Goal: Transaction & Acquisition: Purchase product/service

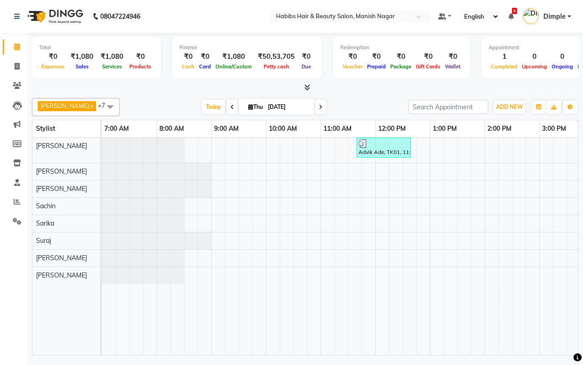
click at [163, 98] on div "[PERSON_NAME] x [PERSON_NAME] x Sachin x Sarika x [PERSON_NAME] x Suraj x [PERS…" at bounding box center [305, 107] width 547 height 18
click at [16, 64] on icon at bounding box center [17, 66] width 5 height 7
select select "3804"
select select "service"
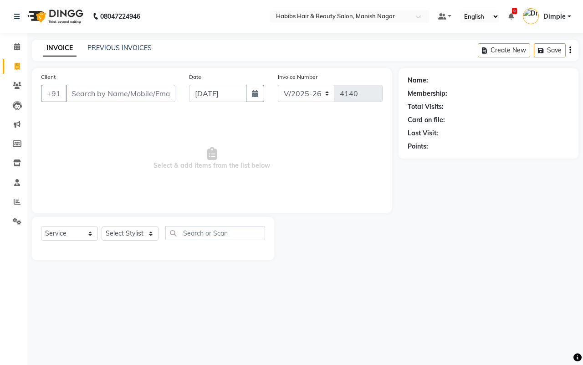
click at [116, 92] on input "Client" at bounding box center [121, 93] width 110 height 17
click at [211, 5] on nav "08047224946 Select Location × Habibs Hair & Beauty Salon, Manish Nagar Default …" at bounding box center [291, 16] width 583 height 33
click at [93, 92] on input "Client" at bounding box center [121, 93] width 110 height 17
click at [129, 92] on input "Client" at bounding box center [121, 93] width 110 height 17
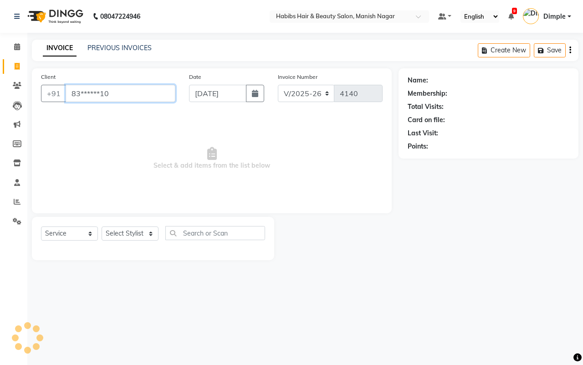
type input "83******10"
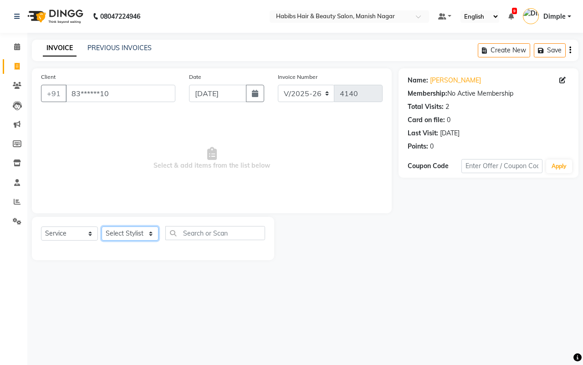
click at [125, 235] on select "Select Stylist [PERSON_NAME] [PERSON_NAME] [PERSON_NAME] [PERSON_NAME] Sachin […" at bounding box center [130, 234] width 57 height 14
select select "18781"
click at [102, 227] on select "Select Stylist [PERSON_NAME] [PERSON_NAME] [PERSON_NAME] [PERSON_NAME] Sachin […" at bounding box center [130, 234] width 57 height 14
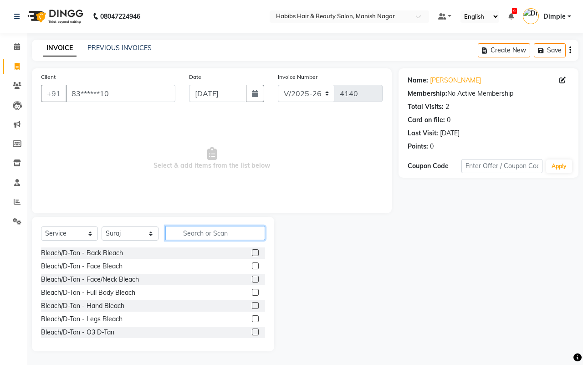
click at [201, 233] on input "text" at bounding box center [215, 233] width 100 height 14
click at [197, 229] on input "text" at bounding box center [215, 233] width 100 height 14
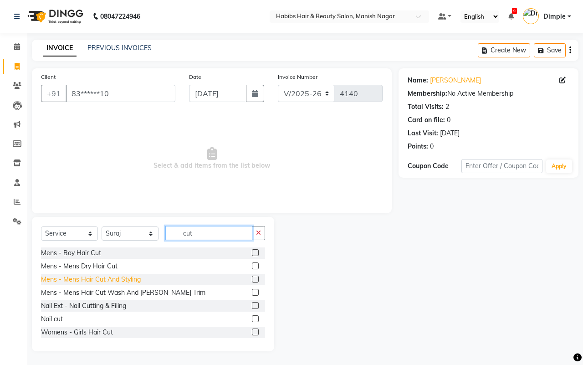
type input "cut"
click at [133, 279] on div "Mens - Mens Hair Cut And Styling" at bounding box center [91, 280] width 100 height 10
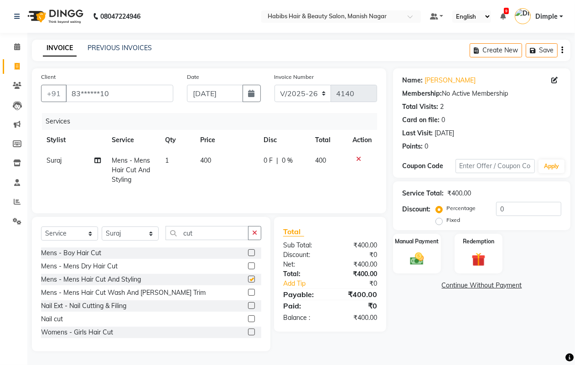
checkbox input "false"
click at [197, 181] on td "400" at bounding box center [226, 170] width 63 height 40
select select "18781"
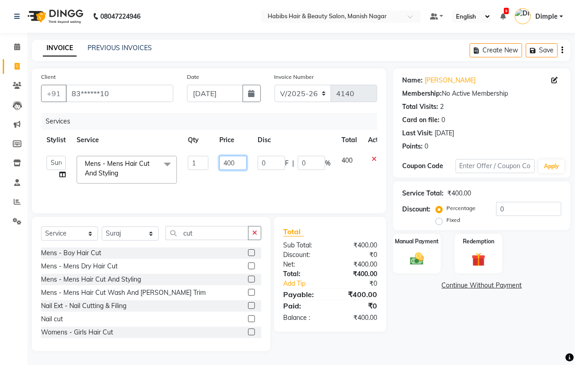
click at [221, 165] on input "400" at bounding box center [232, 163] width 27 height 14
type input "300"
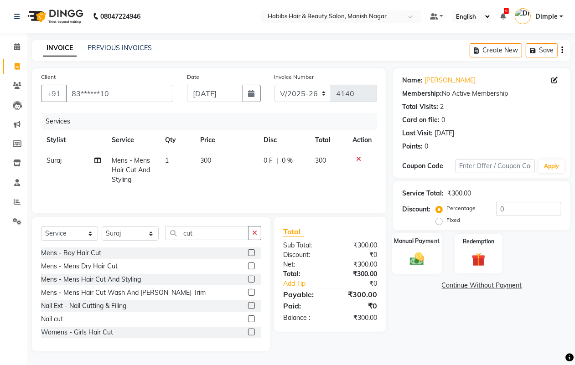
click at [411, 262] on img at bounding box center [416, 259] width 23 height 16
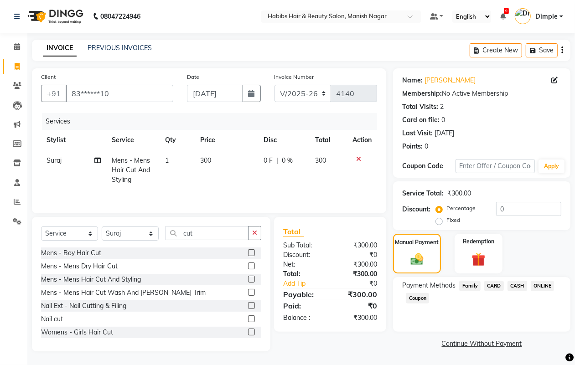
click at [548, 284] on span "ONLINE" at bounding box center [543, 286] width 24 height 10
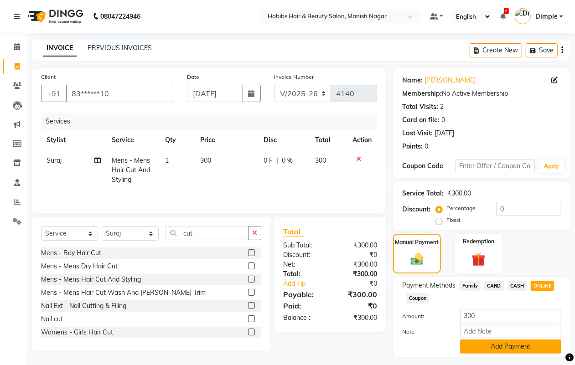
click at [493, 340] on button "Add Payment" at bounding box center [510, 347] width 101 height 14
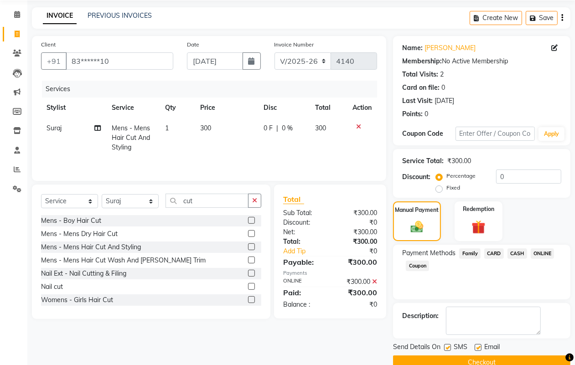
scroll to position [51, 0]
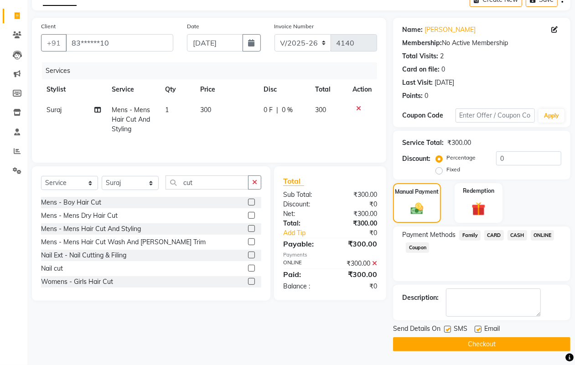
click at [487, 346] on button "Checkout" at bounding box center [481, 344] width 177 height 14
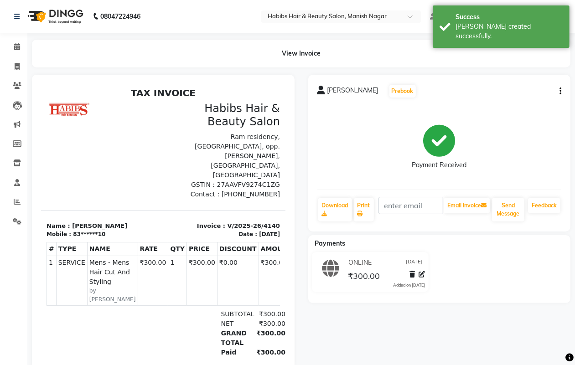
select select "service"
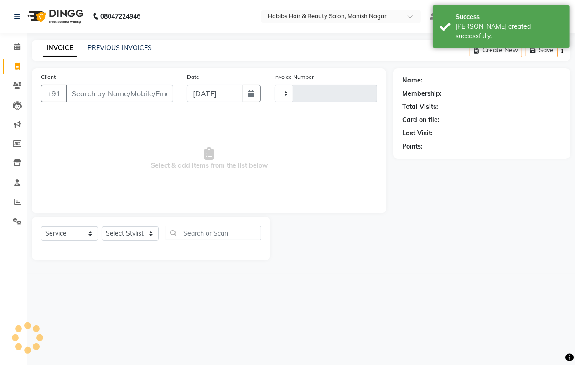
type input "4141"
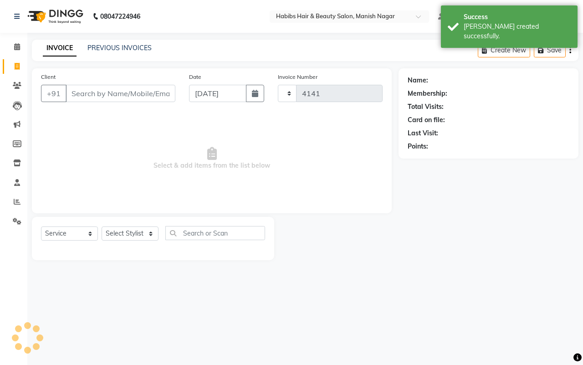
select select "3804"
click at [70, 92] on input "Client" at bounding box center [121, 93] width 110 height 17
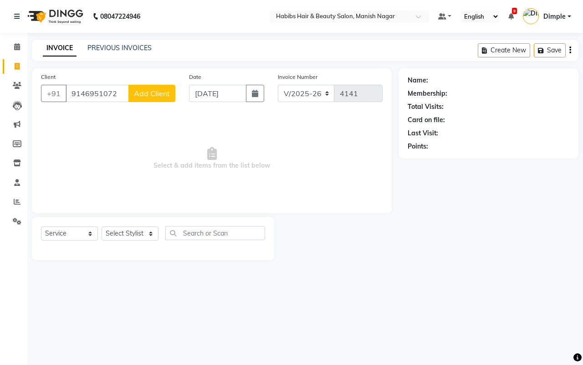
type input "9146951072"
click at [162, 93] on span "Add Client" at bounding box center [152, 93] width 36 height 9
select select "22"
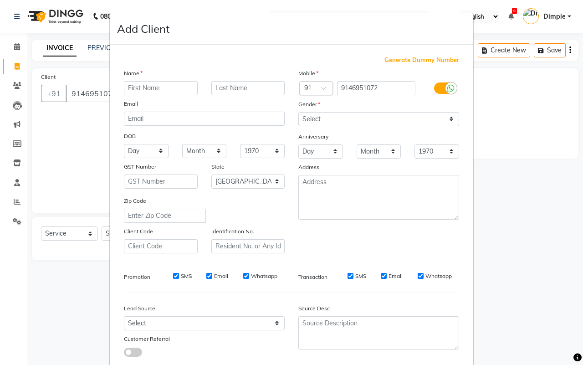
click at [162, 85] on input "text" at bounding box center [161, 88] width 74 height 14
type input "[PERSON_NAME]"
type input "rathod"
click at [359, 110] on div "Gender" at bounding box center [379, 105] width 175 height 13
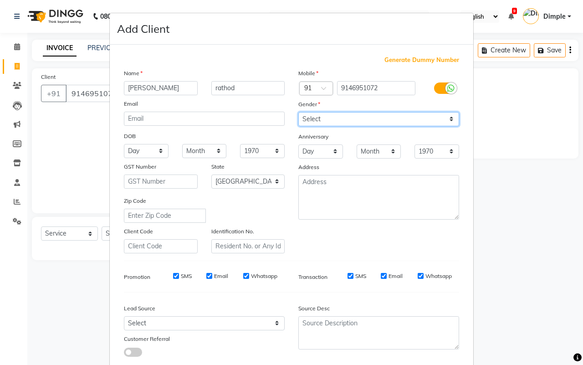
click at [359, 122] on select "Select [DEMOGRAPHIC_DATA] [DEMOGRAPHIC_DATA] Other Prefer Not To Say" at bounding box center [379, 119] width 161 height 14
select select "[DEMOGRAPHIC_DATA]"
click at [299, 112] on select "Select [DEMOGRAPHIC_DATA] [DEMOGRAPHIC_DATA] Other Prefer Not To Say" at bounding box center [379, 119] width 161 height 14
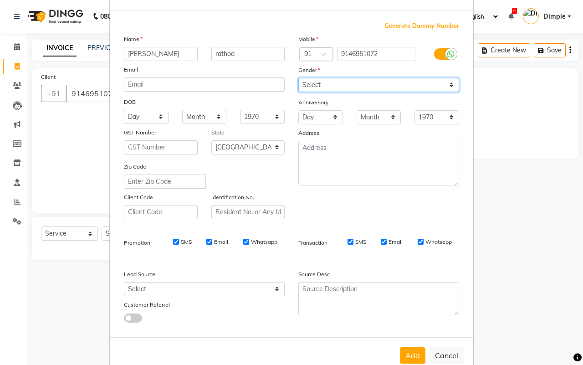
scroll to position [52, 0]
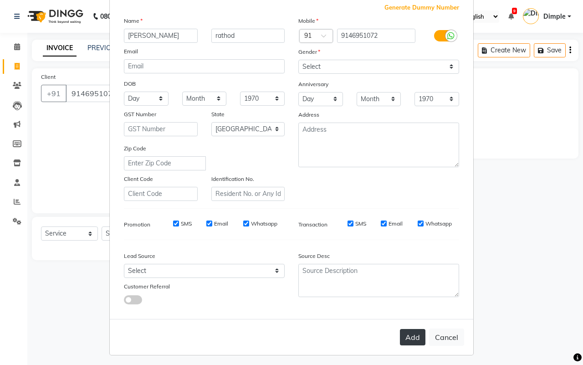
click at [409, 332] on button "Add" at bounding box center [413, 337] width 26 height 16
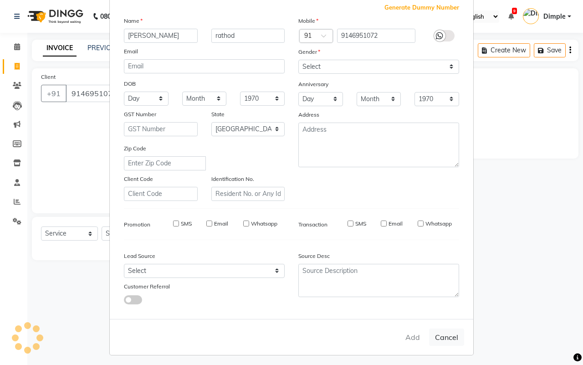
type input "91******72"
select select
select select "null"
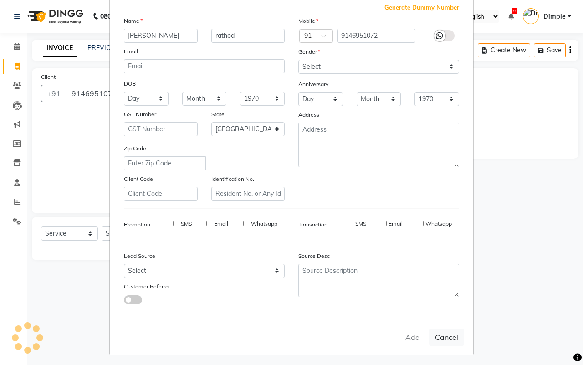
select select
checkbox input "false"
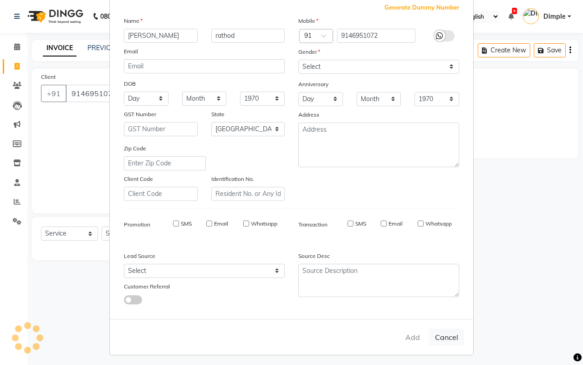
checkbox input "false"
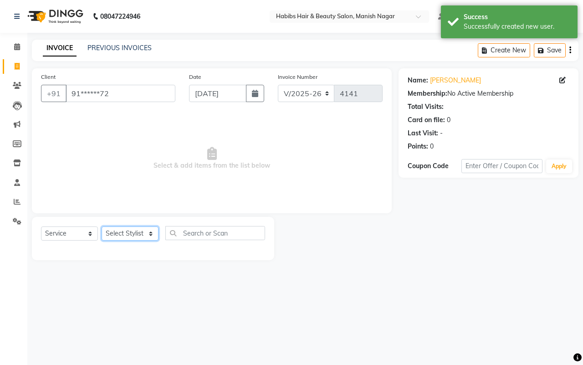
click at [133, 231] on select "Select Stylist [PERSON_NAME] [PERSON_NAME] [PERSON_NAME] [PERSON_NAME] Sachin […" at bounding box center [130, 234] width 57 height 14
select select "18783"
click at [102, 227] on select "Select Stylist [PERSON_NAME] [PERSON_NAME] [PERSON_NAME] [PERSON_NAME] Sachin […" at bounding box center [130, 234] width 57 height 14
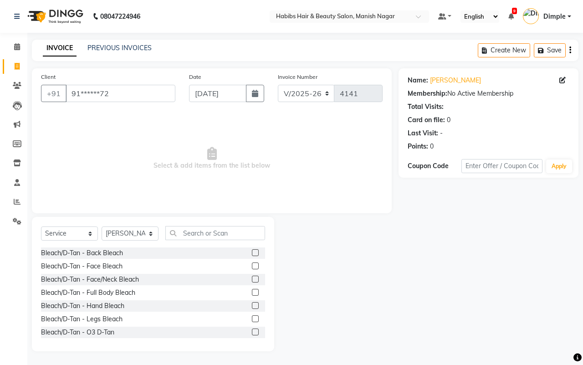
drag, startPoint x: 179, startPoint y: 224, endPoint x: 186, endPoint y: 235, distance: 13.1
click at [180, 226] on div "Select Service Product Membership Package Voucher Prepaid Gift Card Select Styl…" at bounding box center [153, 284] width 242 height 134
click at [190, 232] on input "text" at bounding box center [215, 233] width 100 height 14
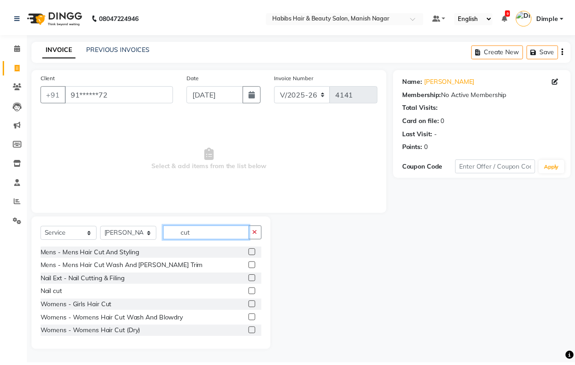
scroll to position [41, 0]
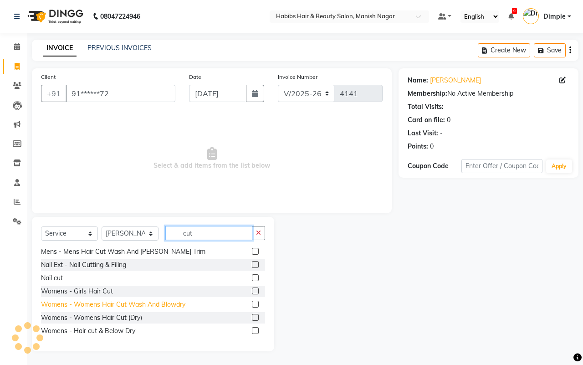
type input "cut"
click at [163, 308] on div "Womens - Womens Hair Cut Wash And Blowdry" at bounding box center [113, 305] width 144 height 10
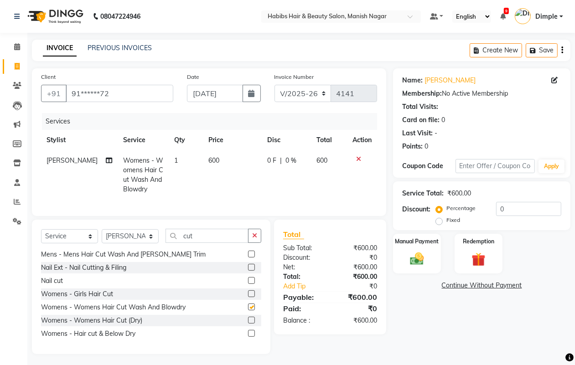
checkbox input "false"
click at [433, 258] on div "Manual Payment" at bounding box center [417, 253] width 50 height 41
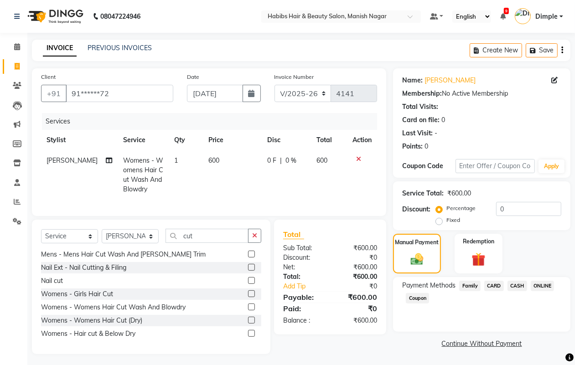
click at [544, 285] on span "ONLINE" at bounding box center [543, 286] width 24 height 10
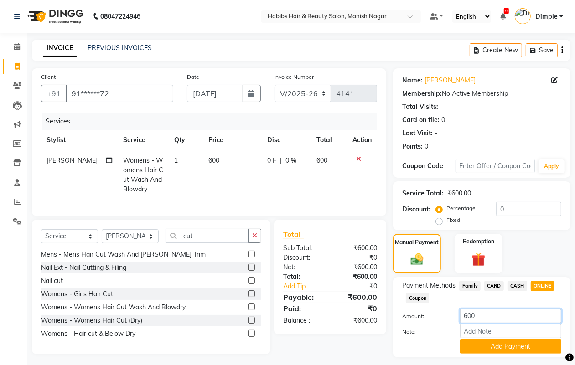
click at [464, 312] on input "600" at bounding box center [510, 316] width 101 height 14
type input "100"
drag, startPoint x: 472, startPoint y: 346, endPoint x: 502, endPoint y: 315, distance: 43.5
click at [473, 349] on button "Add Payment" at bounding box center [510, 347] width 101 height 14
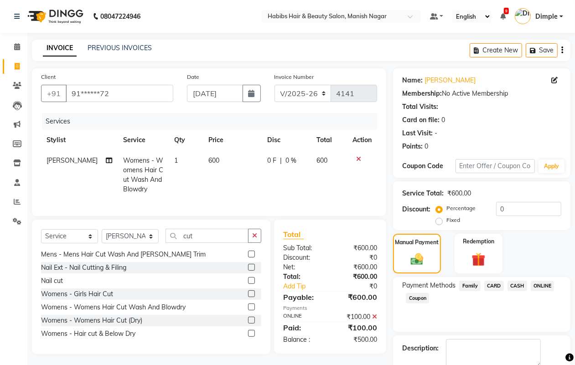
click at [520, 287] on span "CASH" at bounding box center [517, 286] width 20 height 10
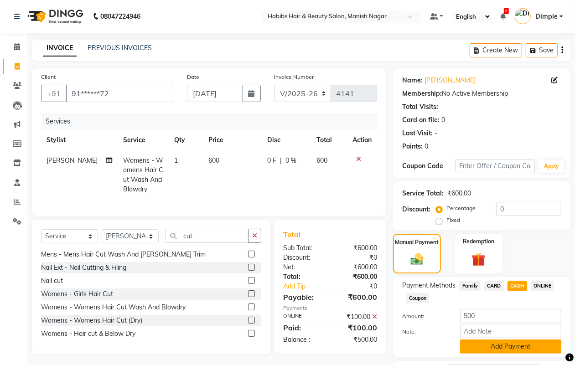
click at [503, 343] on button "Add Payment" at bounding box center [510, 347] width 101 height 14
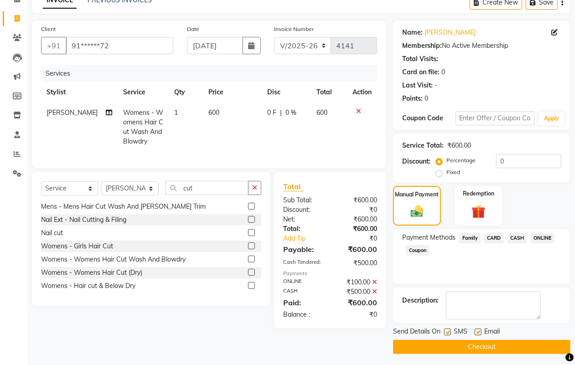
scroll to position [51, 0]
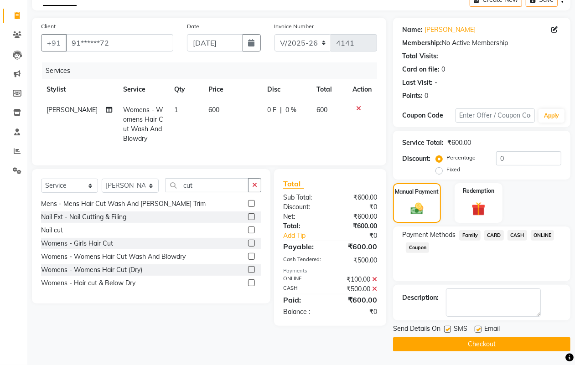
click at [504, 349] on button "Checkout" at bounding box center [481, 344] width 177 height 14
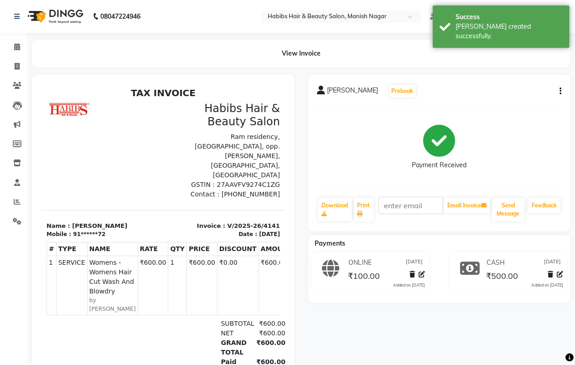
select select "service"
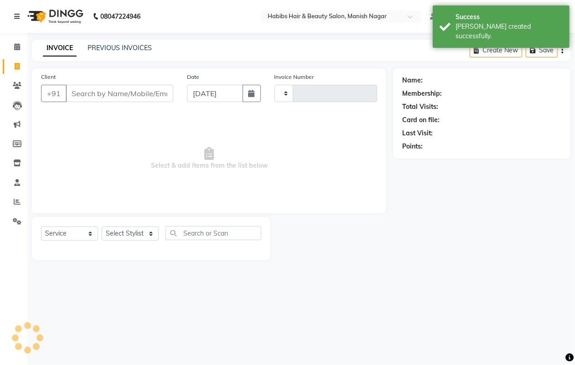
type input "4142"
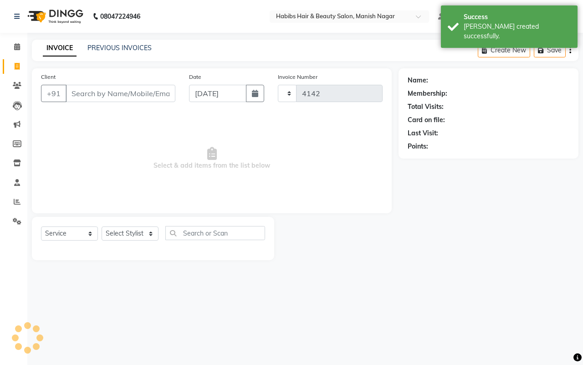
select select "3804"
click at [70, 91] on input "Client" at bounding box center [121, 93] width 110 height 17
click at [71, 93] on input "Client" at bounding box center [121, 93] width 110 height 17
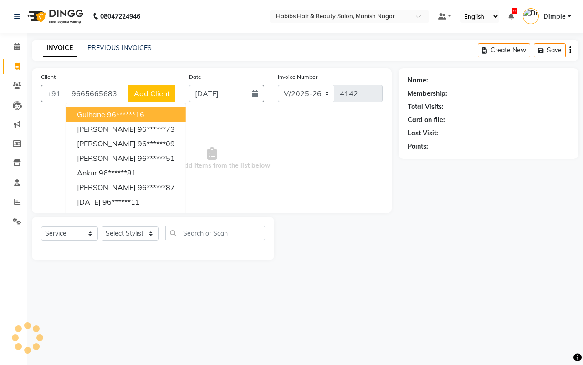
type input "9665665683"
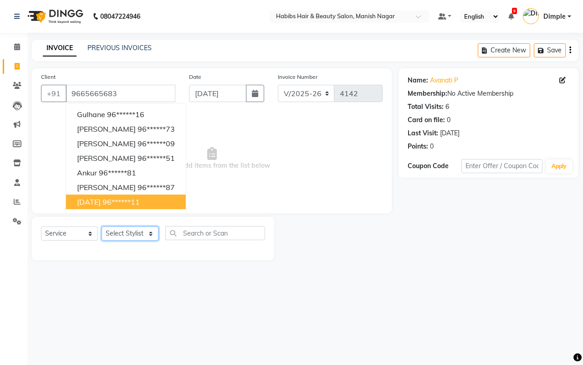
click at [134, 233] on select "Select Stylist [PERSON_NAME] [PERSON_NAME] [PERSON_NAME] [PERSON_NAME] Sachin […" at bounding box center [130, 234] width 57 height 14
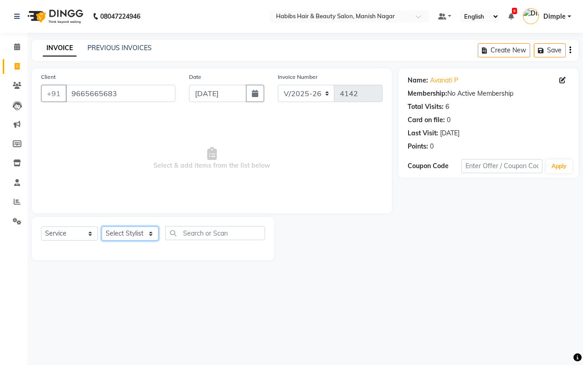
select select "18783"
click at [102, 227] on select "Select Stylist [PERSON_NAME] [PERSON_NAME] [PERSON_NAME] [PERSON_NAME] Sachin […" at bounding box center [130, 234] width 57 height 14
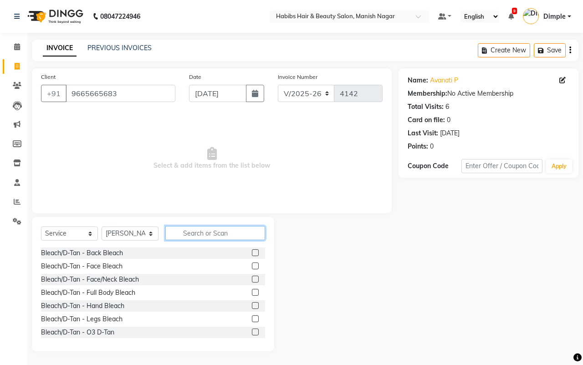
click at [203, 231] on input "text" at bounding box center [215, 233] width 100 height 14
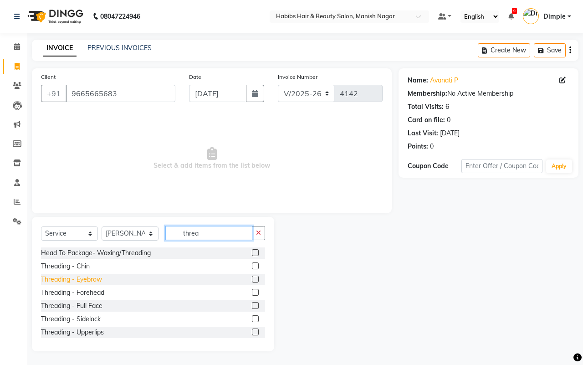
type input "threa"
click at [97, 283] on div "Threading - Eyebrow" at bounding box center [71, 280] width 61 height 10
checkbox input "false"
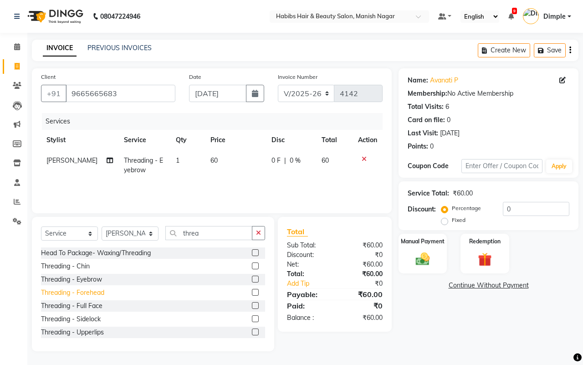
click at [100, 291] on div "Threading - Forehead" at bounding box center [72, 293] width 63 height 10
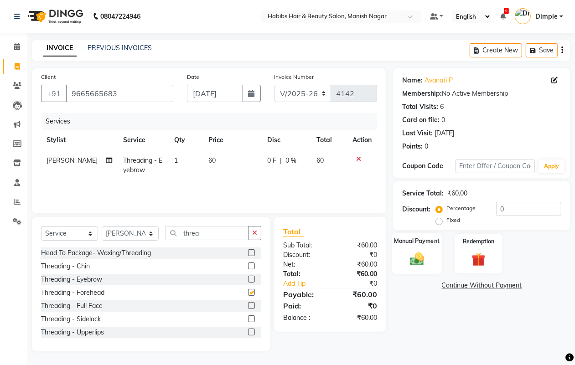
checkbox input "false"
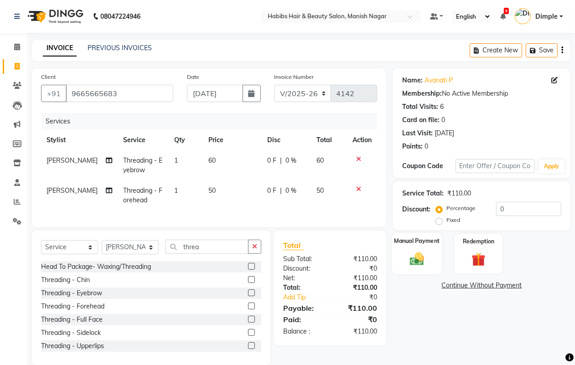
click at [420, 256] on img at bounding box center [416, 259] width 23 height 16
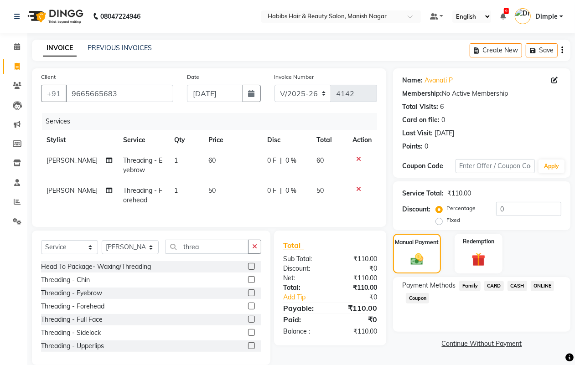
click at [536, 281] on span "ONLINE" at bounding box center [543, 286] width 24 height 10
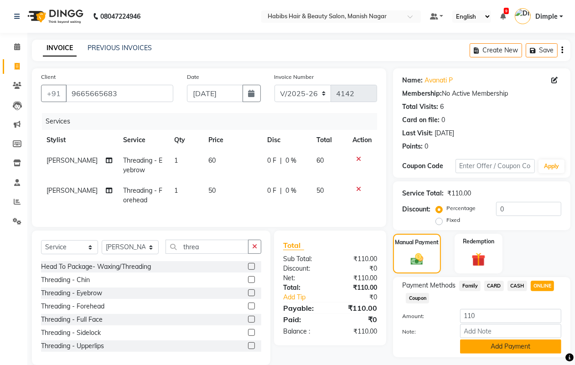
click at [511, 344] on button "Add Payment" at bounding box center [510, 347] width 101 height 14
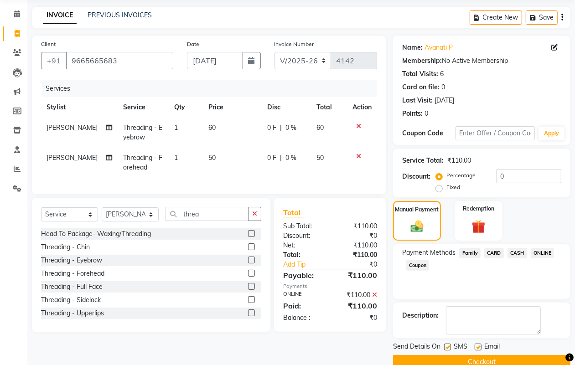
scroll to position [51, 0]
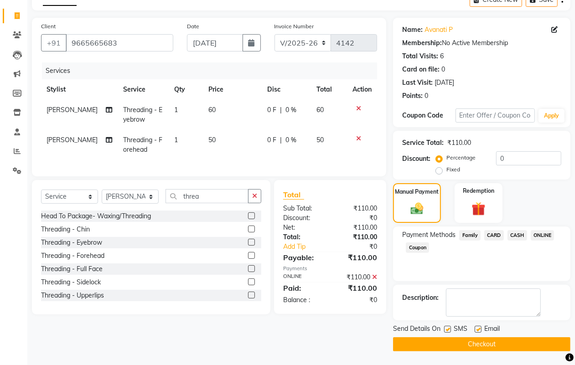
click at [511, 342] on button "Checkout" at bounding box center [481, 344] width 177 height 14
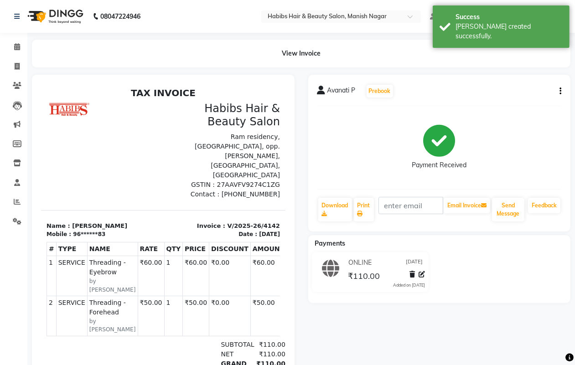
select select "service"
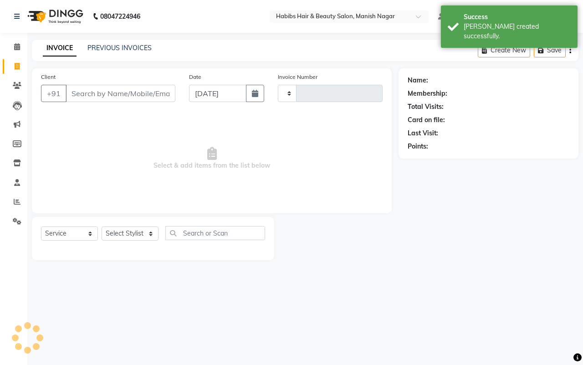
type input "4143"
select select "3804"
click at [70, 93] on input "Client" at bounding box center [121, 93] width 110 height 17
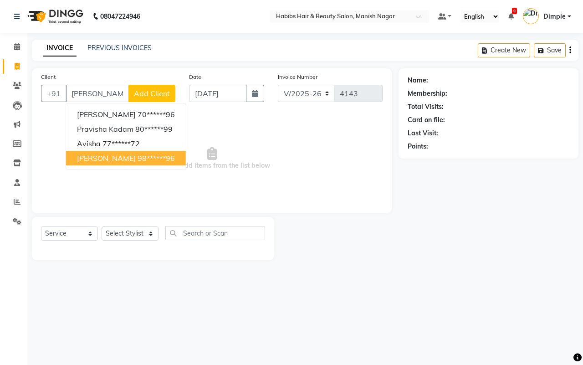
click at [138, 160] on ngb-highlight "98******96" at bounding box center [156, 158] width 37 height 9
type input "98******96"
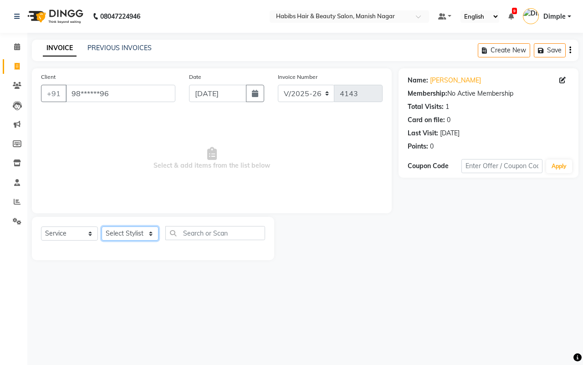
click at [105, 231] on select "Select Stylist [PERSON_NAME] [PERSON_NAME] [PERSON_NAME] [PERSON_NAME] Sachin […" at bounding box center [130, 234] width 57 height 14
select select "86647"
click at [102, 227] on select "Select Stylist [PERSON_NAME] [PERSON_NAME] [PERSON_NAME] [PERSON_NAME] Sachin […" at bounding box center [130, 234] width 57 height 14
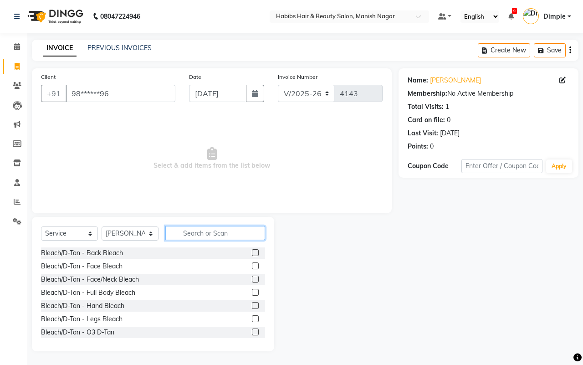
click at [207, 230] on input "text" at bounding box center [215, 233] width 100 height 14
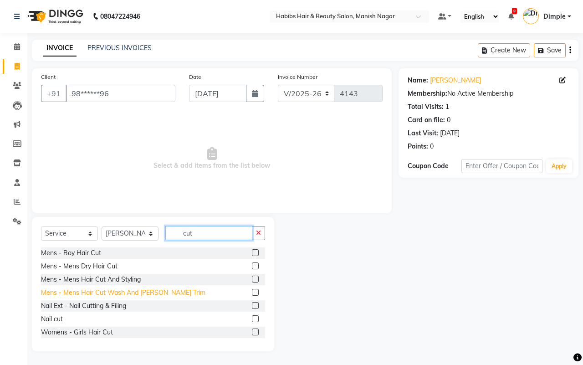
type input "cut"
click at [147, 292] on div "Mens - Mens Hair Cut Wash And [PERSON_NAME] Trim" at bounding box center [123, 293] width 165 height 10
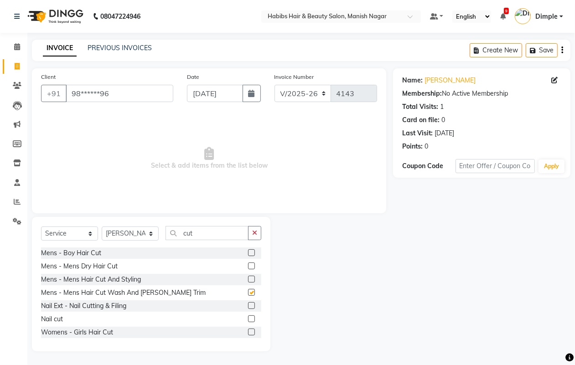
checkbox input "false"
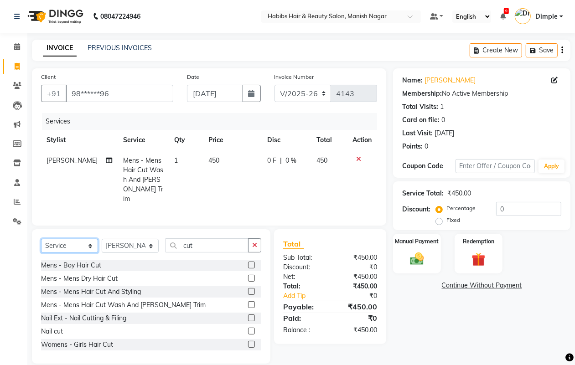
click at [77, 240] on select "Select Service Product Membership Package Voucher Prepaid Gift Card" at bounding box center [69, 246] width 57 height 14
click at [41, 239] on select "Select Service Product Membership Package Voucher Prepaid Gift Card" at bounding box center [69, 246] width 57 height 14
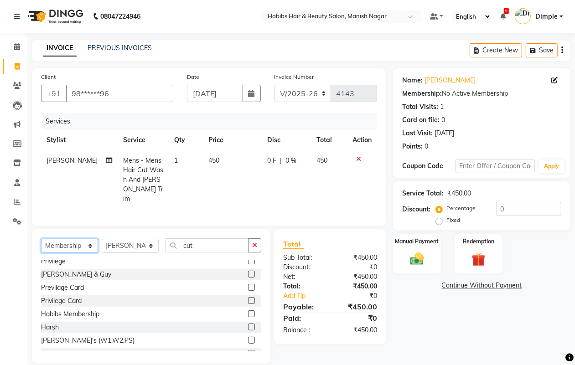
scroll to position [80, 0]
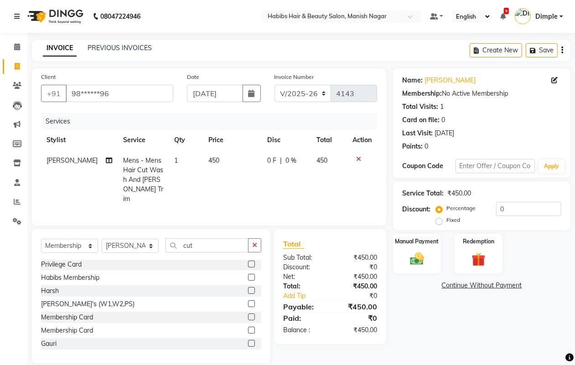
click at [86, 330] on div "Membership Card" at bounding box center [67, 331] width 52 height 10
select select "select"
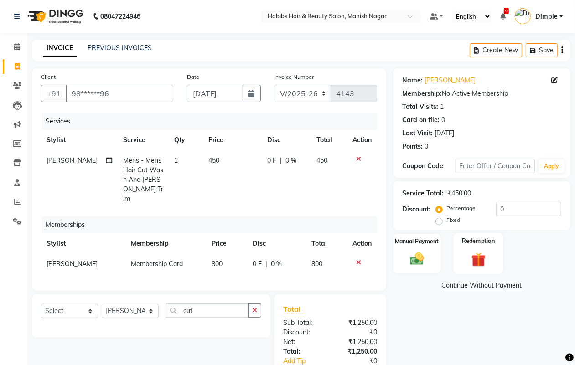
scroll to position [56, 0]
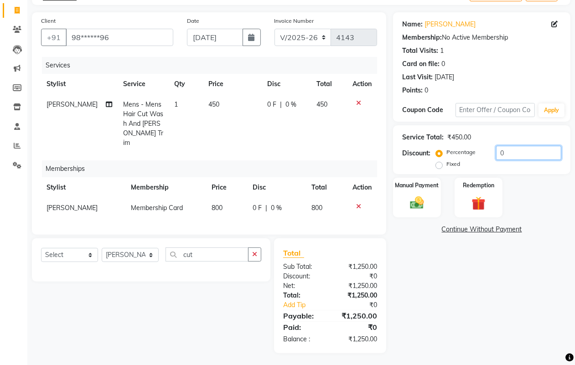
click at [500, 155] on input "0" at bounding box center [528, 153] width 65 height 14
type input "20"
click at [409, 206] on img at bounding box center [416, 203] width 23 height 16
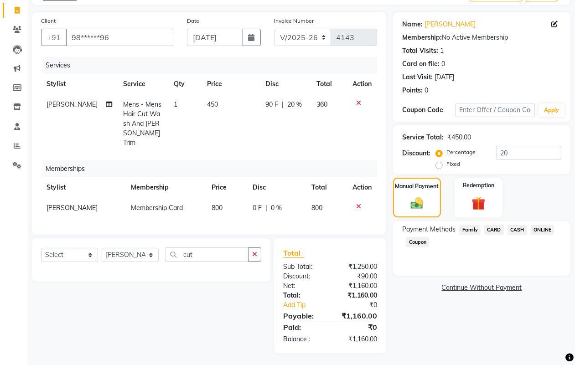
click at [545, 229] on span "ONLINE" at bounding box center [543, 230] width 24 height 10
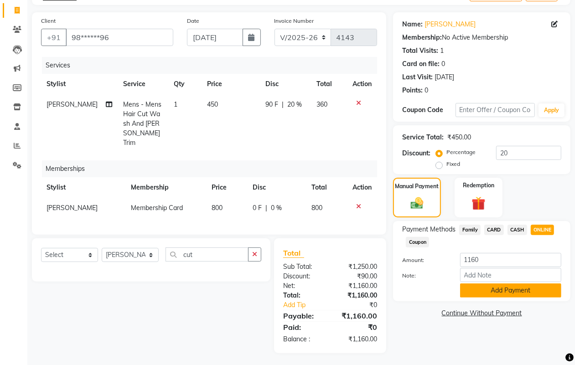
click at [504, 294] on button "Add Payment" at bounding box center [510, 290] width 101 height 14
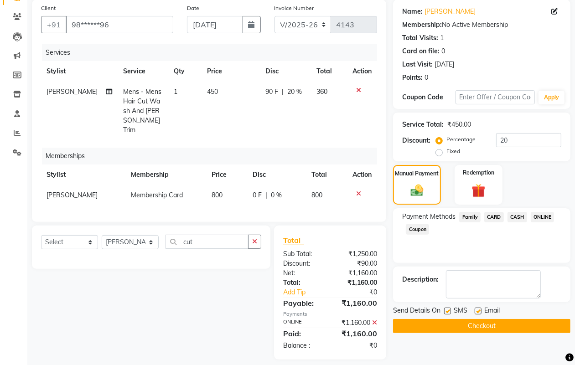
scroll to position [76, 0]
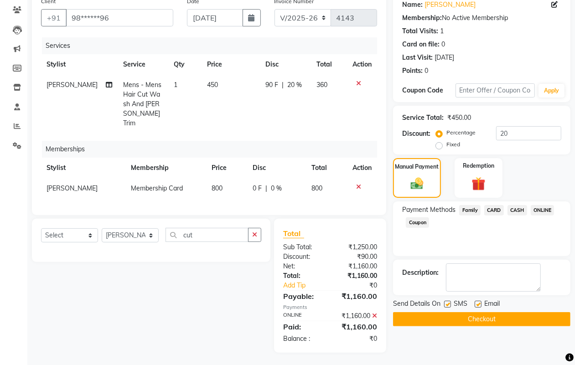
click at [504, 315] on button "Checkout" at bounding box center [481, 319] width 177 height 14
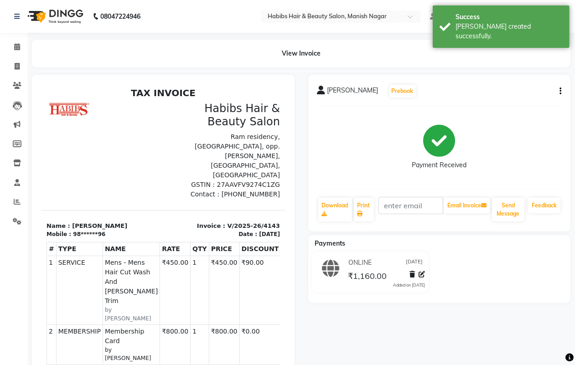
select select "3804"
select select "service"
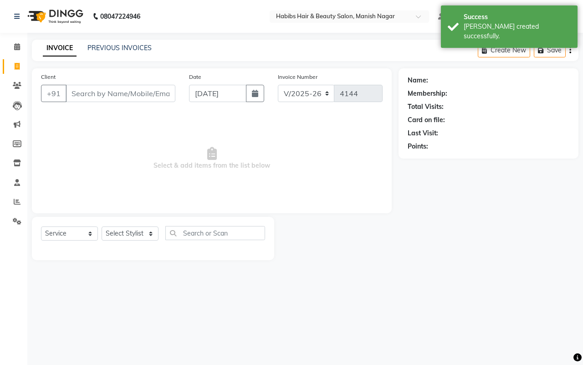
click at [74, 92] on input "Client" at bounding box center [121, 93] width 110 height 17
click at [137, 46] on link "PREVIOUS INVOICES" at bounding box center [120, 48] width 64 height 8
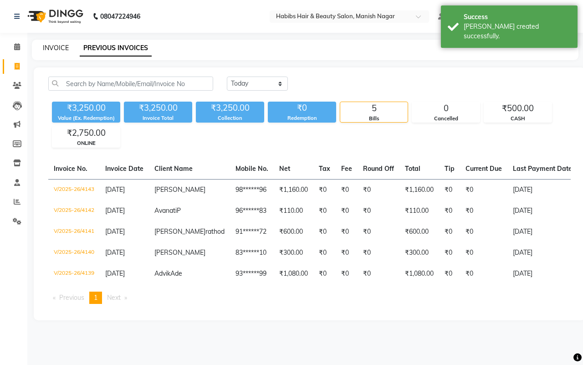
click at [52, 46] on link "INVOICE" at bounding box center [56, 48] width 26 height 8
select select "3804"
select select "service"
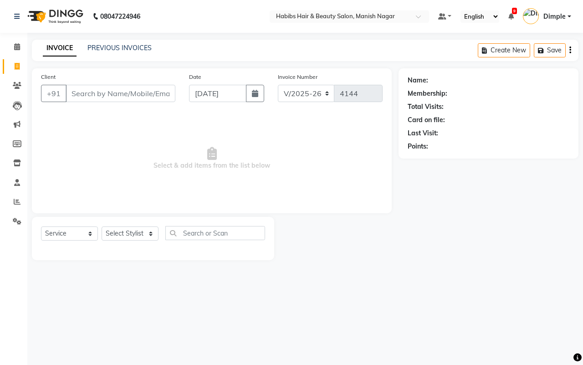
click at [85, 91] on input "Client" at bounding box center [121, 93] width 110 height 17
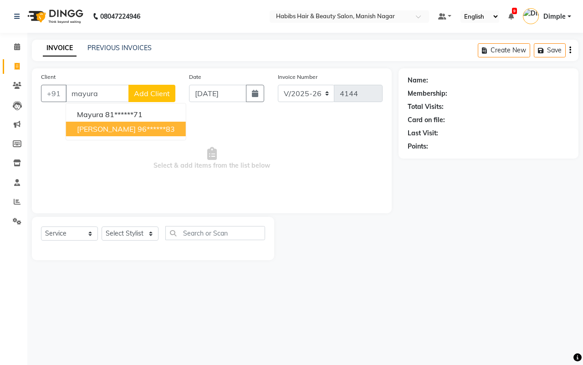
click at [136, 132] on span "[PERSON_NAME]" at bounding box center [106, 128] width 59 height 9
type input "96******83"
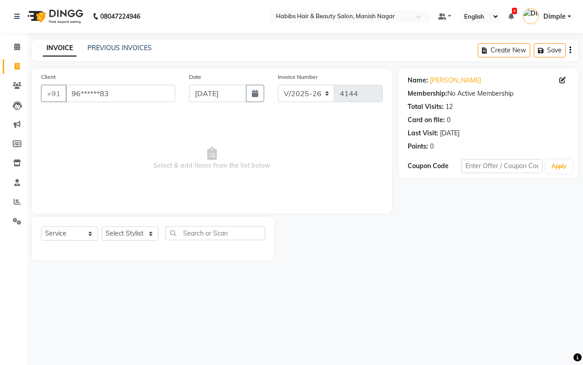
click at [559, 80] on div "Name: [PERSON_NAME] Edit" at bounding box center [489, 81] width 162 height 10
click at [564, 80] on icon at bounding box center [563, 80] width 6 height 6
select select "22"
select select "[DEMOGRAPHIC_DATA]"
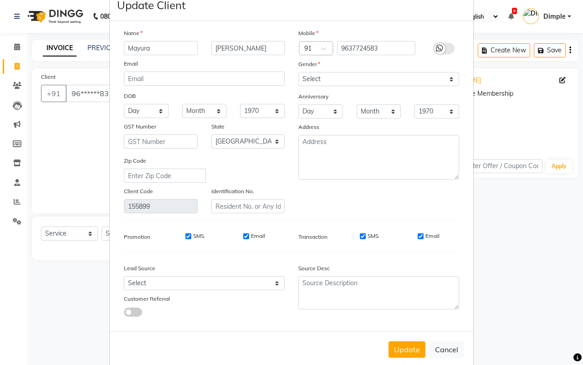
scroll to position [36, 0]
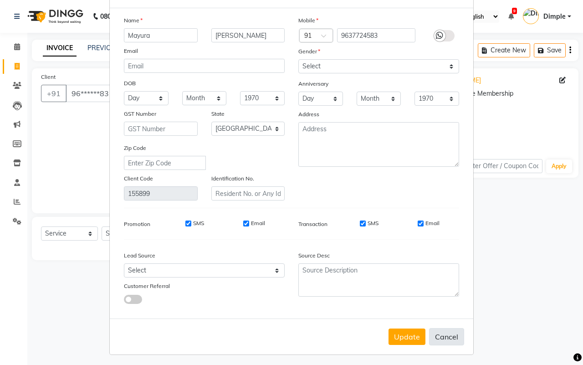
click at [452, 330] on button "Cancel" at bounding box center [446, 336] width 35 height 17
select select
select select "null"
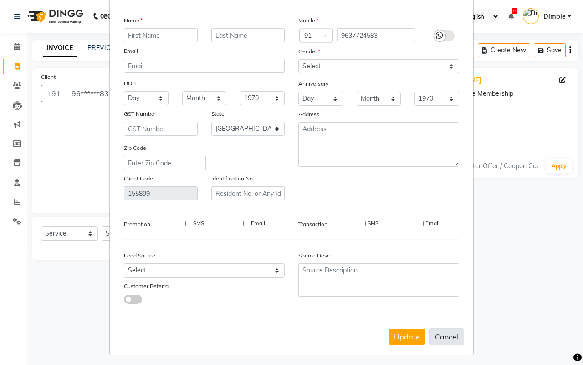
select select
checkbox input "false"
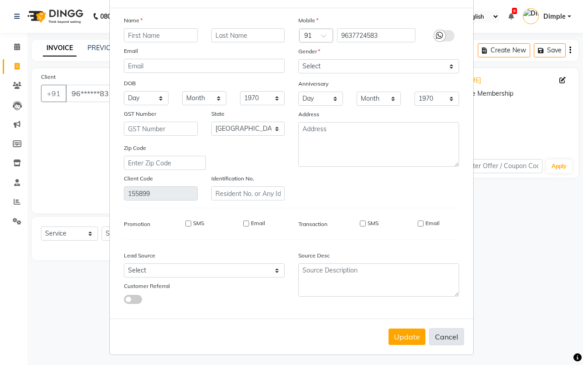
checkbox input "false"
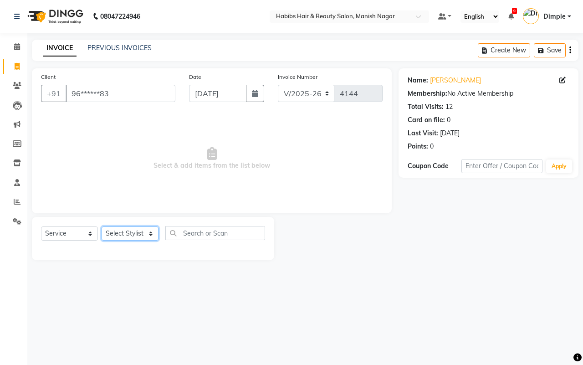
click at [157, 231] on select "Select Stylist [PERSON_NAME] [PERSON_NAME] [PERSON_NAME] [PERSON_NAME] Sachin […" at bounding box center [130, 234] width 57 height 14
select select "18783"
click at [102, 227] on select "Select Stylist [PERSON_NAME] [PERSON_NAME] [PERSON_NAME] [PERSON_NAME] Sachin […" at bounding box center [130, 234] width 57 height 14
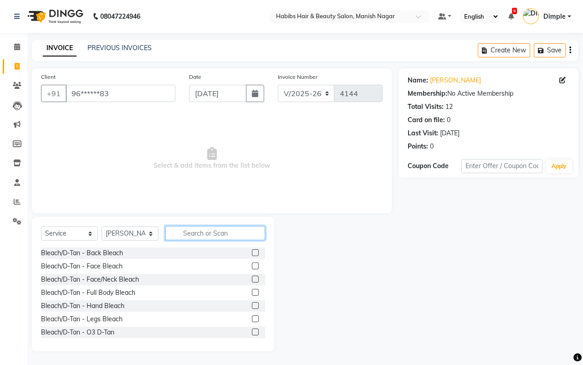
click at [208, 233] on input "text" at bounding box center [215, 233] width 100 height 14
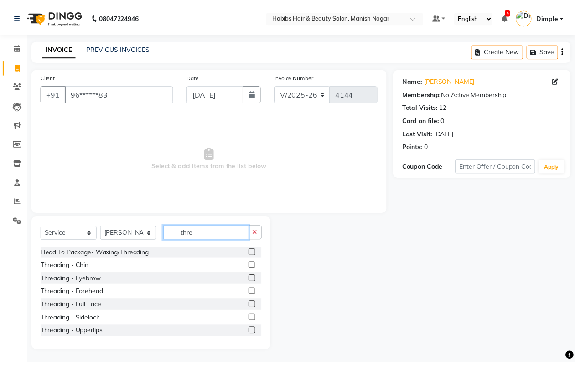
scroll to position [1, 0]
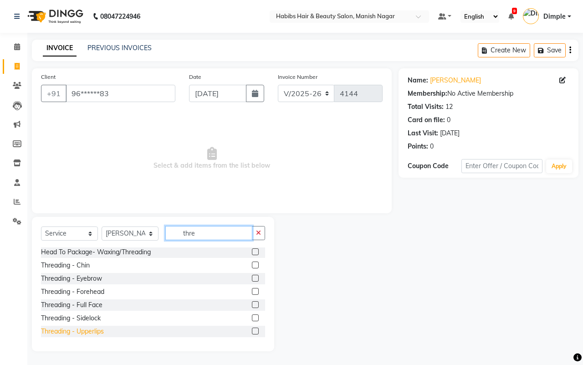
type input "thre"
click at [90, 331] on div "Threading - Upperlips" at bounding box center [72, 332] width 63 height 10
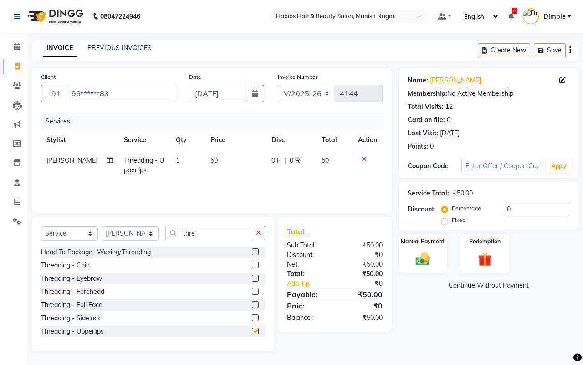
checkbox input "false"
click at [93, 290] on div "Threading - Forehead" at bounding box center [72, 292] width 63 height 10
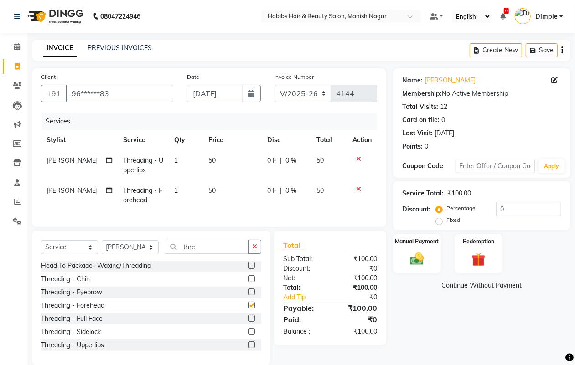
checkbox input "false"
click at [94, 297] on div "Threading - Eyebrow" at bounding box center [71, 293] width 61 height 10
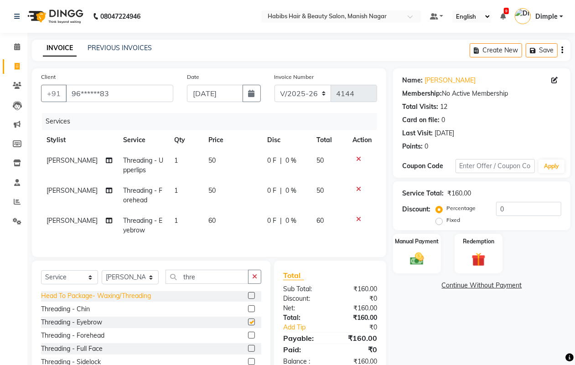
checkbox input "false"
click at [85, 314] on div "Threading - Chin" at bounding box center [65, 309] width 49 height 10
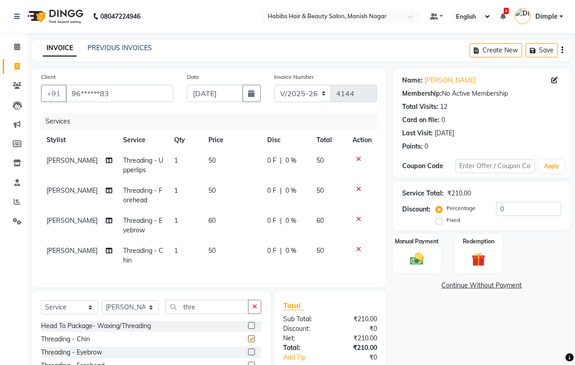
checkbox input "false"
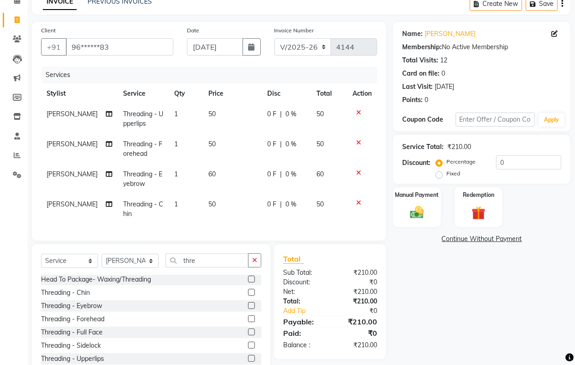
scroll to position [82, 0]
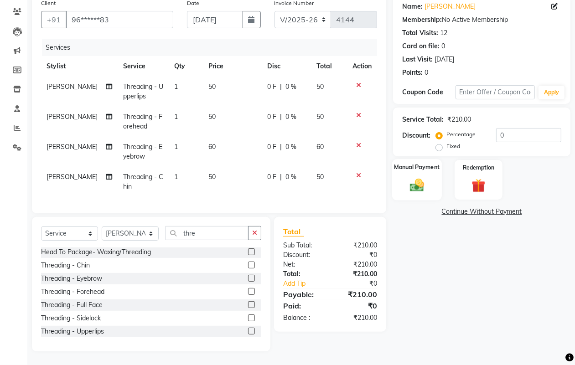
click at [424, 177] on img at bounding box center [416, 185] width 23 height 16
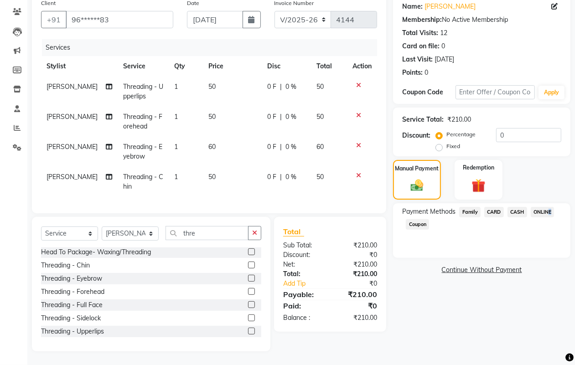
drag, startPoint x: 546, startPoint y: 204, endPoint x: 537, endPoint y: 222, distance: 19.6
click at [546, 207] on span "ONLINE" at bounding box center [543, 212] width 24 height 10
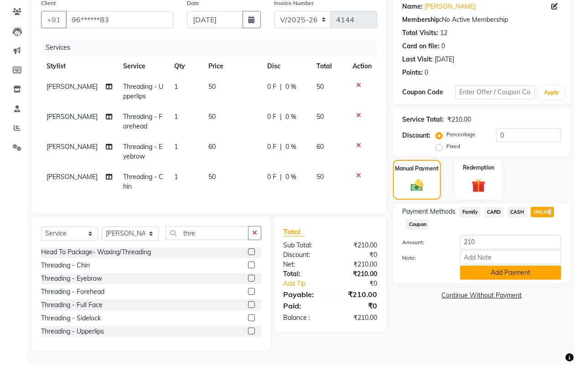
click at [511, 266] on button "Add Payment" at bounding box center [510, 273] width 101 height 14
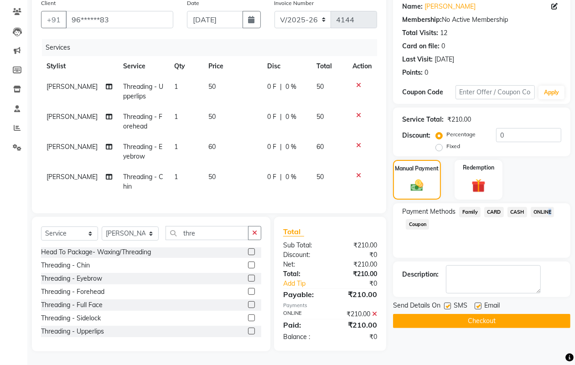
click at [505, 314] on button "Checkout" at bounding box center [481, 321] width 177 height 14
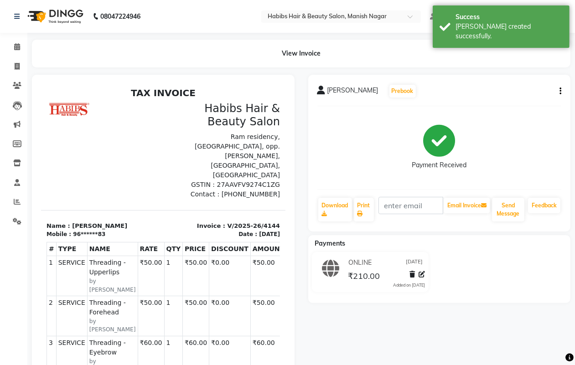
select select "service"
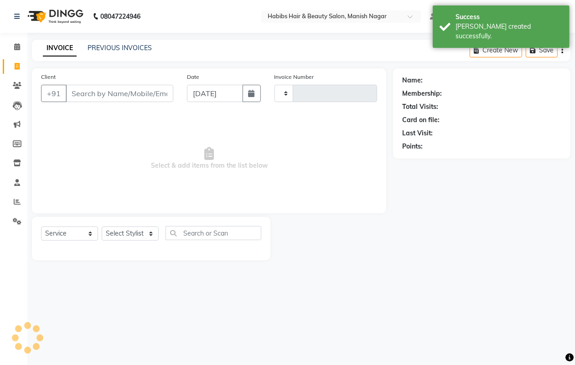
type input "4145"
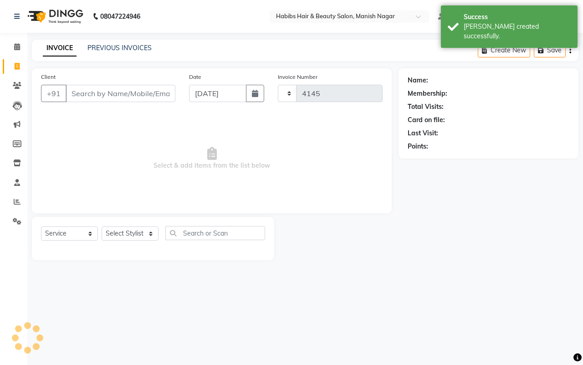
select select "3804"
click at [114, 98] on input "Client" at bounding box center [121, 93] width 110 height 17
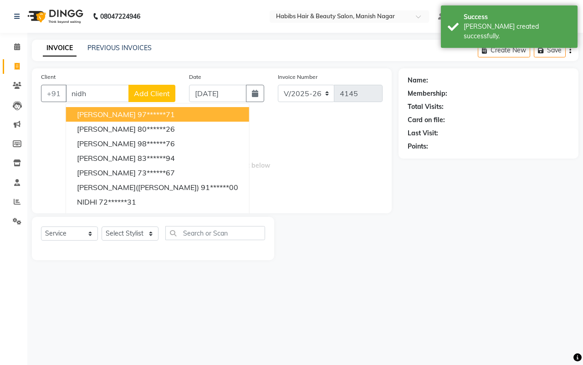
type input "[PERSON_NAME]"
click at [80, 94] on input "[PERSON_NAME]" at bounding box center [97, 93] width 63 height 17
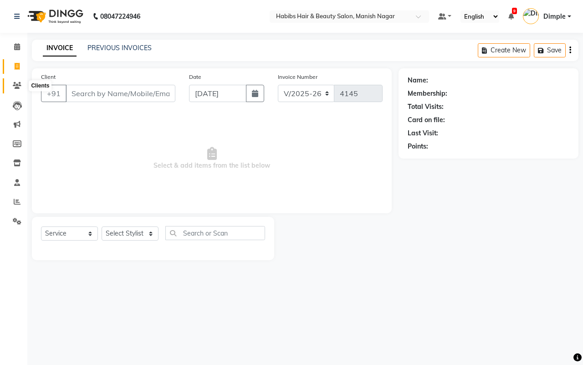
click at [16, 88] on icon at bounding box center [17, 85] width 9 height 7
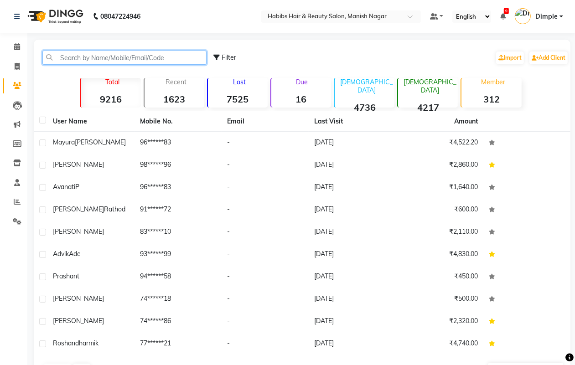
click at [108, 58] on input "text" at bounding box center [124, 58] width 164 height 14
paste input "[PERSON_NAME]"
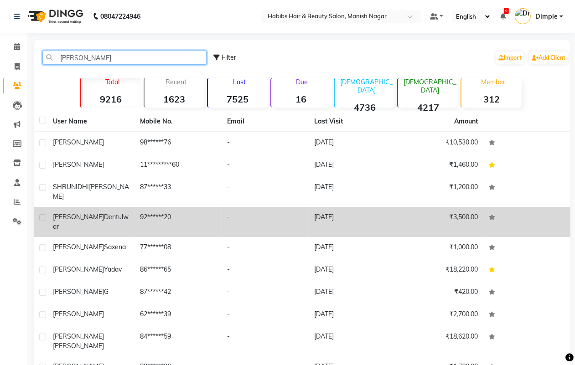
type input "[PERSON_NAME]"
click at [102, 212] on div "[PERSON_NAME]" at bounding box center [91, 221] width 76 height 19
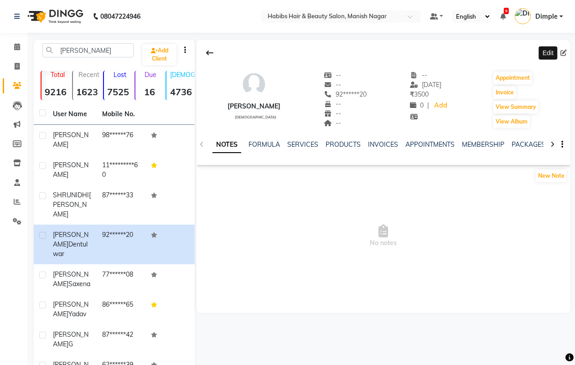
click at [564, 51] on icon at bounding box center [563, 53] width 6 height 6
select select "22"
select select "[DEMOGRAPHIC_DATA]"
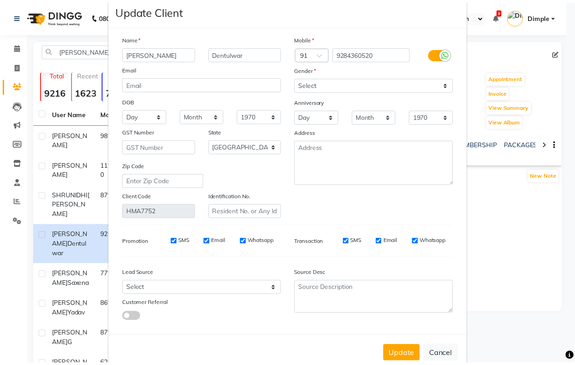
scroll to position [36, 0]
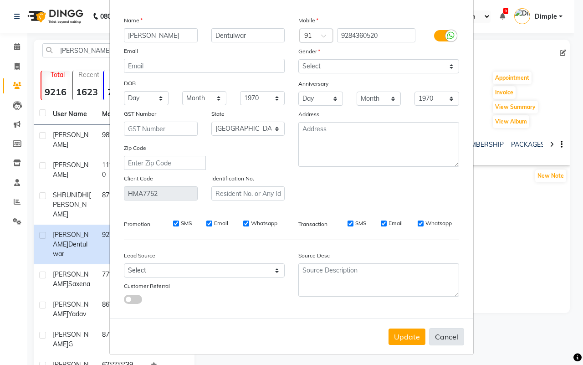
click at [439, 336] on button "Cancel" at bounding box center [446, 336] width 35 height 17
select select
select select "null"
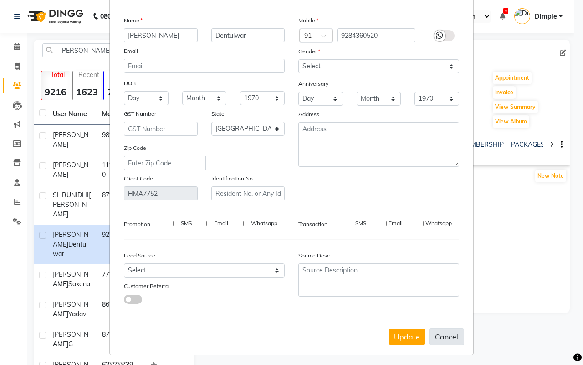
select select
checkbox input "false"
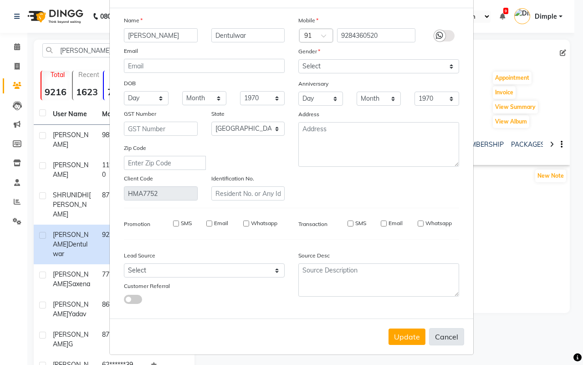
checkbox input "false"
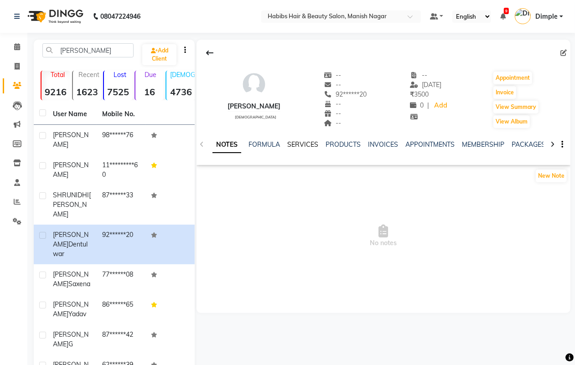
click at [308, 147] on link "SERVICES" at bounding box center [302, 144] width 31 height 8
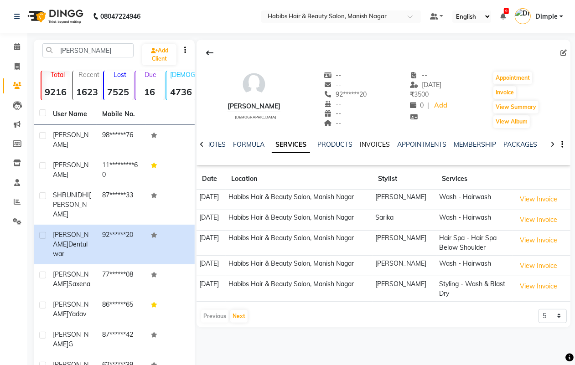
click at [372, 144] on link "INVOICES" at bounding box center [375, 144] width 30 height 8
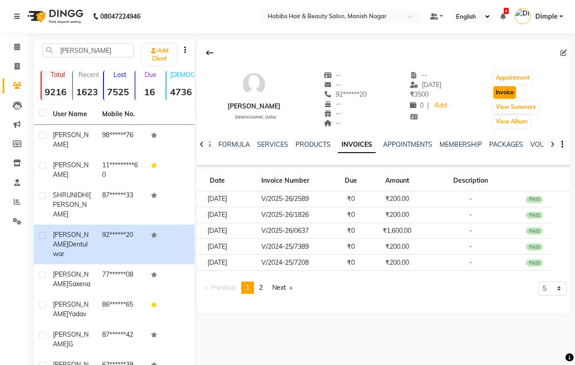
click at [502, 94] on button "Invoice" at bounding box center [504, 92] width 23 height 13
select select "3804"
select select "service"
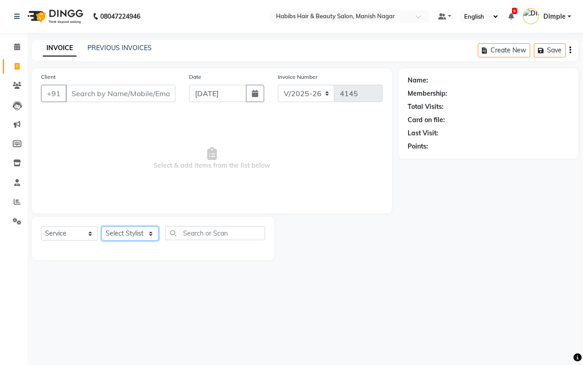
type input "92******20"
click at [129, 238] on select "Select Stylist" at bounding box center [130, 234] width 57 height 14
click at [130, 236] on select "Select Stylist [PERSON_NAME] [PERSON_NAME] [PERSON_NAME] [PERSON_NAME] Sachin […" at bounding box center [130, 234] width 57 height 14
select select "18783"
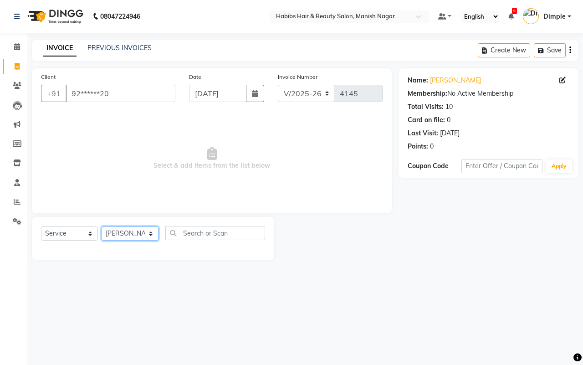
click at [102, 227] on select "Select Stylist [PERSON_NAME] [PERSON_NAME] [PERSON_NAME] [PERSON_NAME] Sachin […" at bounding box center [130, 234] width 57 height 14
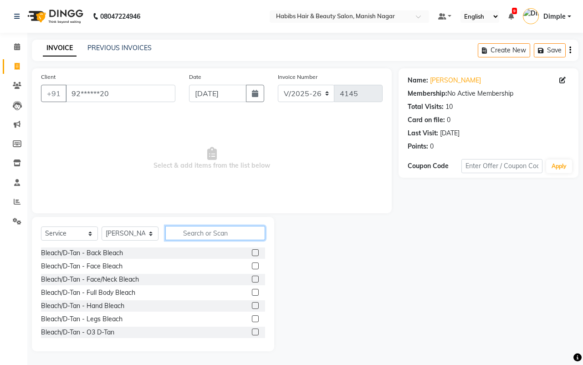
click at [188, 234] on input "text" at bounding box center [215, 233] width 100 height 14
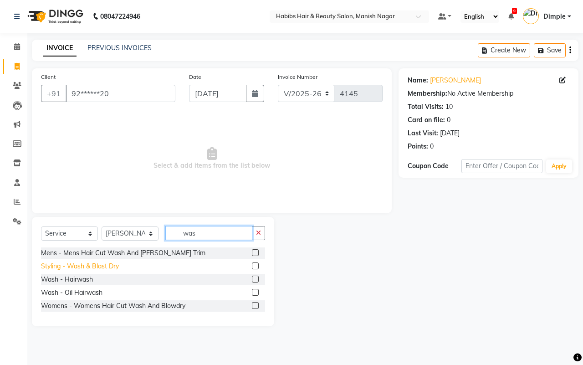
type input "was"
click at [106, 267] on div "Styling - Wash & Blast Dry" at bounding box center [80, 267] width 78 height 10
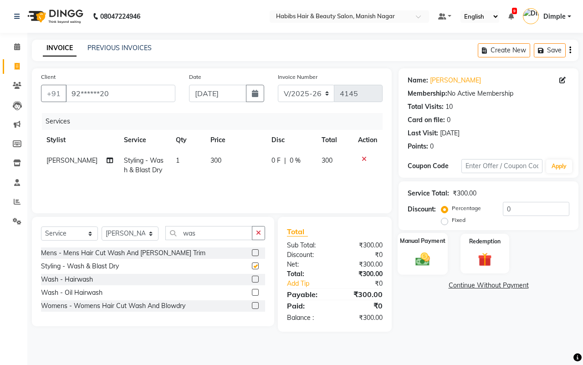
checkbox input "false"
click at [415, 256] on img at bounding box center [423, 259] width 24 height 17
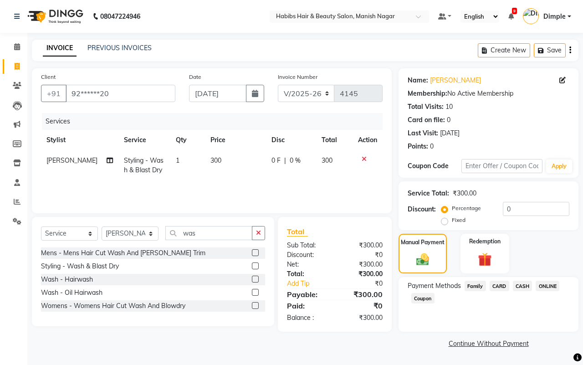
click at [545, 284] on span "ONLINE" at bounding box center [548, 286] width 24 height 10
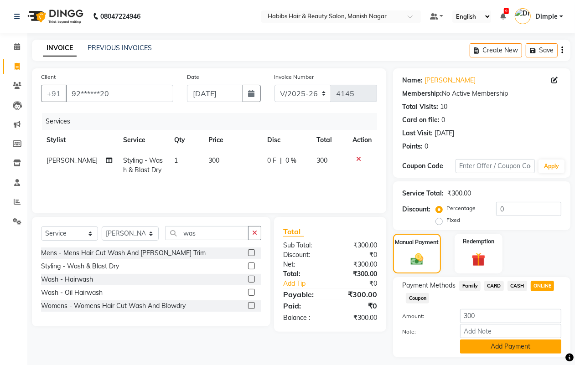
click at [490, 343] on button "Add Payment" at bounding box center [510, 347] width 101 height 14
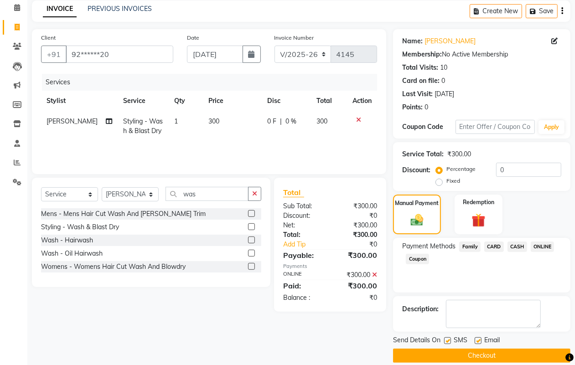
scroll to position [51, 0]
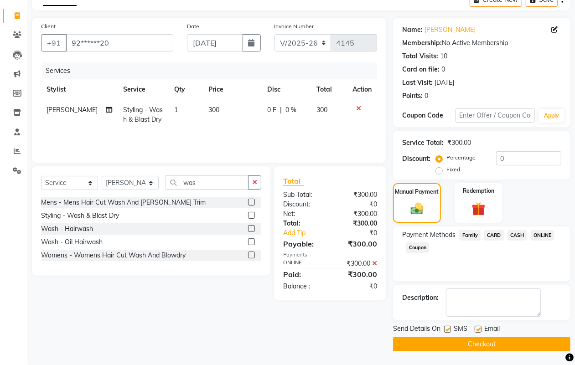
click at [488, 340] on button "Checkout" at bounding box center [481, 344] width 177 height 14
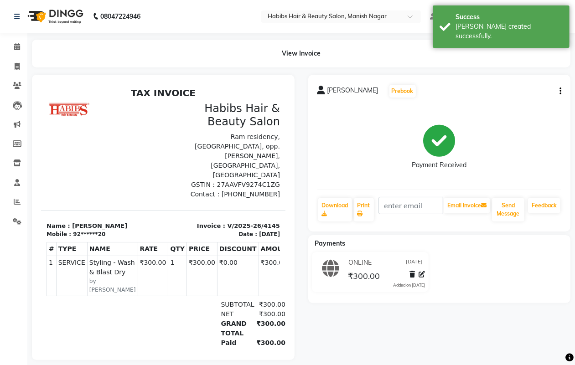
select select "service"
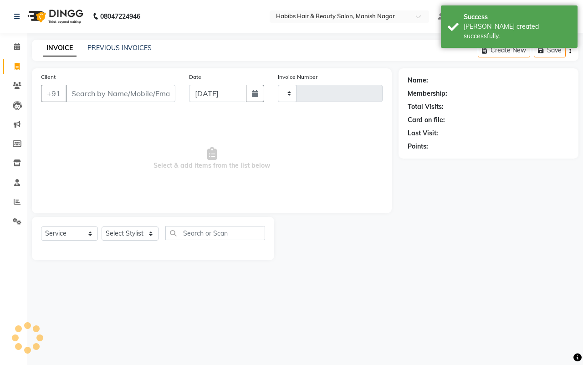
type input "4146"
select select "3804"
click at [75, 91] on input "Client" at bounding box center [121, 93] width 110 height 17
type input "92******20"
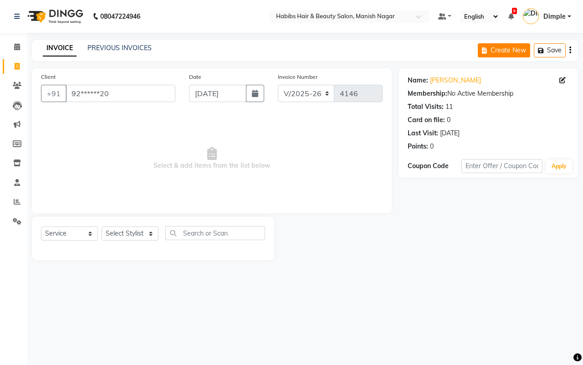
click at [498, 52] on button "Create New" at bounding box center [504, 50] width 52 height 14
select select "3804"
select select "service"
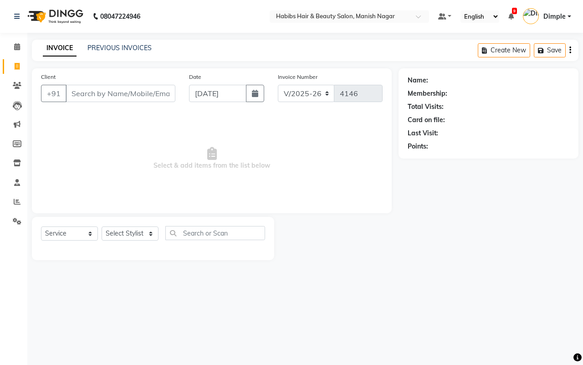
click at [121, 92] on input "Client" at bounding box center [121, 93] width 110 height 17
click at [85, 93] on input "Client" at bounding box center [121, 93] width 110 height 17
click at [76, 94] on input "Client" at bounding box center [121, 93] width 110 height 17
type input "9307289861"
click at [154, 89] on span "Add Client" at bounding box center [152, 93] width 36 height 9
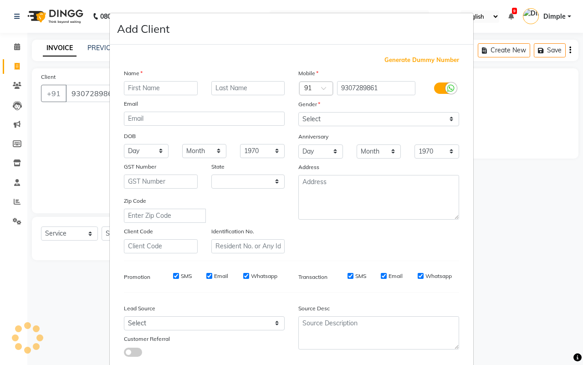
select select "22"
click at [154, 87] on input "text" at bounding box center [161, 88] width 74 height 14
type input "[PERSON_NAME]"
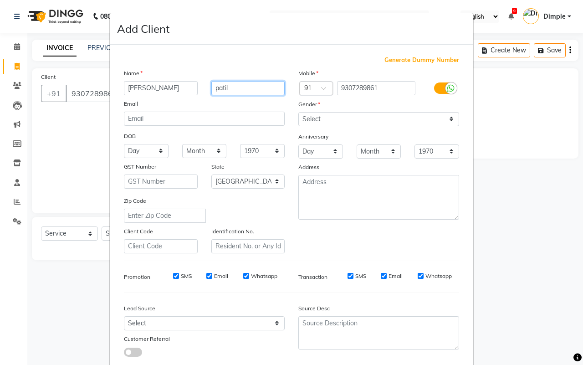
type input "patil"
drag, startPoint x: 336, startPoint y: 110, endPoint x: 331, endPoint y: 124, distance: 14.8
click at [336, 111] on div "Mobile Country Code × 91 9307289861 Gender Select [DEMOGRAPHIC_DATA] [DEMOGRAPH…" at bounding box center [379, 160] width 175 height 185
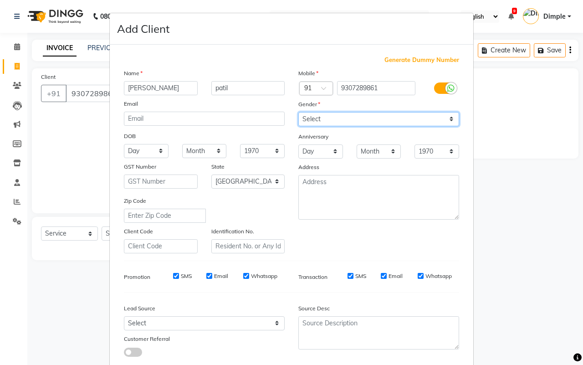
click at [331, 124] on select "Select [DEMOGRAPHIC_DATA] [DEMOGRAPHIC_DATA] Other Prefer Not To Say" at bounding box center [379, 119] width 161 height 14
select select "[DEMOGRAPHIC_DATA]"
click at [299, 112] on select "Select [DEMOGRAPHIC_DATA] [DEMOGRAPHIC_DATA] Other Prefer Not To Say" at bounding box center [379, 119] width 161 height 14
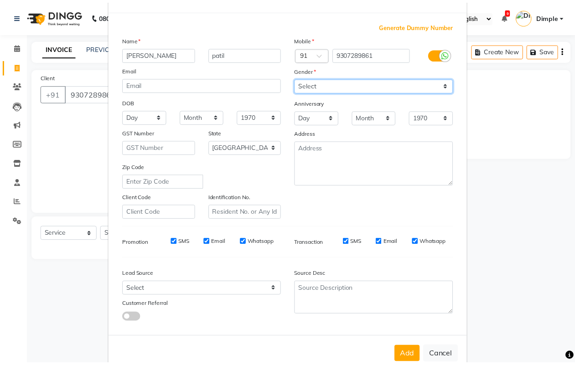
scroll to position [52, 0]
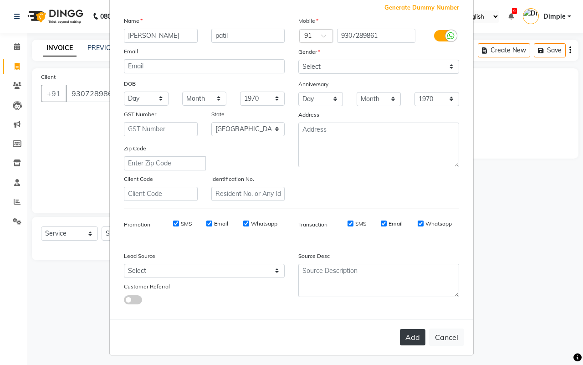
click at [402, 336] on button "Add" at bounding box center [413, 337] width 26 height 16
type input "93******61"
select select
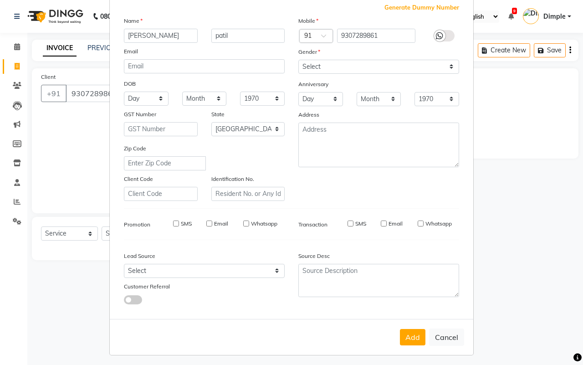
select select "null"
select select
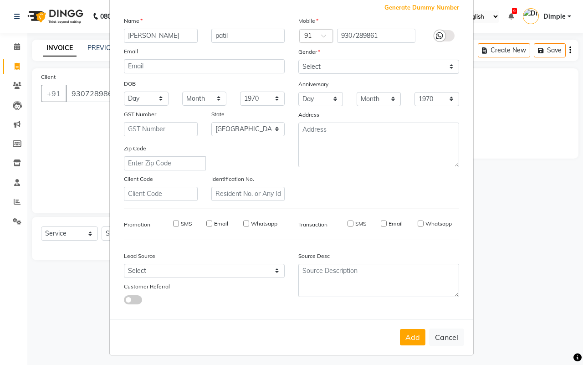
checkbox input "false"
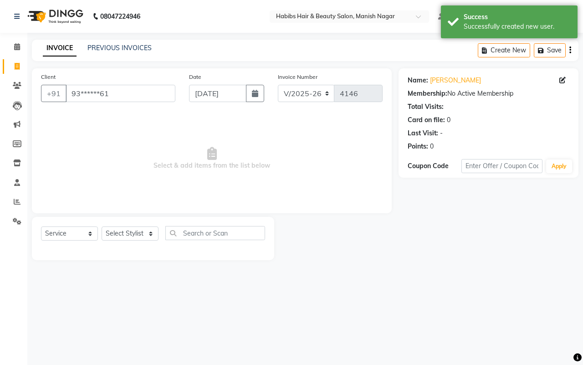
drag, startPoint x: 135, startPoint y: 226, endPoint x: 131, endPoint y: 238, distance: 13.3
click at [134, 226] on div "Select Service Product Membership Package Voucher Prepaid Gift Card Select Styl…" at bounding box center [153, 236] width 224 height 21
click at [131, 238] on select "Select Stylist [PERSON_NAME] [PERSON_NAME] [PERSON_NAME] [PERSON_NAME] Sachin […" at bounding box center [130, 234] width 57 height 14
select select "34633"
click at [102, 227] on select "Select Stylist [PERSON_NAME] [PERSON_NAME] [PERSON_NAME] [PERSON_NAME] Sachin […" at bounding box center [130, 234] width 57 height 14
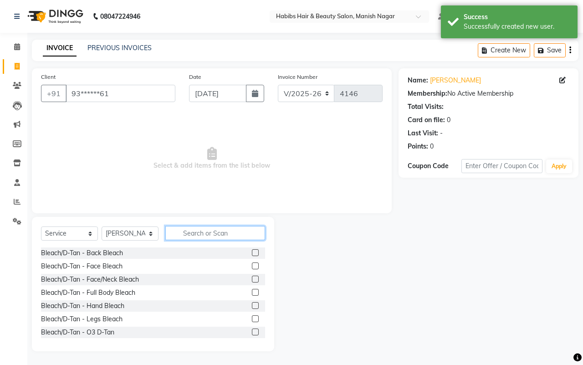
drag, startPoint x: 222, startPoint y: 228, endPoint x: 216, endPoint y: 240, distance: 13.2
click at [222, 229] on input "text" at bounding box center [215, 233] width 100 height 14
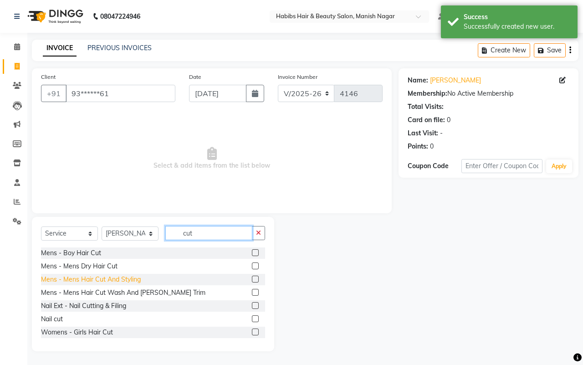
type input "cut"
click at [129, 277] on div "Mens - Mens Hair Cut And Styling" at bounding box center [91, 280] width 100 height 10
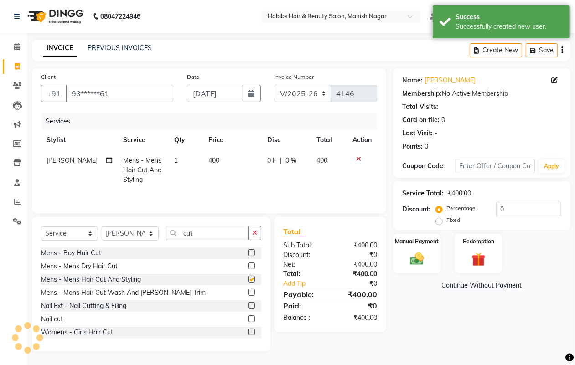
checkbox input "false"
click at [221, 165] on td "400" at bounding box center [232, 170] width 59 height 40
select select "34633"
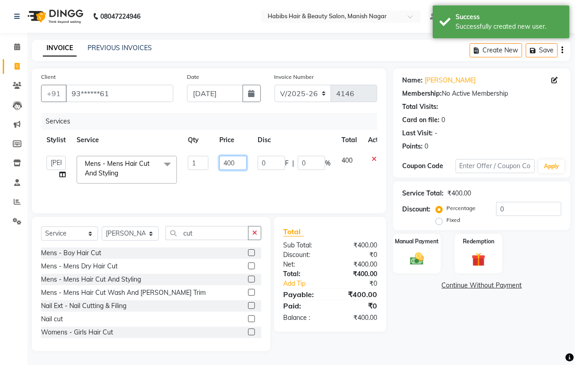
click at [222, 165] on input "400" at bounding box center [232, 163] width 27 height 14
type input "300"
click at [421, 251] on div "Manual Payment" at bounding box center [417, 253] width 50 height 41
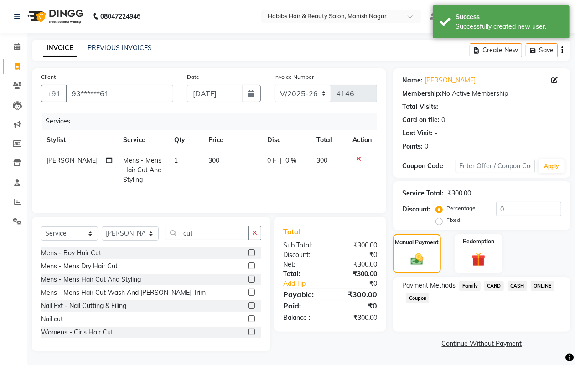
click at [516, 268] on div "Manual Payment Redemption" at bounding box center [481, 254] width 191 height 40
click at [542, 283] on span "ONLINE" at bounding box center [543, 286] width 24 height 10
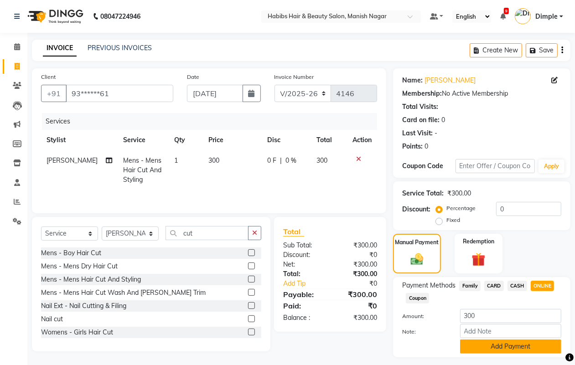
click at [511, 345] on button "Add Payment" at bounding box center [510, 347] width 101 height 14
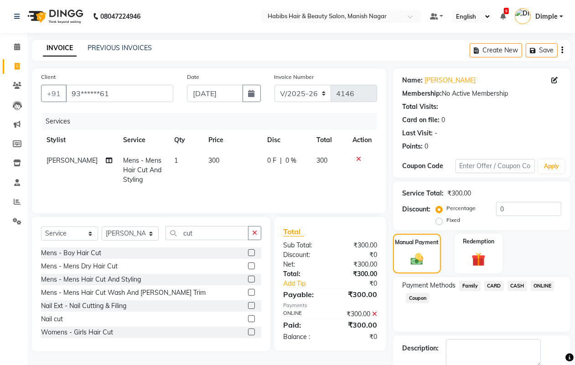
scroll to position [51, 0]
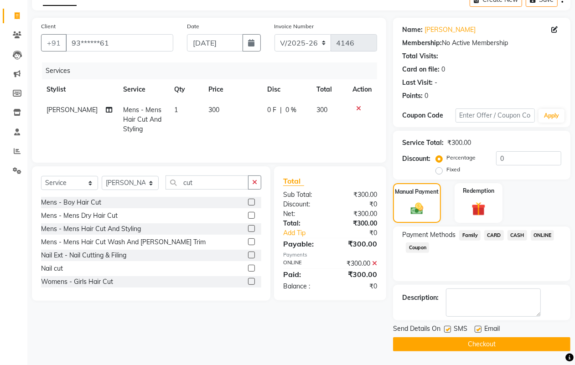
click at [510, 344] on button "Checkout" at bounding box center [481, 344] width 177 height 14
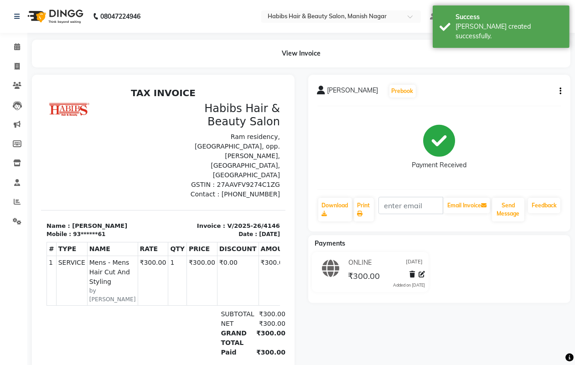
select select "service"
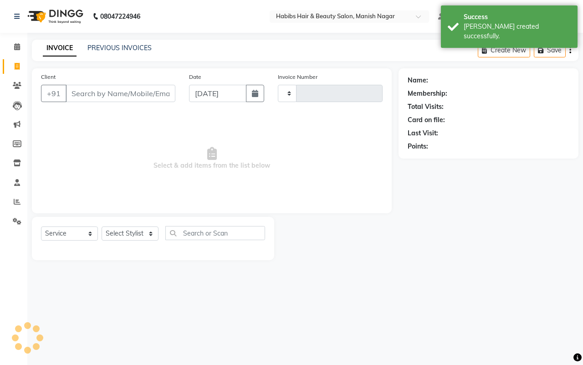
type input "4147"
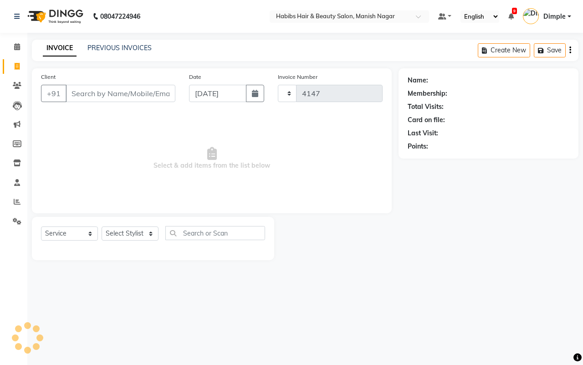
select select "3804"
click at [16, 82] on icon at bounding box center [17, 85] width 9 height 7
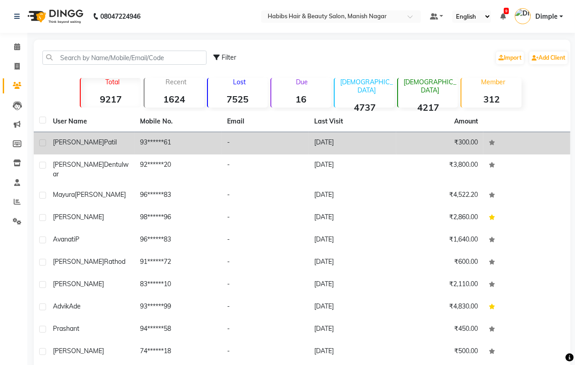
drag, startPoint x: 106, startPoint y: 140, endPoint x: 162, endPoint y: 144, distance: 55.7
click at [108, 140] on div "[PERSON_NAME]" at bounding box center [91, 143] width 76 height 10
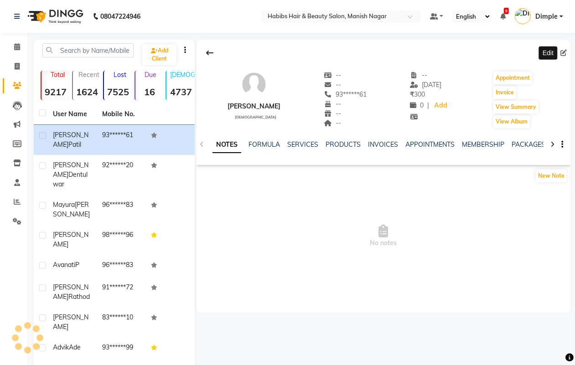
click at [562, 53] on icon at bounding box center [563, 53] width 6 height 6
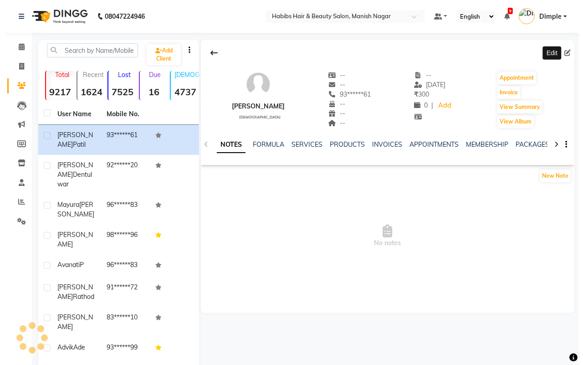
select select
select select "[DEMOGRAPHIC_DATA]"
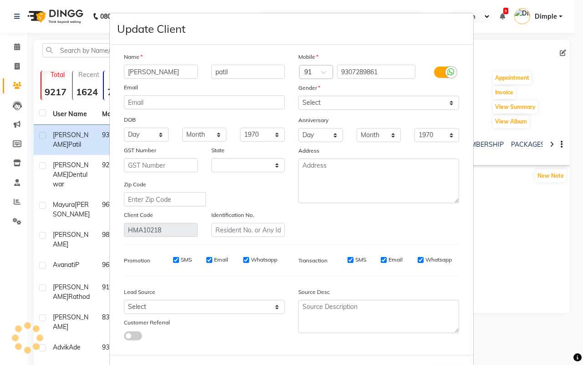
select select "22"
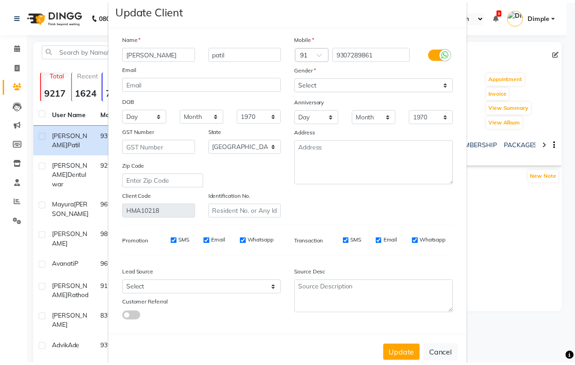
scroll to position [36, 0]
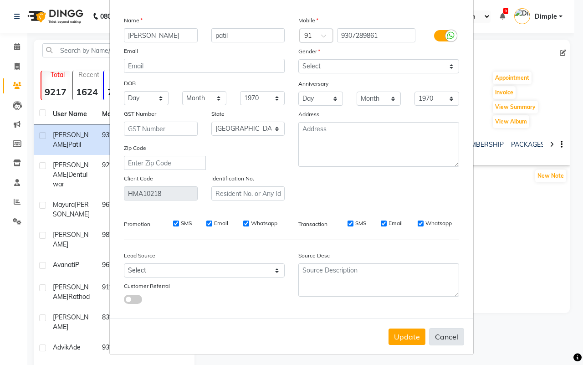
click at [434, 331] on button "Cancel" at bounding box center [446, 336] width 35 height 17
select select
select select "null"
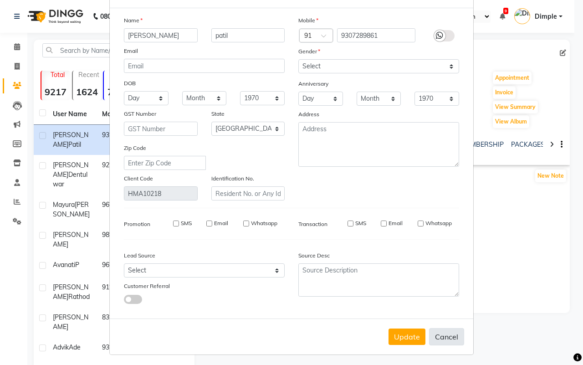
select select
checkbox input "false"
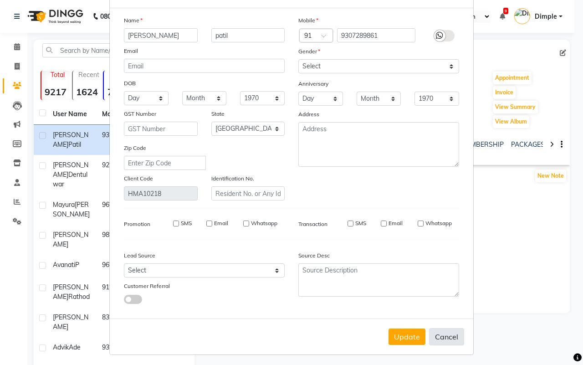
checkbox input "false"
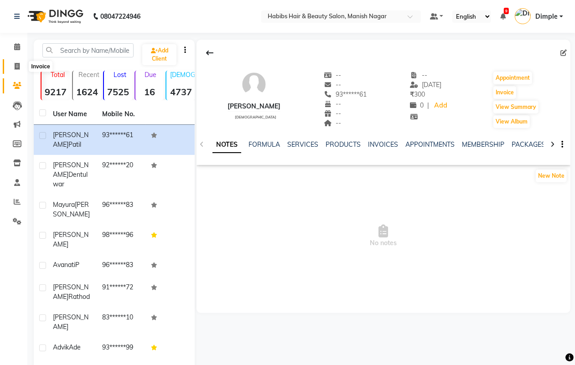
click at [18, 64] on icon at bounding box center [17, 66] width 5 height 7
select select "service"
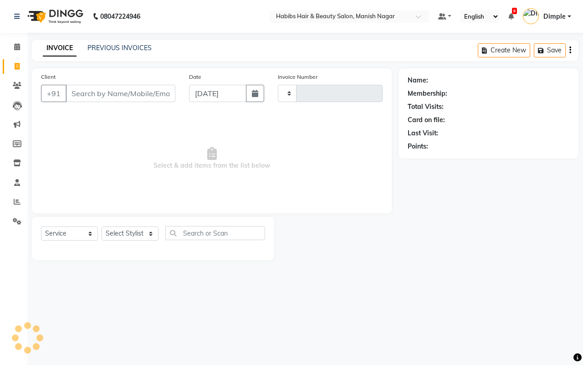
type input "4147"
select select "3804"
click at [97, 94] on input "Client" at bounding box center [121, 93] width 110 height 17
click at [81, 92] on input "Client" at bounding box center [121, 93] width 110 height 17
drag, startPoint x: 17, startPoint y: 87, endPoint x: 54, endPoint y: 79, distance: 37.4
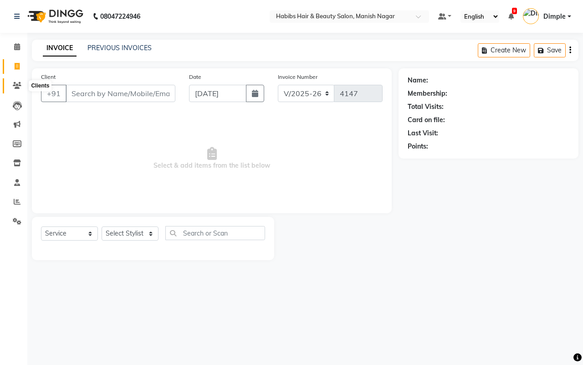
click at [19, 87] on icon at bounding box center [17, 85] width 9 height 7
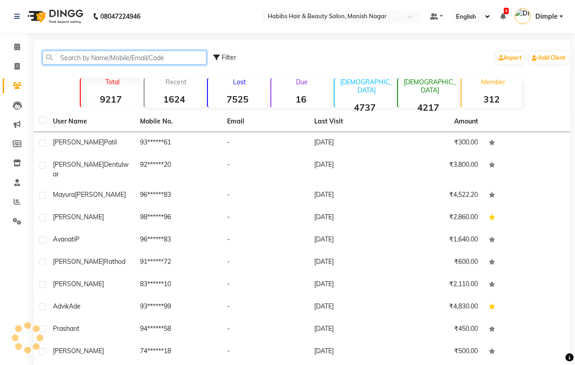
click at [91, 56] on input "text" at bounding box center [124, 58] width 164 height 14
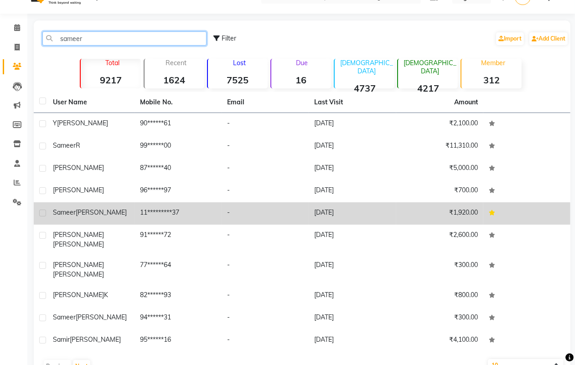
scroll to position [30, 0]
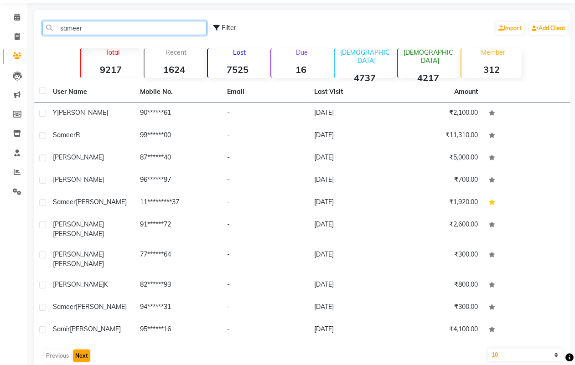
type input "sameer"
click at [82, 350] on button "Next" at bounding box center [81, 356] width 17 height 13
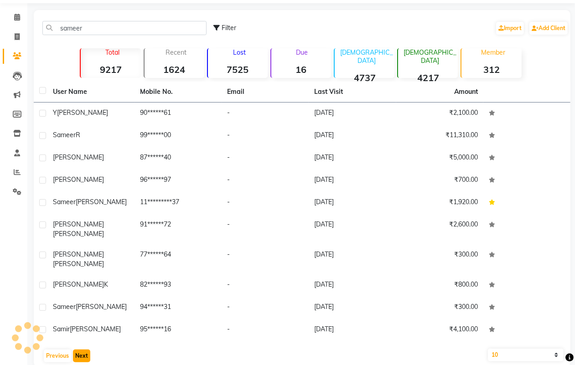
scroll to position [7, 0]
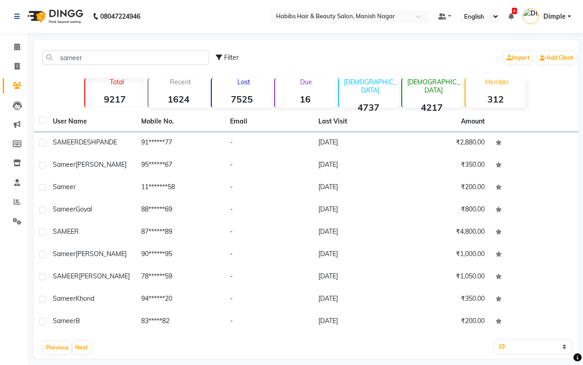
select select "3804"
select select "service"
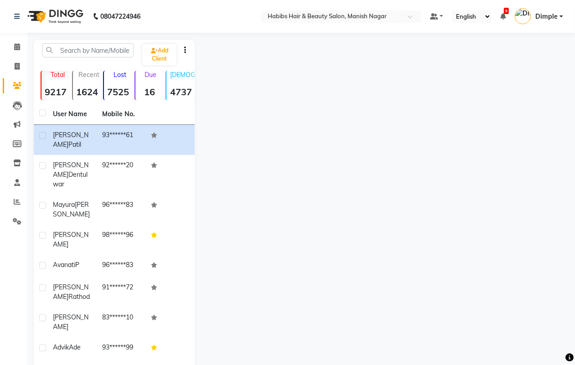
select select "service"
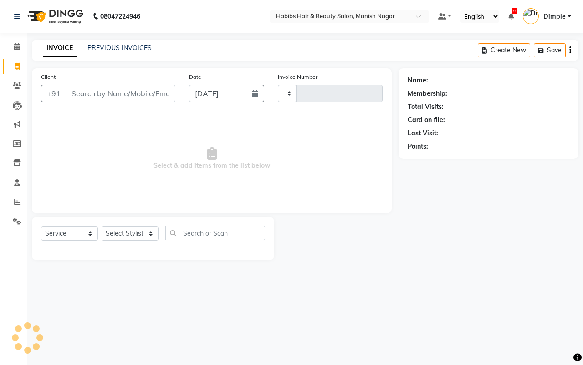
type input "4147"
select select "3804"
click at [77, 92] on input "Client" at bounding box center [121, 93] width 110 height 17
click at [135, 90] on input "Client" at bounding box center [121, 93] width 110 height 17
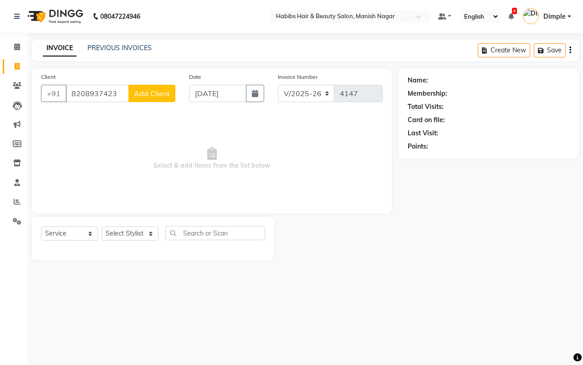
type input "8208937423"
click at [144, 91] on span "Add Client" at bounding box center [152, 93] width 36 height 9
select select "22"
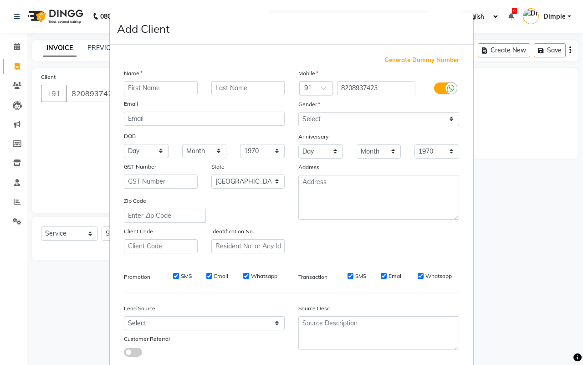
click at [144, 90] on input "text" at bounding box center [161, 88] width 74 height 14
type input "bhoomi"
click at [317, 116] on select "Select [DEMOGRAPHIC_DATA] [DEMOGRAPHIC_DATA] Other Prefer Not To Say" at bounding box center [379, 119] width 161 height 14
select select "[DEMOGRAPHIC_DATA]"
click at [299, 112] on select "Select [DEMOGRAPHIC_DATA] [DEMOGRAPHIC_DATA] Other Prefer Not To Say" at bounding box center [379, 119] width 161 height 14
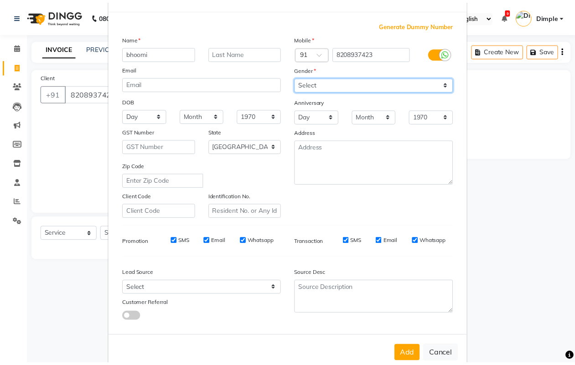
scroll to position [52, 0]
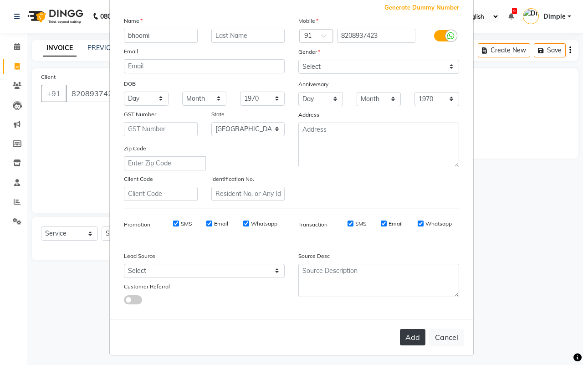
click at [405, 329] on button "Add" at bounding box center [413, 337] width 26 height 16
type input "82******23"
select select
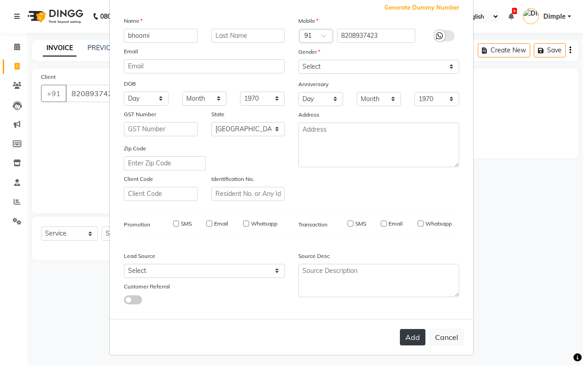
select select "null"
select select
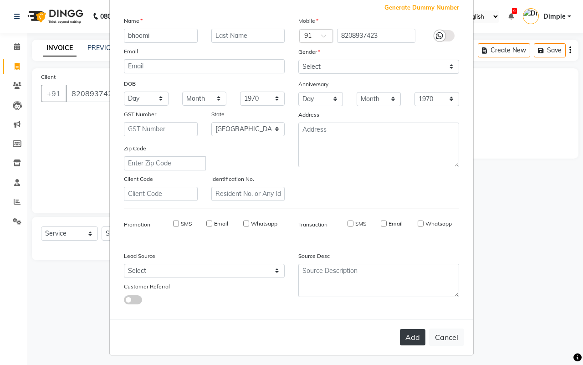
checkbox input "false"
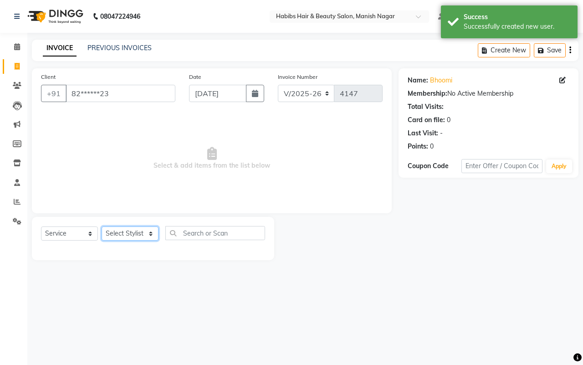
click at [133, 229] on select "Select Stylist [PERSON_NAME] [PERSON_NAME] [PERSON_NAME] [PERSON_NAME] Sachin […" at bounding box center [130, 234] width 57 height 14
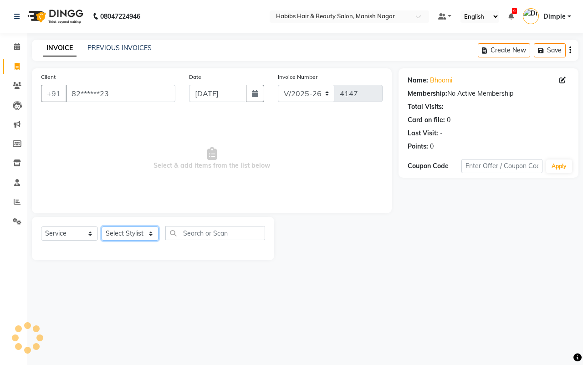
select select "18781"
click at [102, 227] on select "Select Stylist [PERSON_NAME] [PERSON_NAME] [PERSON_NAME] [PERSON_NAME] Sachin […" at bounding box center [130, 234] width 57 height 14
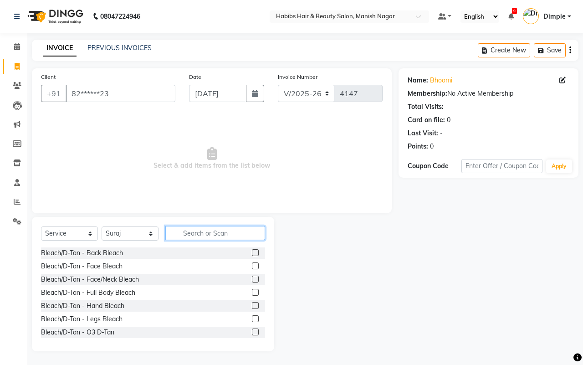
click at [197, 227] on input "text" at bounding box center [215, 233] width 100 height 14
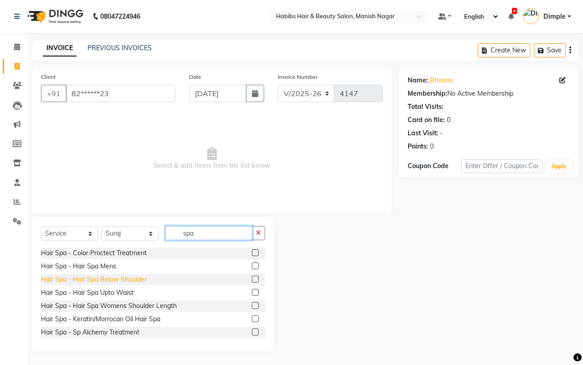
type input "spa"
click at [127, 281] on div "Hair Spa - Hair Spa Below Shoulder" at bounding box center [94, 280] width 106 height 10
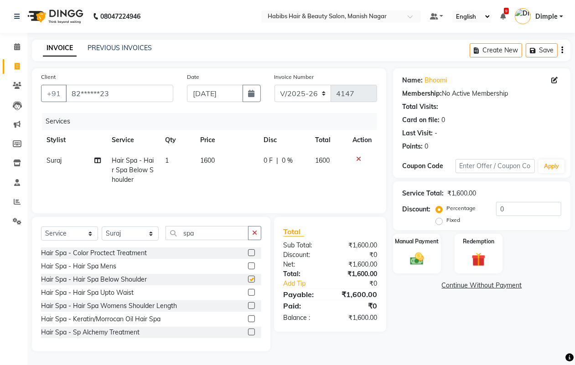
checkbox input "false"
click at [217, 178] on td "1600" at bounding box center [226, 170] width 63 height 40
select select "18781"
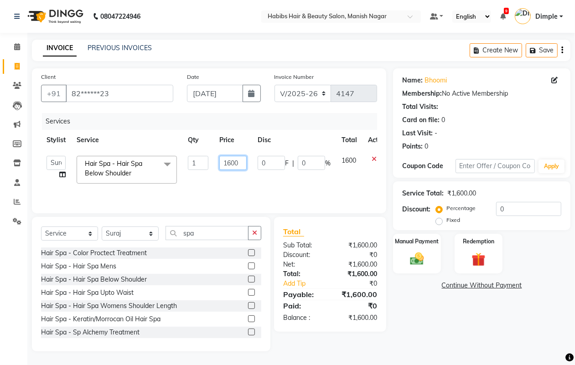
click at [226, 162] on input "1600" at bounding box center [232, 163] width 27 height 14
type input "2000"
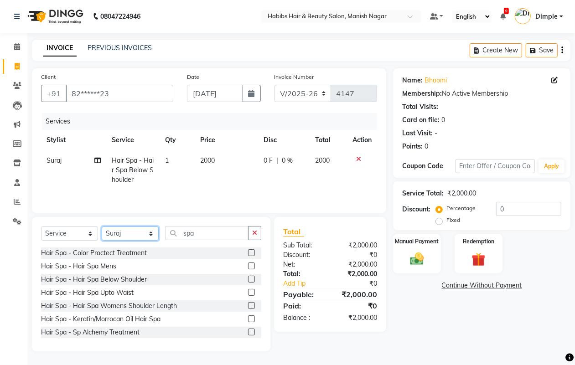
click at [119, 235] on select "Select Stylist [PERSON_NAME] [PERSON_NAME] [PERSON_NAME] [PERSON_NAME] Sachin […" at bounding box center [130, 234] width 57 height 14
select select "86647"
click at [102, 228] on select "Select Stylist [PERSON_NAME] [PERSON_NAME] [PERSON_NAME] [PERSON_NAME] Sachin […" at bounding box center [130, 234] width 57 height 14
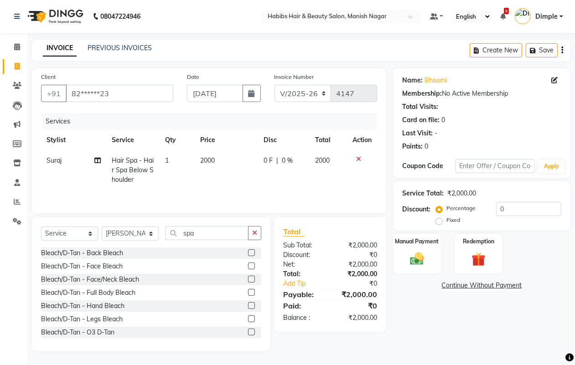
click at [259, 238] on button "button" at bounding box center [254, 233] width 13 height 14
click at [245, 232] on input "text" at bounding box center [213, 233] width 96 height 14
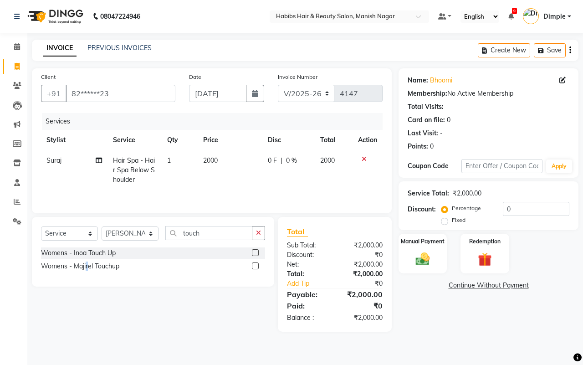
click at [87, 267] on div "Womens - Majirel Touchup" at bounding box center [80, 267] width 78 height 10
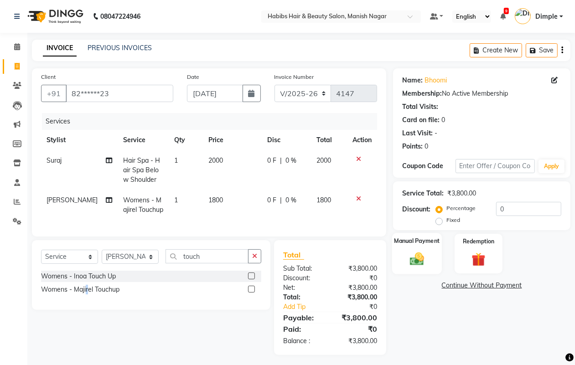
click at [427, 265] on img at bounding box center [416, 259] width 23 height 16
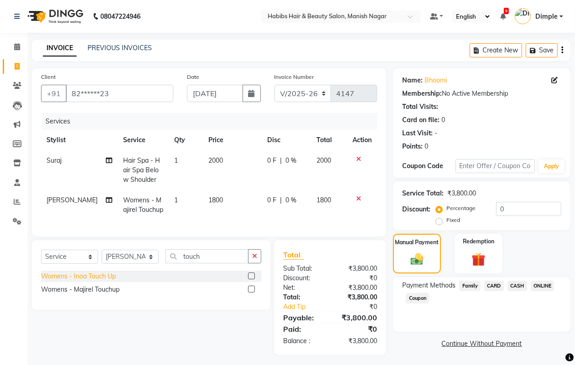
click at [98, 281] on div "Womens - Inoa Touch Up" at bounding box center [78, 277] width 75 height 10
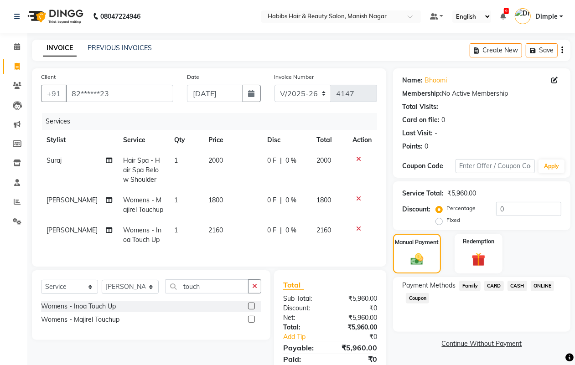
click at [359, 196] on icon at bounding box center [358, 199] width 5 height 6
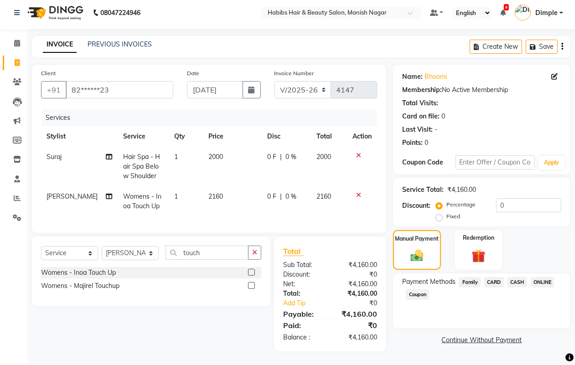
click at [267, 196] on td "0 F | 0 %" at bounding box center [286, 201] width 49 height 30
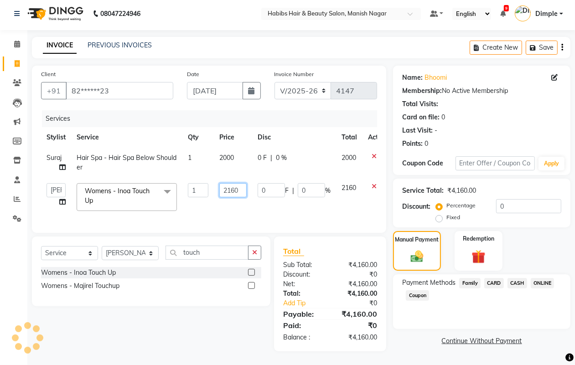
click at [234, 183] on input "2160" at bounding box center [232, 190] width 27 height 14
click at [498, 278] on span "CARD" at bounding box center [494, 283] width 20 height 10
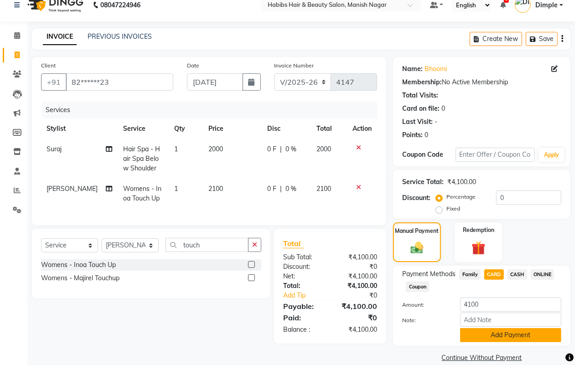
click at [474, 329] on button "Add Payment" at bounding box center [510, 335] width 101 height 14
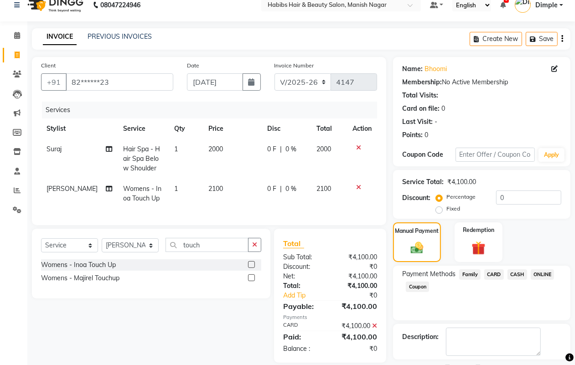
scroll to position [51, 0]
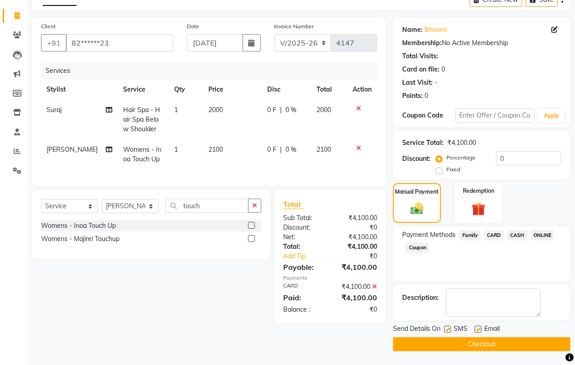
click at [474, 342] on button "Checkout" at bounding box center [481, 344] width 177 height 14
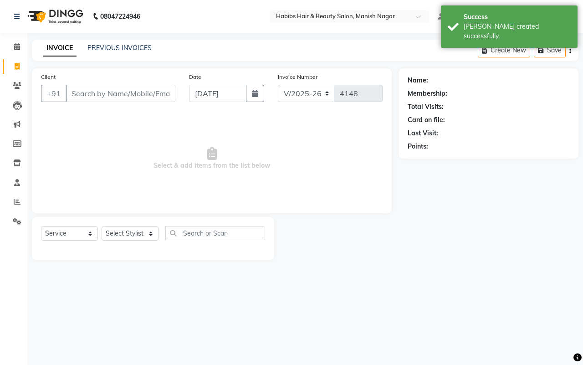
click at [71, 92] on input "Client" at bounding box center [121, 93] width 110 height 17
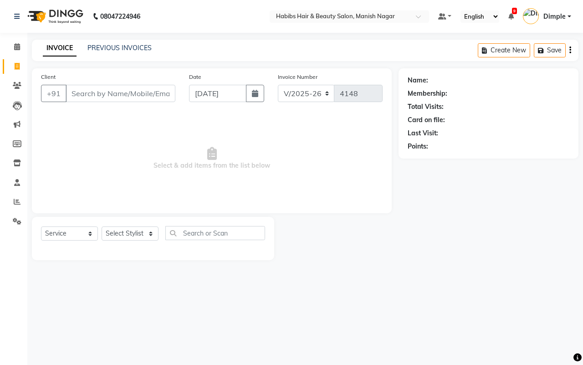
click at [74, 92] on input "Client" at bounding box center [121, 93] width 110 height 17
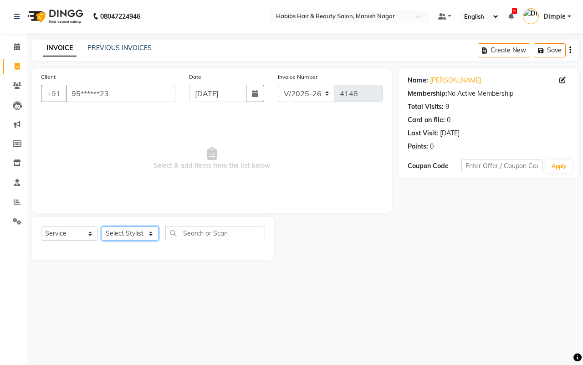
click at [130, 234] on select "Select Stylist [PERSON_NAME] [PERSON_NAME] [PERSON_NAME] [PERSON_NAME] Sachin […" at bounding box center [130, 234] width 57 height 14
click at [130, 235] on select "Select Stylist [PERSON_NAME] [PERSON_NAME] [PERSON_NAME] [PERSON_NAME] Sachin […" at bounding box center [130, 234] width 57 height 14
click at [131, 235] on select "Select Stylist [PERSON_NAME] [PERSON_NAME] [PERSON_NAME] [PERSON_NAME] Sachin […" at bounding box center [130, 234] width 57 height 14
click at [102, 227] on select "Select Stylist [PERSON_NAME] [PERSON_NAME] [PERSON_NAME] [PERSON_NAME] Sachin […" at bounding box center [130, 234] width 57 height 14
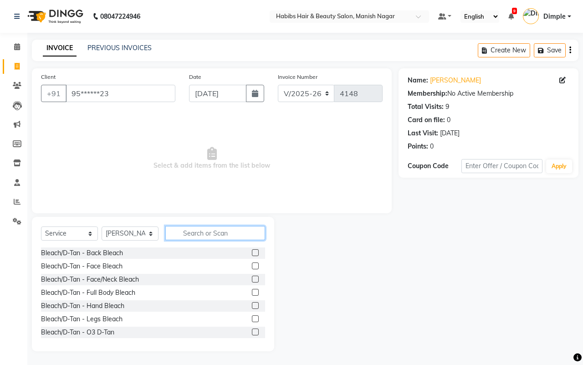
click at [195, 232] on input "text" at bounding box center [215, 233] width 100 height 14
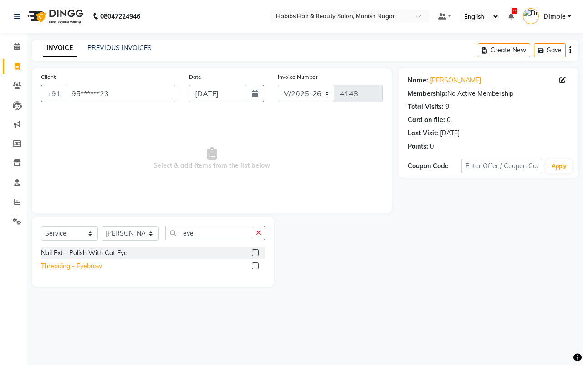
click at [92, 266] on div "Threading - Eyebrow" at bounding box center [71, 267] width 61 height 10
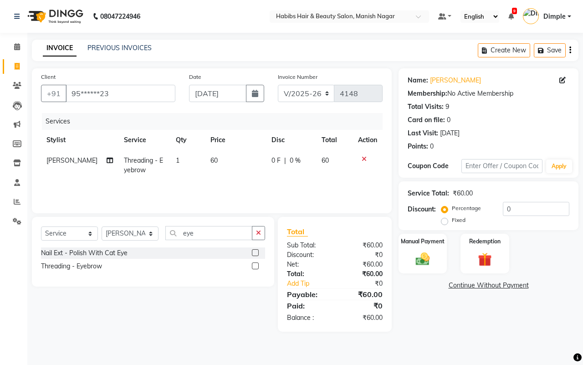
click at [235, 170] on td "60" at bounding box center [235, 165] width 61 height 30
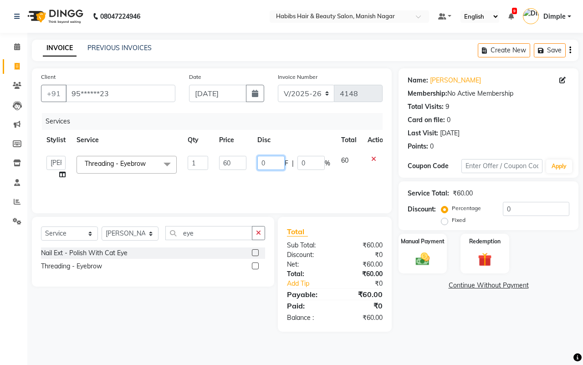
click at [259, 166] on input "0" at bounding box center [271, 163] width 27 height 14
click at [438, 257] on div "Manual Payment" at bounding box center [423, 254] width 51 height 42
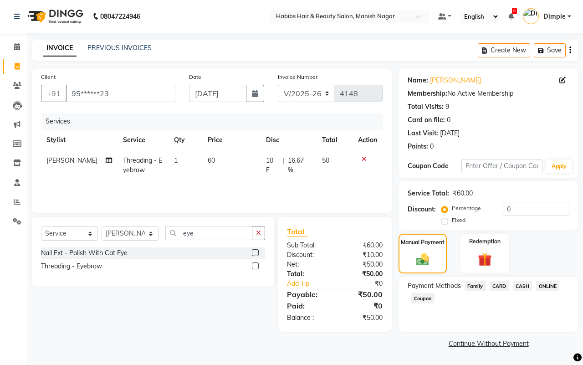
click at [522, 286] on span "CASH" at bounding box center [523, 286] width 20 height 10
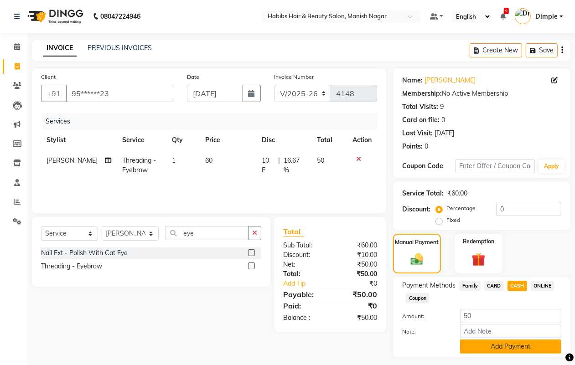
click at [497, 348] on button "Add Payment" at bounding box center [510, 347] width 101 height 14
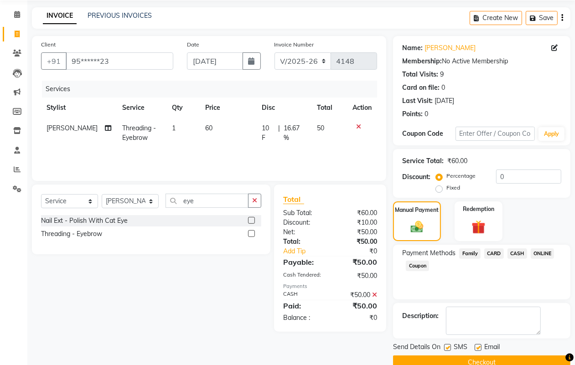
scroll to position [51, 0]
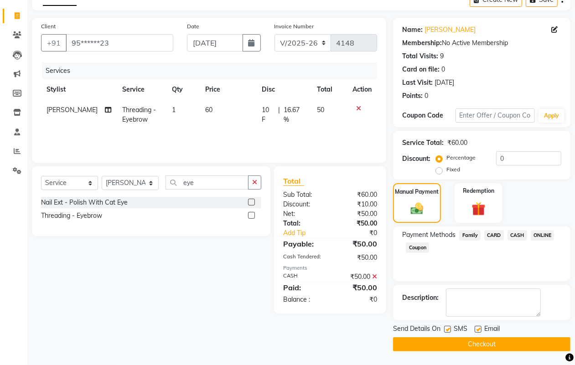
click at [496, 345] on button "Checkout" at bounding box center [481, 344] width 177 height 14
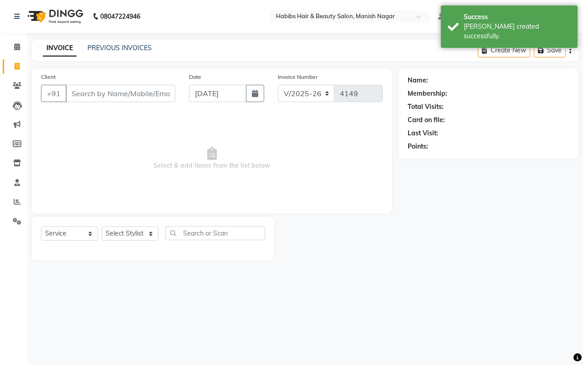
click at [72, 92] on input "Client" at bounding box center [121, 93] width 110 height 17
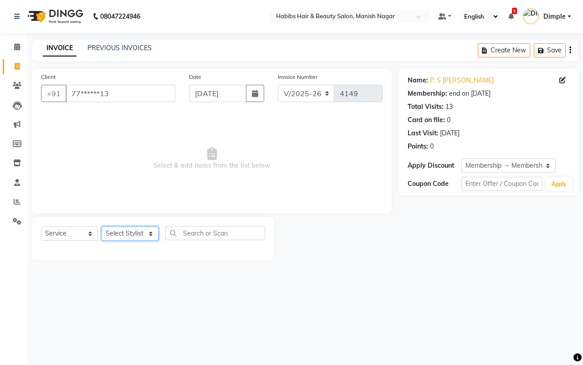
click at [128, 229] on select "Select Stylist [PERSON_NAME] [PERSON_NAME] [PERSON_NAME] [PERSON_NAME] Sachin […" at bounding box center [130, 234] width 57 height 14
click at [127, 231] on select "Select Stylist [PERSON_NAME] [PERSON_NAME] [PERSON_NAME] [PERSON_NAME] Sachin […" at bounding box center [130, 234] width 57 height 14
click at [131, 227] on select "Select Stylist [PERSON_NAME] [PERSON_NAME] [PERSON_NAME] [PERSON_NAME] Sachin […" at bounding box center [130, 234] width 57 height 14
click at [102, 227] on select "Select Stylist [PERSON_NAME] [PERSON_NAME] [PERSON_NAME] [PERSON_NAME] Sachin […" at bounding box center [130, 234] width 57 height 14
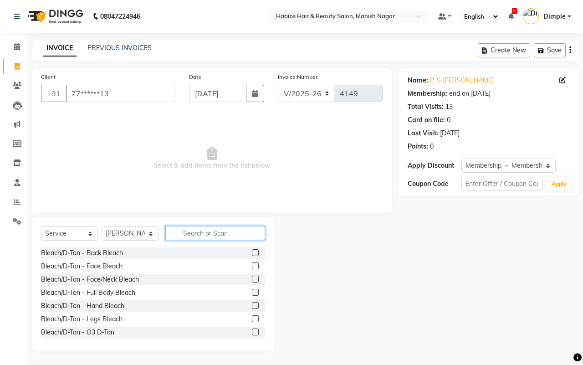
click at [219, 230] on input "text" at bounding box center [215, 233] width 100 height 14
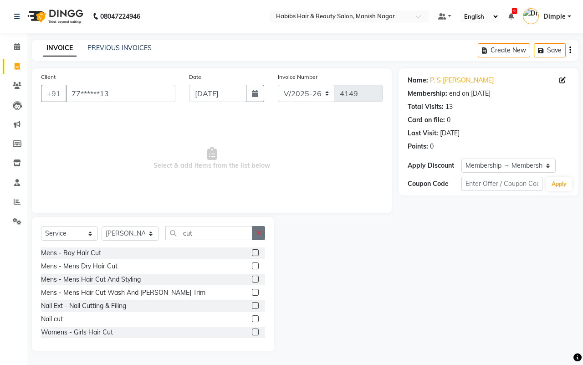
click at [258, 233] on icon "button" at bounding box center [258, 233] width 5 height 6
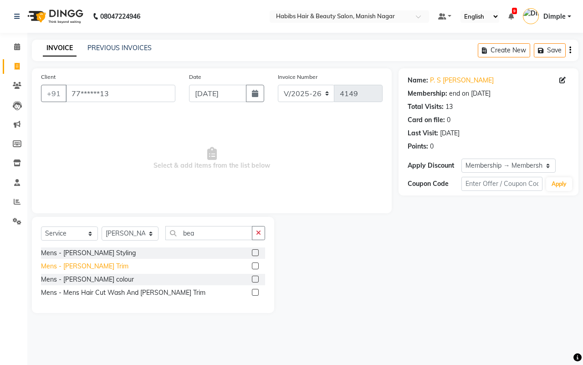
click at [89, 264] on div "Mens - [PERSON_NAME] Trim" at bounding box center [85, 267] width 88 height 10
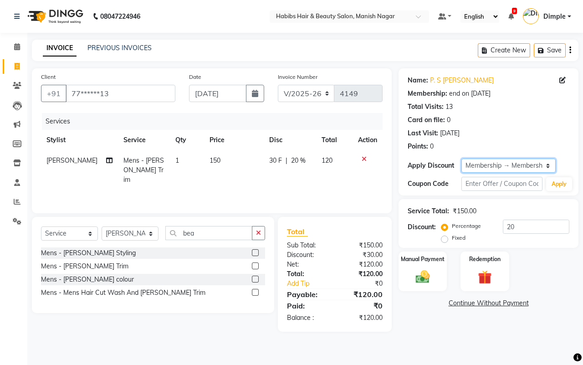
click at [505, 162] on select "Select Membership → Membership Card" at bounding box center [509, 166] width 94 height 14
click at [462, 159] on select "Select Membership → Membership Card" at bounding box center [509, 166] width 94 height 14
click at [412, 278] on img at bounding box center [423, 276] width 24 height 17
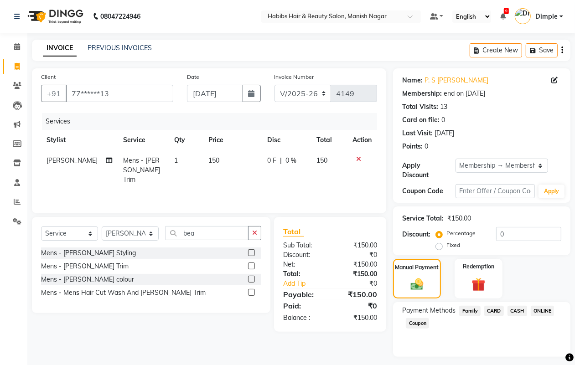
click at [546, 309] on span "ONLINE" at bounding box center [543, 311] width 24 height 10
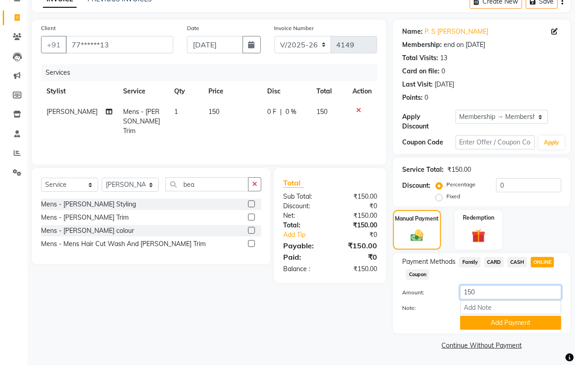
click at [468, 298] on input "150" at bounding box center [510, 292] width 101 height 14
click at [478, 320] on button "Add Payment" at bounding box center [510, 323] width 101 height 14
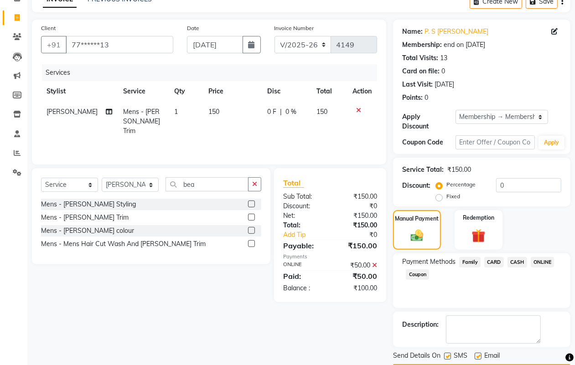
click at [519, 259] on span "CASH" at bounding box center [517, 262] width 20 height 10
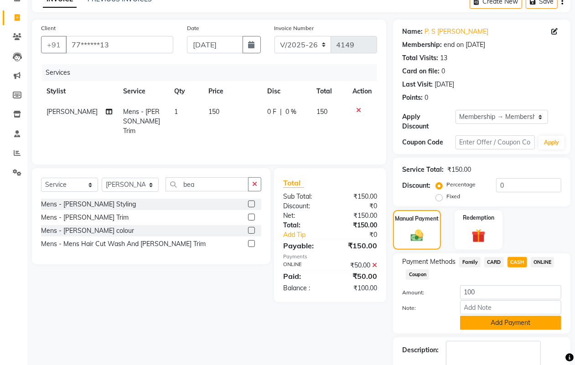
click at [486, 321] on button "Add Payment" at bounding box center [510, 323] width 101 height 14
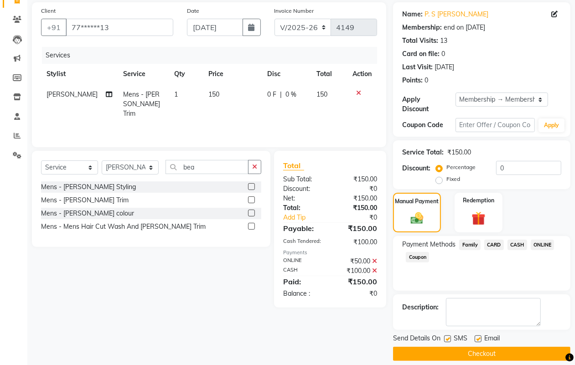
scroll to position [76, 0]
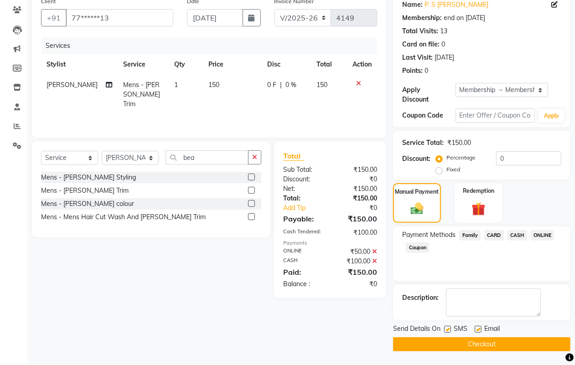
click at [491, 339] on button "Checkout" at bounding box center [481, 344] width 177 height 14
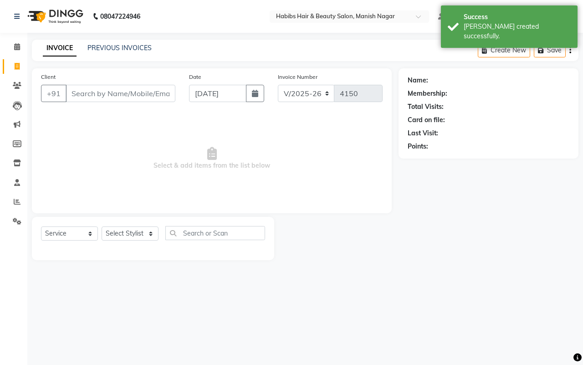
click at [69, 92] on input "Client" at bounding box center [121, 93] width 110 height 17
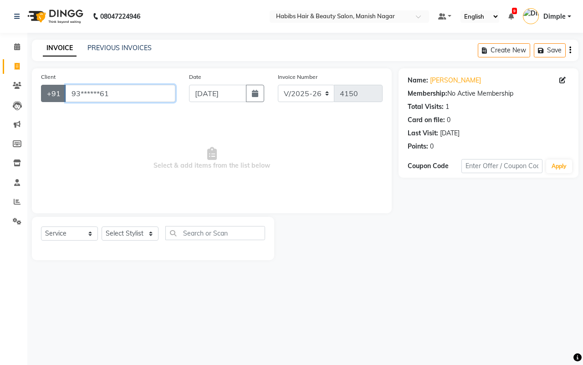
drag, startPoint x: 111, startPoint y: 93, endPoint x: 64, endPoint y: 93, distance: 46.5
click at [64, 93] on div "+91 93******61" at bounding box center [108, 93] width 134 height 17
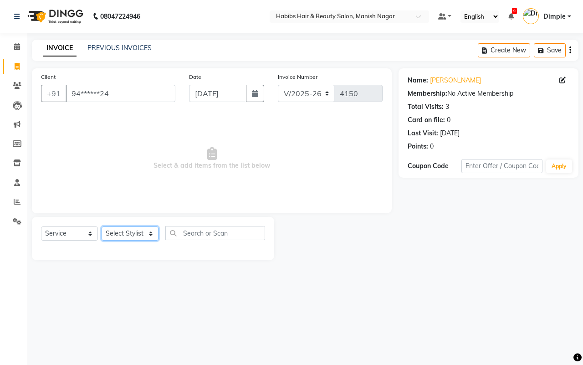
click at [132, 229] on select "Select Stylist [PERSON_NAME] [PERSON_NAME] [PERSON_NAME] [PERSON_NAME] Sachin […" at bounding box center [130, 234] width 57 height 14
click at [102, 227] on select "Select Stylist [PERSON_NAME] [PERSON_NAME] [PERSON_NAME] [PERSON_NAME] Sachin […" at bounding box center [130, 234] width 57 height 14
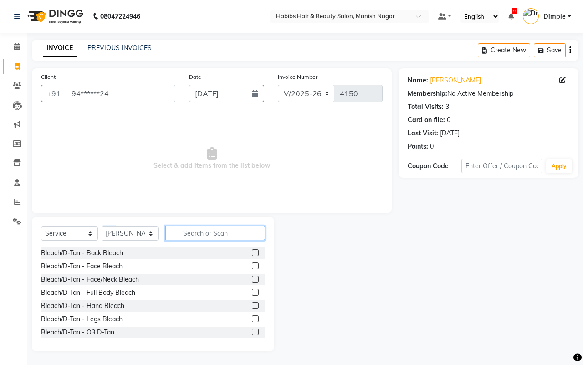
click at [210, 236] on input "text" at bounding box center [215, 233] width 100 height 14
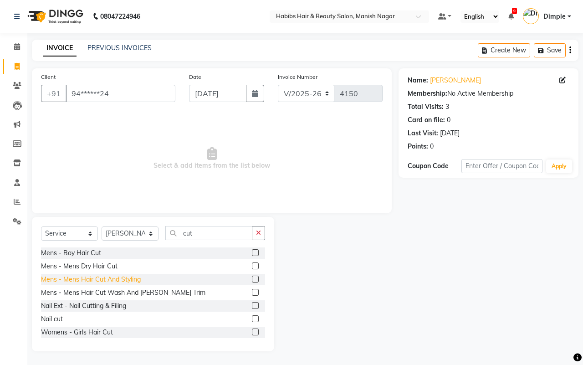
click at [120, 278] on div "Mens - Mens Hair Cut And Styling" at bounding box center [91, 280] width 100 height 10
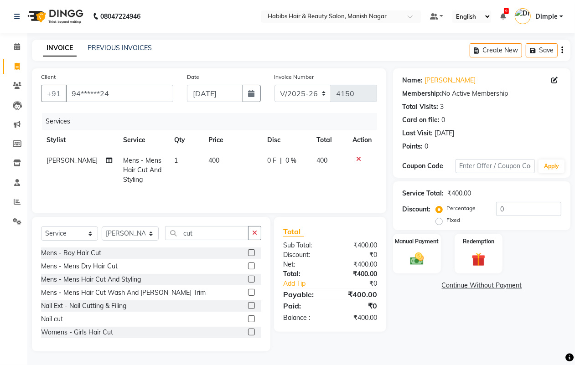
click at [216, 171] on td "400" at bounding box center [232, 170] width 59 height 40
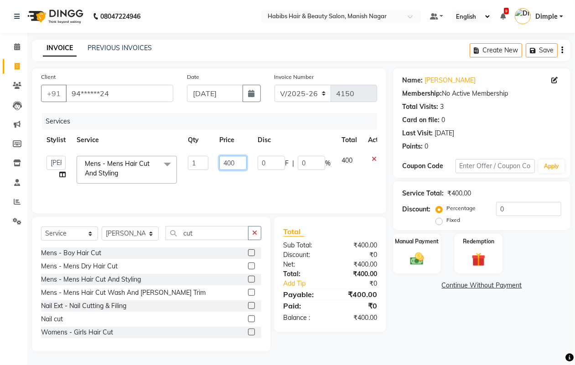
click at [224, 163] on input "400" at bounding box center [232, 163] width 27 height 14
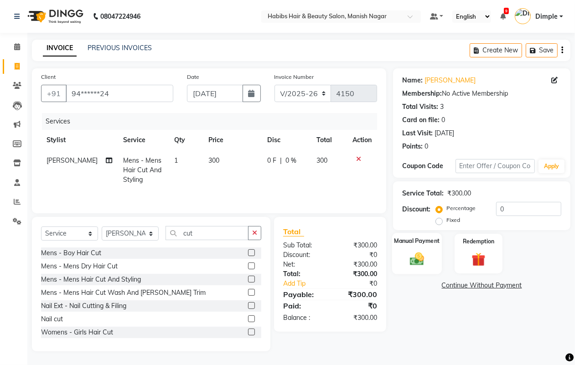
click at [418, 258] on img at bounding box center [416, 259] width 23 height 16
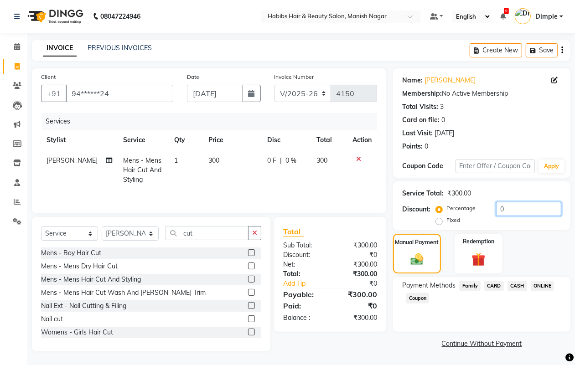
click at [496, 206] on input "0" at bounding box center [528, 209] width 65 height 14
click at [545, 283] on span "ONLINE" at bounding box center [543, 286] width 24 height 10
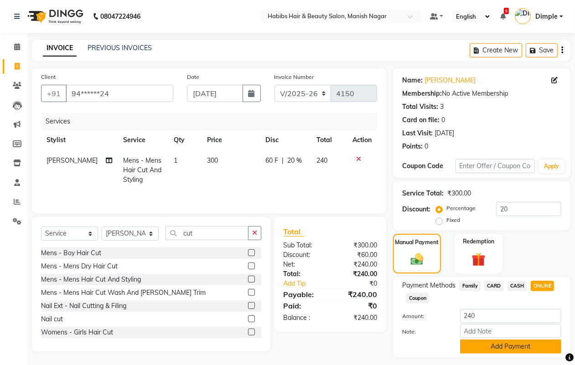
click at [484, 347] on button "Add Payment" at bounding box center [510, 347] width 101 height 14
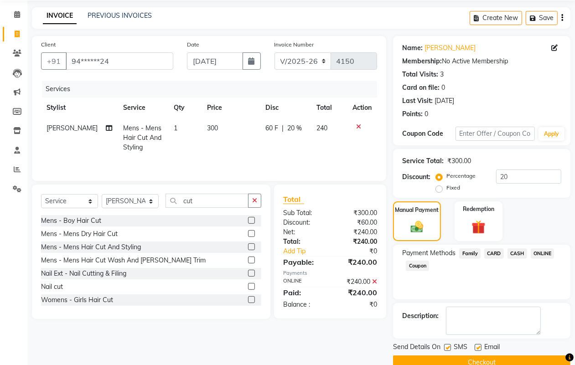
scroll to position [51, 0]
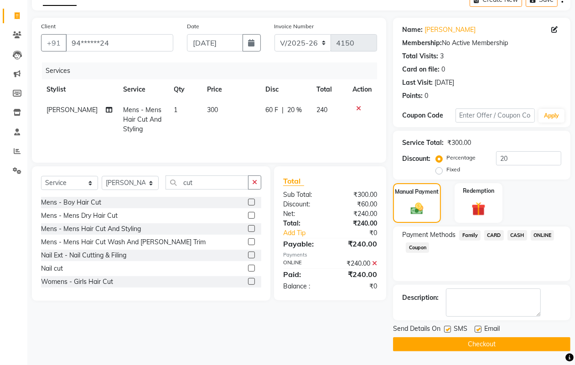
click at [487, 345] on button "Checkout" at bounding box center [481, 344] width 177 height 14
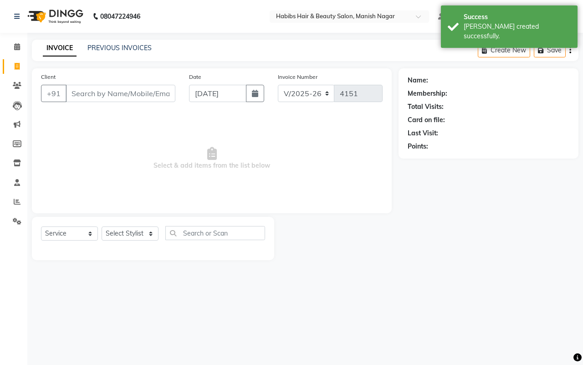
click at [107, 94] on input "Client" at bounding box center [121, 93] width 110 height 17
click at [109, 44] on link "PREVIOUS INVOICES" at bounding box center [120, 48] width 64 height 8
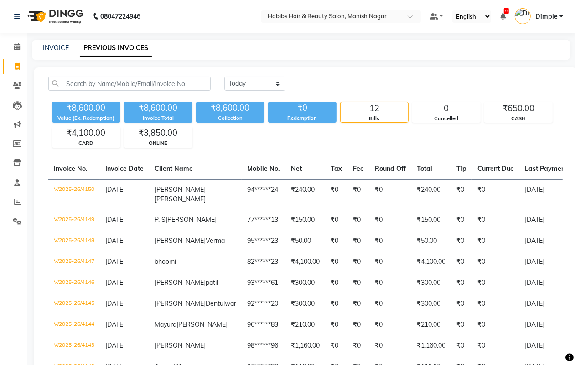
click at [52, 52] on div "INVOICE" at bounding box center [56, 48] width 26 height 10
click at [54, 48] on link "INVOICE" at bounding box center [56, 48] width 26 height 8
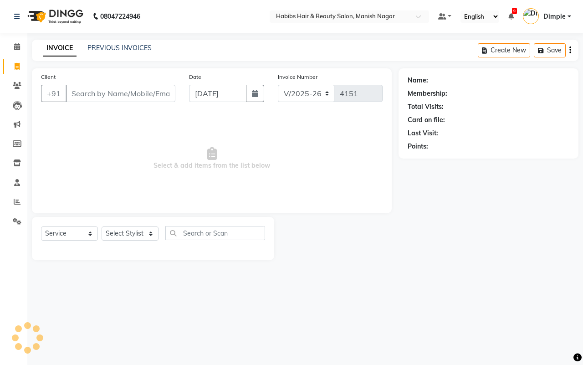
click at [108, 91] on input "Client" at bounding box center [121, 93] width 110 height 17
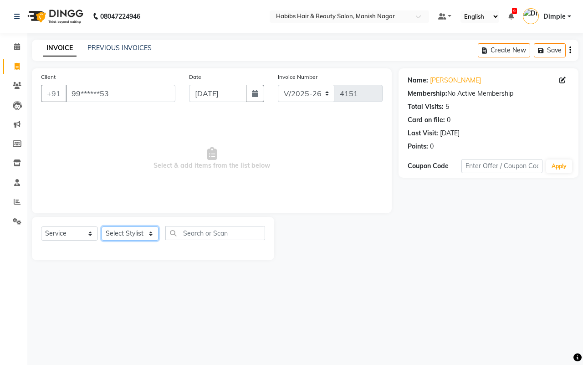
click at [121, 229] on select "Select Stylist [PERSON_NAME] [PERSON_NAME] [PERSON_NAME] [PERSON_NAME] Sachin […" at bounding box center [130, 234] width 57 height 14
click at [102, 227] on select "Select Stylist [PERSON_NAME] [PERSON_NAME] [PERSON_NAME] [PERSON_NAME] Sachin […" at bounding box center [130, 234] width 57 height 14
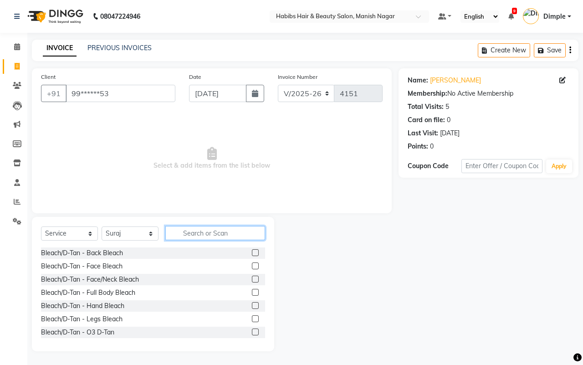
click at [202, 237] on input "text" at bounding box center [215, 233] width 100 height 14
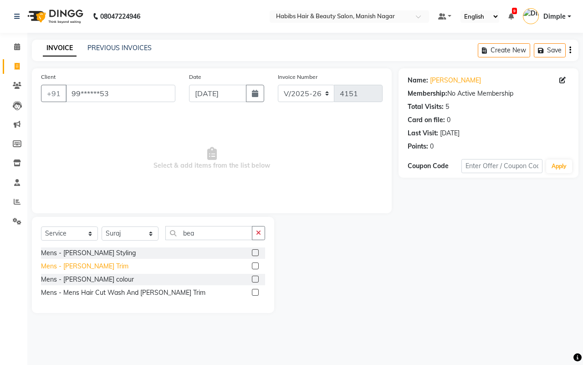
click at [85, 265] on div "Mens - [PERSON_NAME] Trim" at bounding box center [85, 267] width 88 height 10
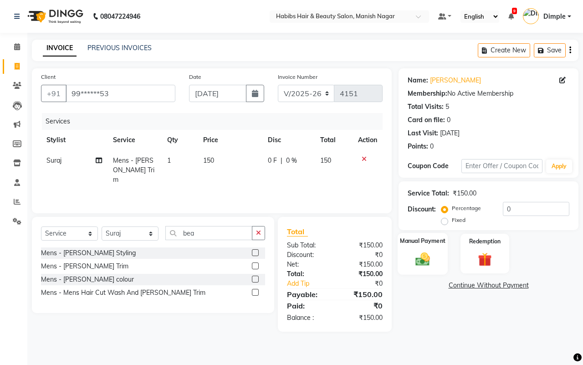
click at [443, 255] on div "Manual Payment" at bounding box center [423, 254] width 51 height 42
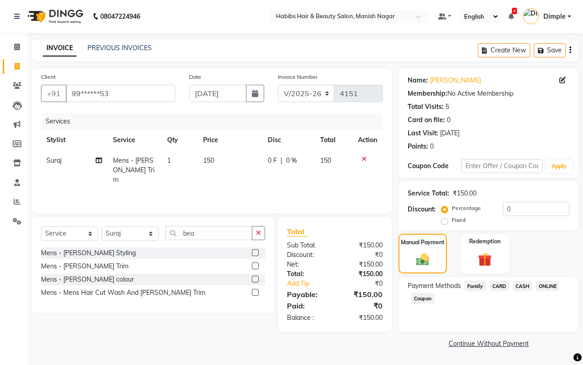
click at [555, 283] on span "ONLINE" at bounding box center [548, 286] width 24 height 10
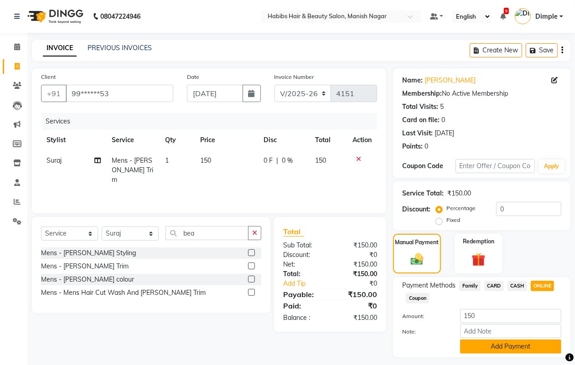
click at [518, 349] on button "Add Payment" at bounding box center [510, 347] width 101 height 14
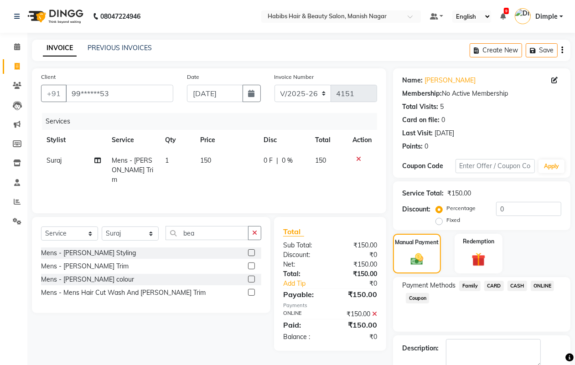
scroll to position [51, 0]
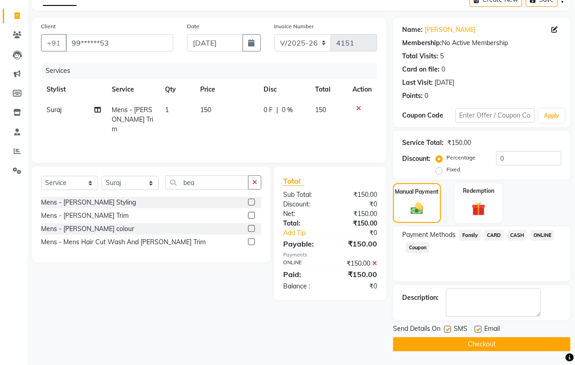
click at [516, 343] on button "Checkout" at bounding box center [481, 344] width 177 height 14
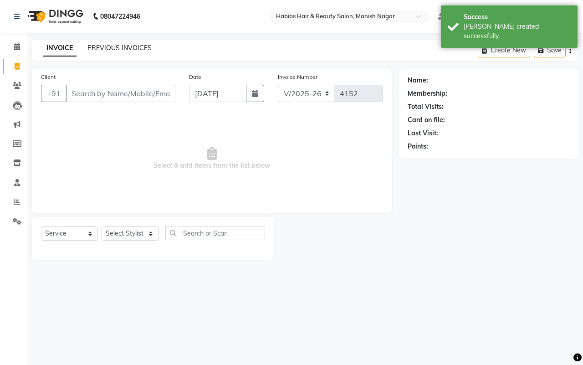
click at [112, 48] on link "PREVIOUS INVOICES" at bounding box center [120, 48] width 64 height 8
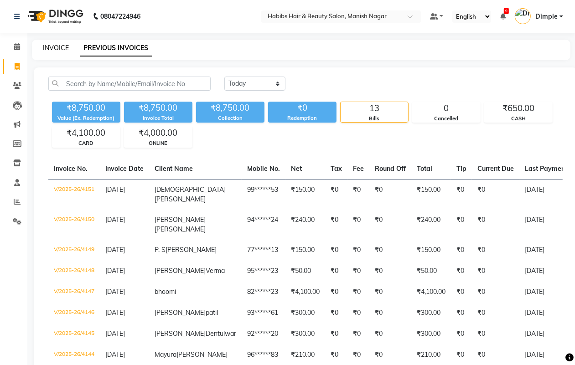
click at [58, 48] on link "INVOICE" at bounding box center [56, 48] width 26 height 8
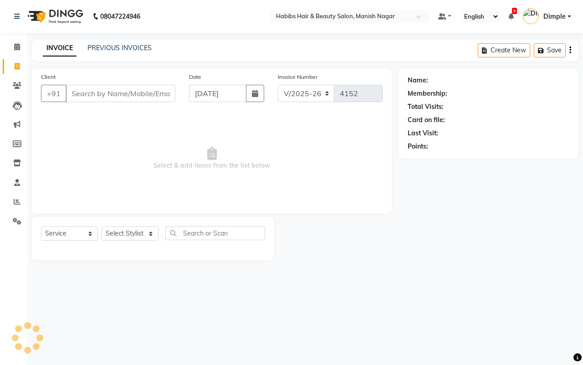
click at [76, 93] on input "Client" at bounding box center [121, 93] width 110 height 17
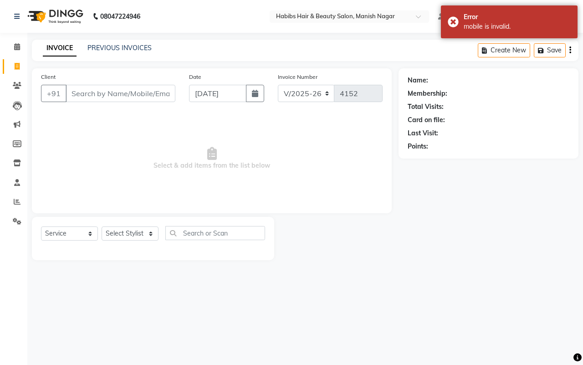
click at [94, 94] on input "Client" at bounding box center [121, 93] width 110 height 17
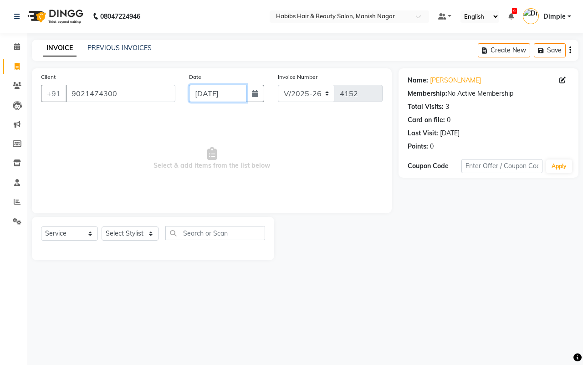
click at [238, 90] on input "[DATE]" at bounding box center [217, 93] width 57 height 17
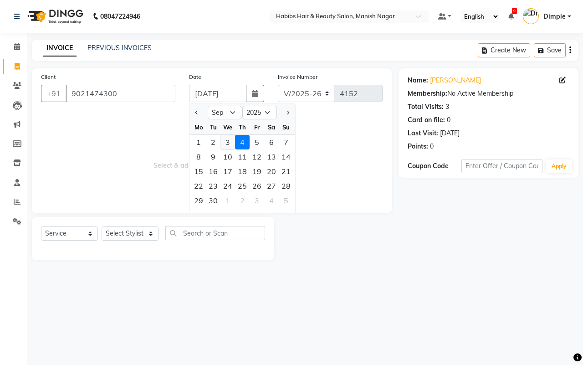
click at [231, 140] on div "3" at bounding box center [228, 142] width 15 height 15
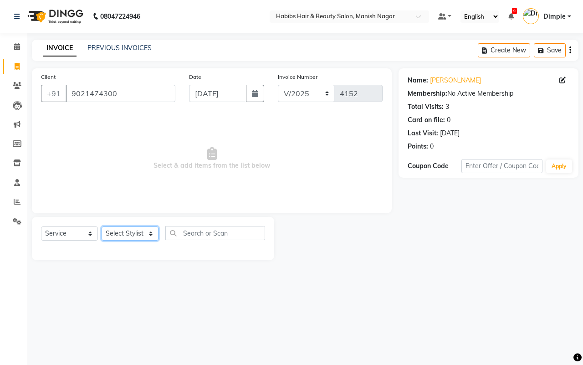
click at [134, 233] on select "Select Stylist [PERSON_NAME] [PERSON_NAME] [PERSON_NAME] [PERSON_NAME] Sachin […" at bounding box center [130, 234] width 57 height 14
click at [102, 227] on select "Select Stylist [PERSON_NAME] [PERSON_NAME] [PERSON_NAME] [PERSON_NAME] Sachin […" at bounding box center [130, 234] width 57 height 14
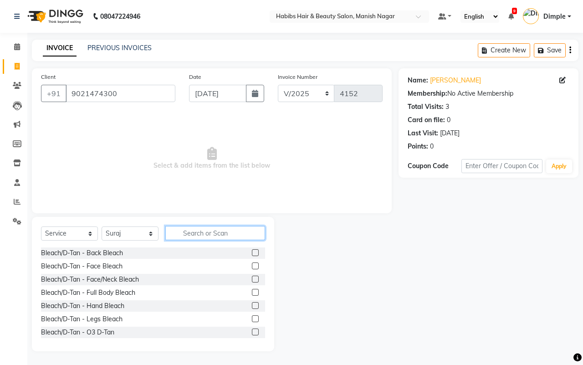
click at [199, 232] on input "text" at bounding box center [215, 233] width 100 height 14
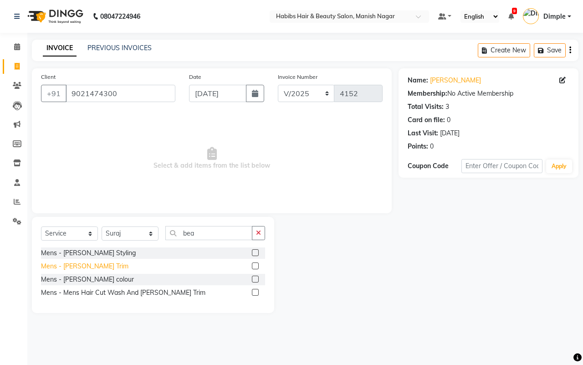
drag, startPoint x: 90, startPoint y: 264, endPoint x: 110, endPoint y: 269, distance: 21.1
click at [90, 265] on div "Mens - [PERSON_NAME] Trim" at bounding box center [85, 267] width 88 height 10
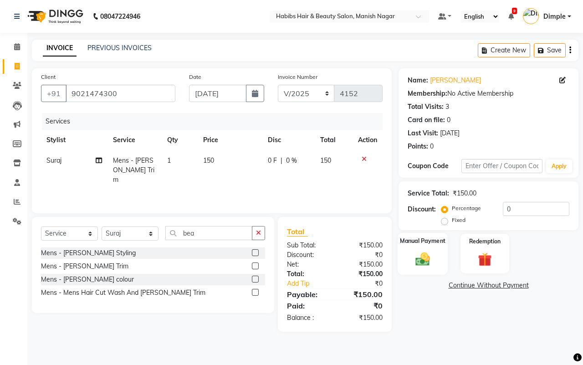
click at [438, 259] on div "Manual Payment" at bounding box center [423, 254] width 51 height 42
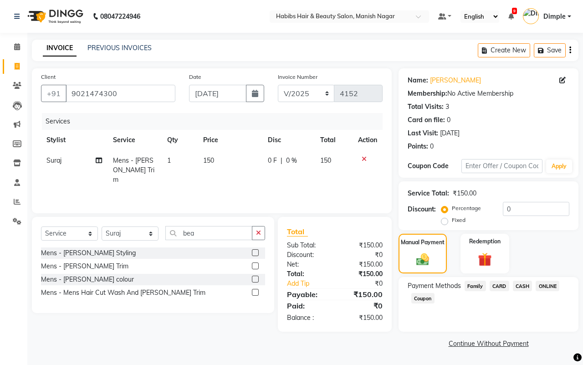
click at [518, 283] on span "CASH" at bounding box center [523, 286] width 20 height 10
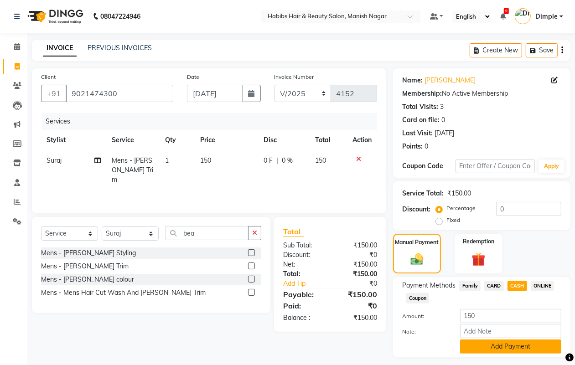
click at [500, 346] on button "Add Payment" at bounding box center [510, 347] width 101 height 14
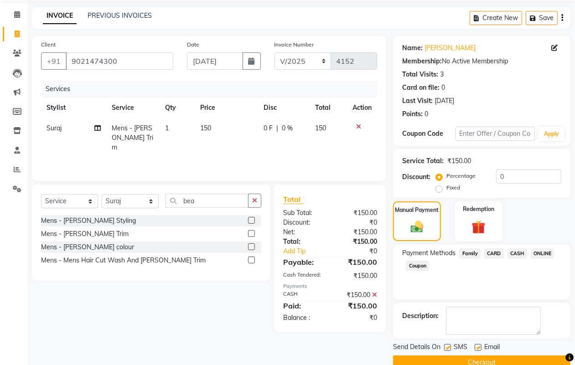
scroll to position [51, 0]
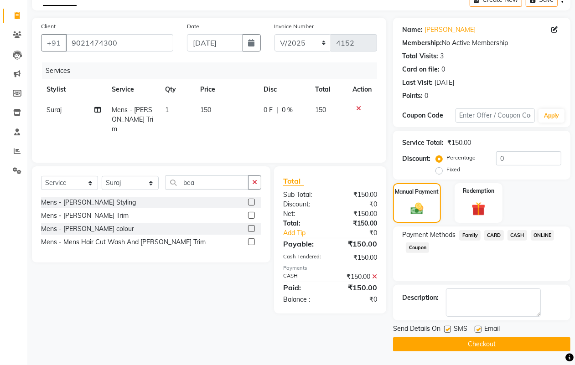
click at [495, 343] on button "Checkout" at bounding box center [481, 344] width 177 height 14
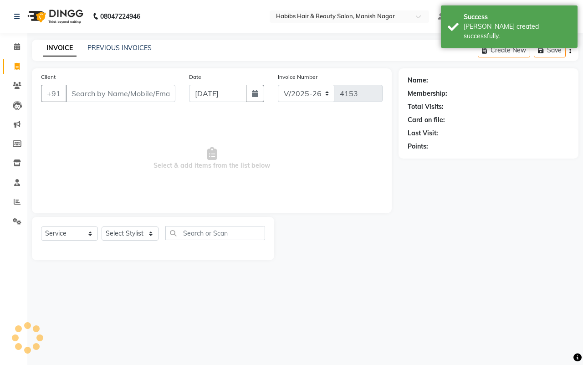
click at [85, 92] on input "Client" at bounding box center [121, 93] width 110 height 17
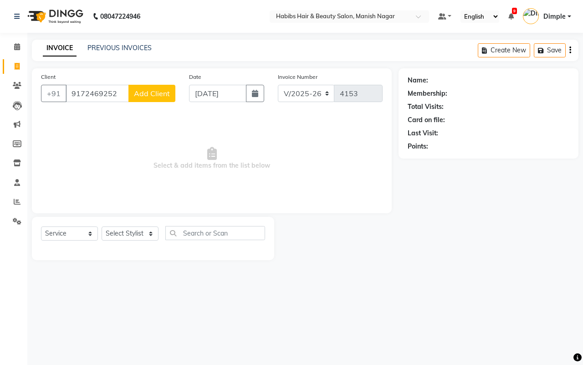
click at [160, 96] on span "Add Client" at bounding box center [152, 93] width 36 height 9
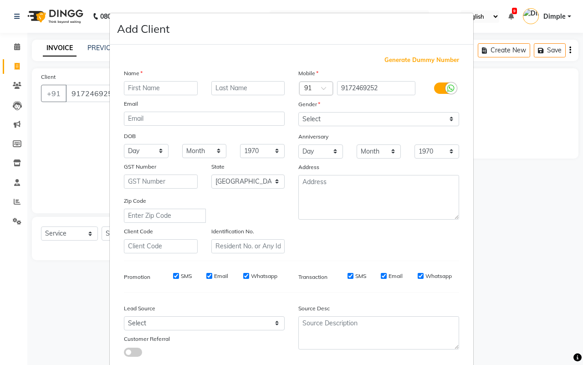
click at [151, 85] on input "text" at bounding box center [161, 88] width 74 height 14
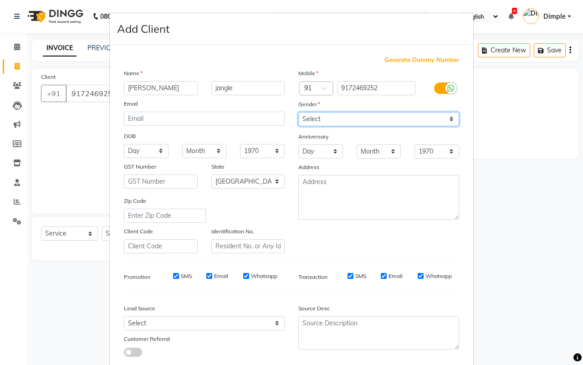
click at [312, 122] on select "Select [DEMOGRAPHIC_DATA] [DEMOGRAPHIC_DATA] Other Prefer Not To Say" at bounding box center [379, 119] width 161 height 14
click at [299, 112] on select "Select [DEMOGRAPHIC_DATA] [DEMOGRAPHIC_DATA] Other Prefer Not To Say" at bounding box center [379, 119] width 161 height 14
click at [310, 120] on select "Select [DEMOGRAPHIC_DATA] [DEMOGRAPHIC_DATA] Other Prefer Not To Say" at bounding box center [379, 119] width 161 height 14
click at [299, 112] on select "Select [DEMOGRAPHIC_DATA] [DEMOGRAPHIC_DATA] Other Prefer Not To Say" at bounding box center [379, 119] width 161 height 14
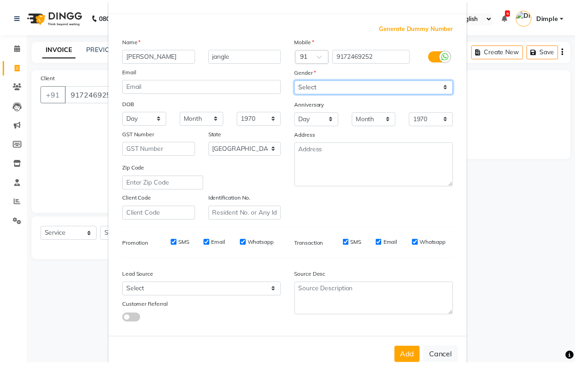
scroll to position [52, 0]
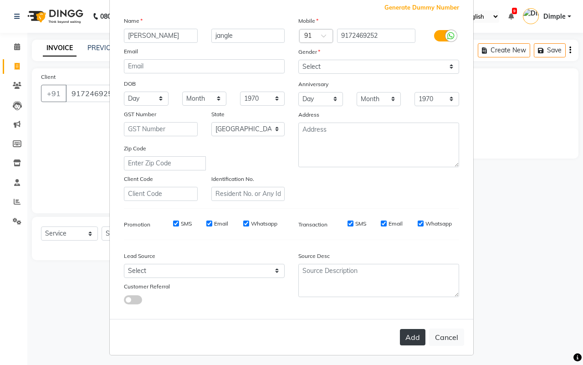
click at [402, 331] on button "Add" at bounding box center [413, 337] width 26 height 16
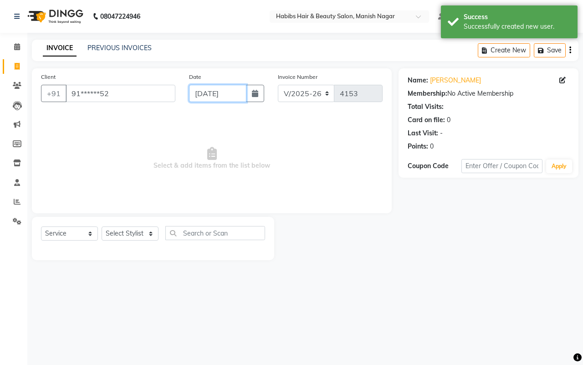
click at [228, 89] on input "[DATE]" at bounding box center [217, 93] width 57 height 17
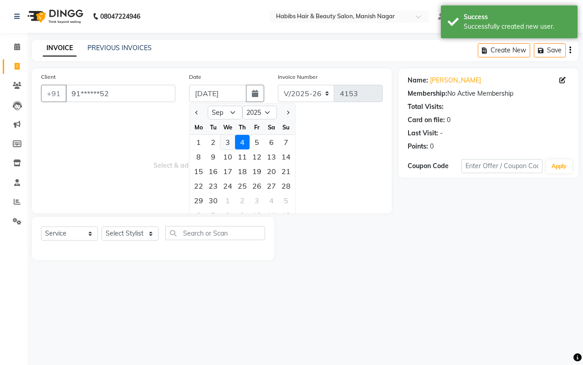
click at [228, 141] on div "3" at bounding box center [228, 142] width 15 height 15
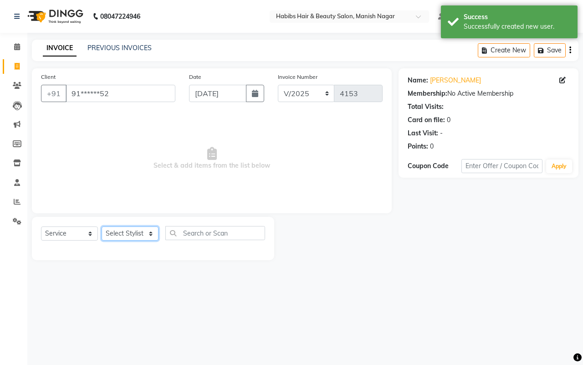
click at [124, 233] on select "Select Stylist [PERSON_NAME] [PERSON_NAME] [PERSON_NAME] [PERSON_NAME] Sachin […" at bounding box center [130, 234] width 57 height 14
click at [102, 227] on select "Select Stylist [PERSON_NAME] [PERSON_NAME] [PERSON_NAME] [PERSON_NAME] Sachin […" at bounding box center [130, 234] width 57 height 14
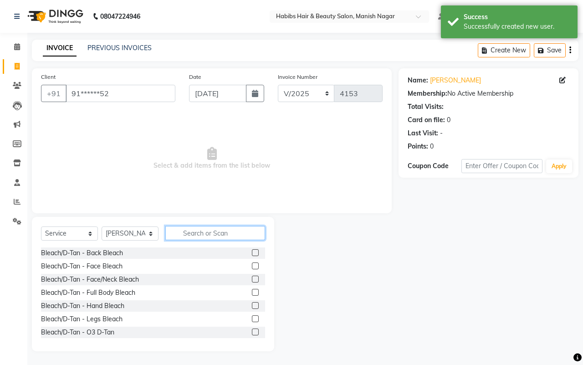
click at [187, 235] on input "text" at bounding box center [215, 233] width 100 height 14
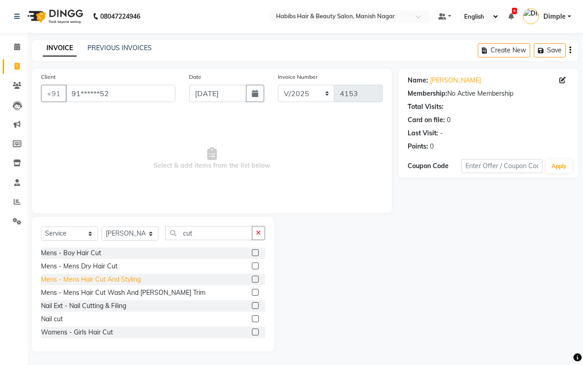
click at [110, 280] on div "Mens - Mens Hair Cut And Styling" at bounding box center [91, 280] width 100 height 10
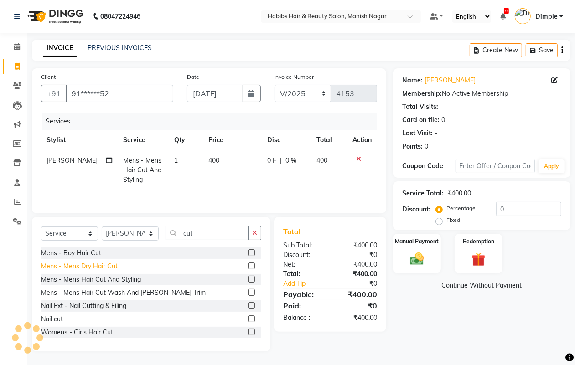
click at [110, 268] on div "Mens - Mens Dry Hair Cut" at bounding box center [79, 267] width 77 height 10
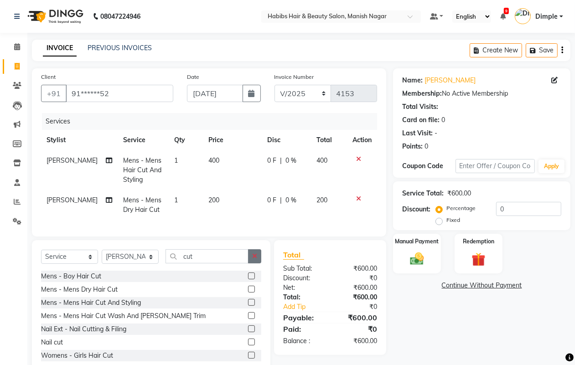
click at [253, 259] on icon "button" at bounding box center [254, 256] width 5 height 6
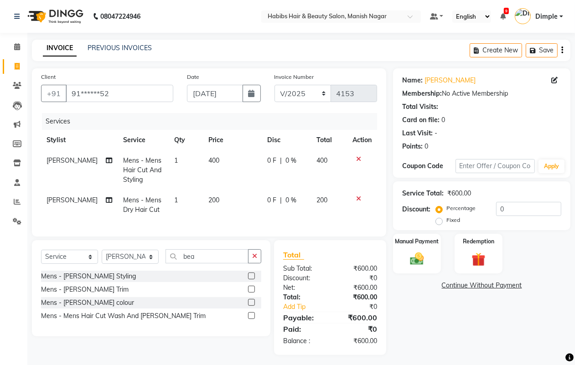
click at [358, 197] on icon at bounding box center [358, 199] width 5 height 6
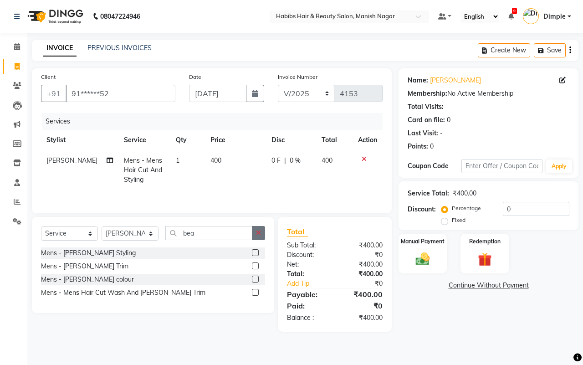
click at [258, 232] on icon "button" at bounding box center [258, 233] width 5 height 6
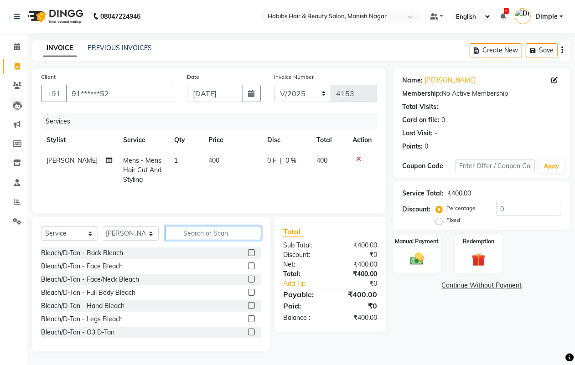
click at [192, 230] on input "text" at bounding box center [213, 233] width 96 height 14
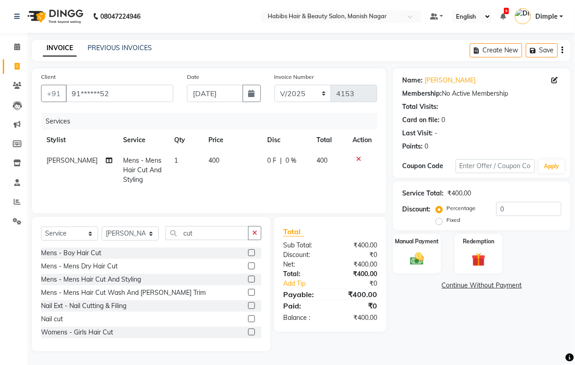
drag, startPoint x: 123, startPoint y: 281, endPoint x: 156, endPoint y: 258, distance: 40.2
click at [123, 283] on div "Mens - Mens Hair Cut And Styling" at bounding box center [91, 280] width 100 height 10
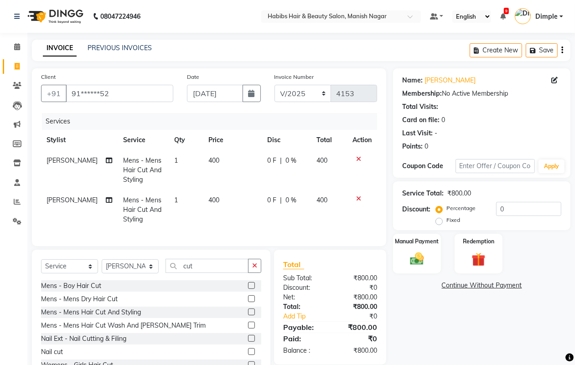
click at [58, 202] on span "[PERSON_NAME]" at bounding box center [71, 200] width 51 height 8
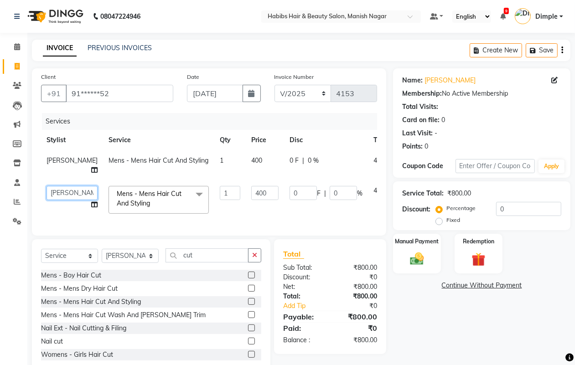
click at [57, 187] on select "[PERSON_NAME] [PERSON_NAME] [PERSON_NAME] [PERSON_NAME] Sachin [PERSON_NAME] [P…" at bounding box center [71, 193] width 51 height 14
click at [251, 161] on span "400" at bounding box center [256, 160] width 11 height 8
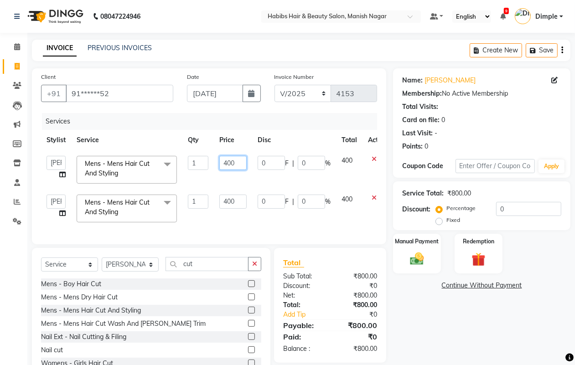
click at [219, 165] on input "400" at bounding box center [232, 163] width 27 height 14
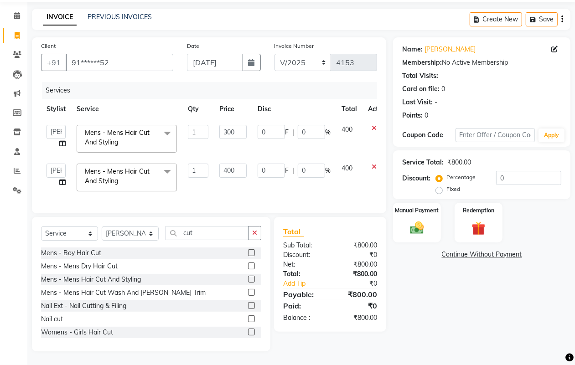
scroll to position [31, 0]
click at [430, 270] on div "Name: [PERSON_NAME] Membership: No Active Membership Total Visits: Card on file…" at bounding box center [485, 195] width 184 height 314
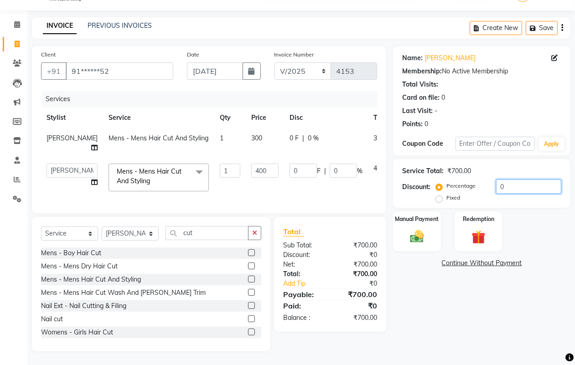
click at [496, 180] on input "0" at bounding box center [528, 187] width 65 height 14
click at [430, 222] on div "Manual Payment" at bounding box center [417, 231] width 50 height 41
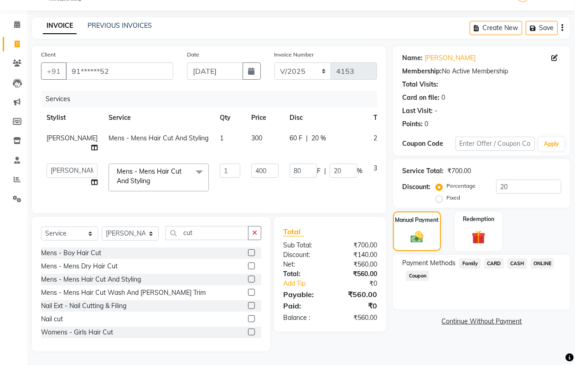
click at [520, 258] on span "CASH" at bounding box center [517, 263] width 20 height 10
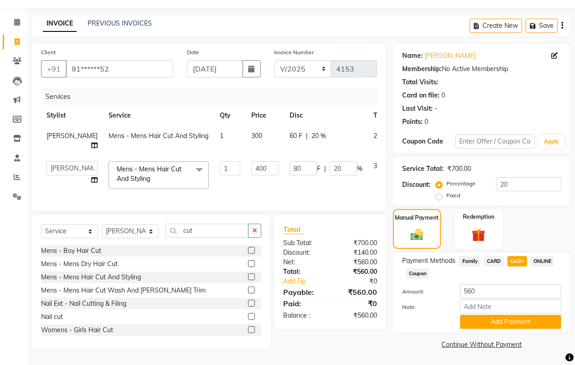
click at [497, 256] on span "CARD" at bounding box center [494, 261] width 20 height 10
click at [475, 315] on button "Add Payment" at bounding box center [510, 322] width 101 height 14
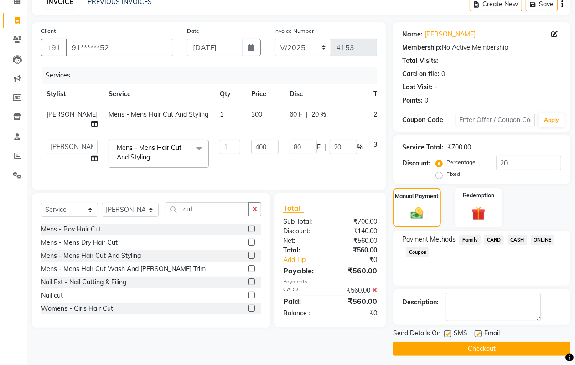
scroll to position [51, 0]
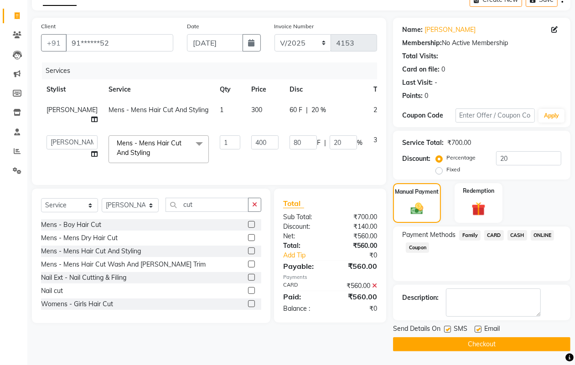
click at [454, 341] on button "Checkout" at bounding box center [481, 344] width 177 height 14
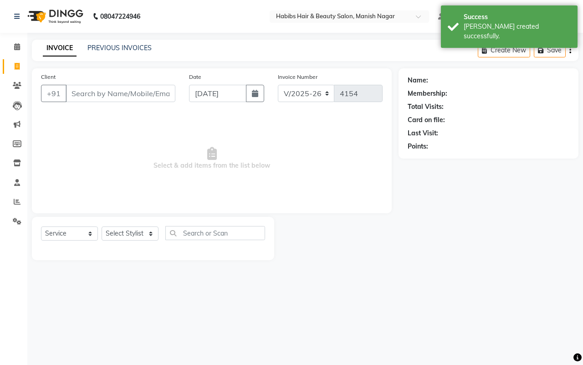
click at [72, 93] on input "Client" at bounding box center [121, 93] width 110 height 17
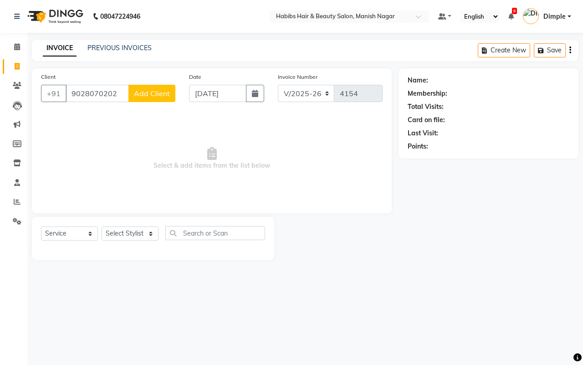
click at [178, 92] on div "Client [PHONE_NUMBER] Add Client" at bounding box center [108, 90] width 148 height 37
click at [154, 91] on span "Add Client" at bounding box center [152, 93] width 36 height 9
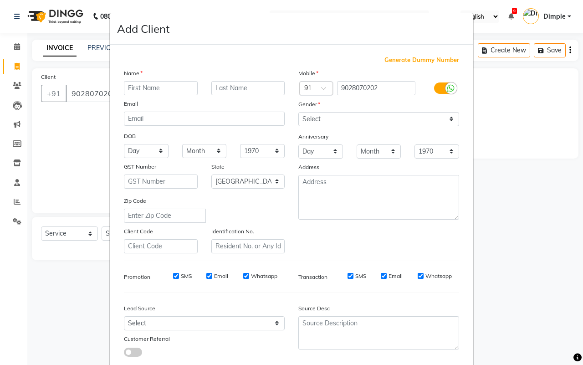
click at [154, 85] on input "text" at bounding box center [161, 88] width 74 height 14
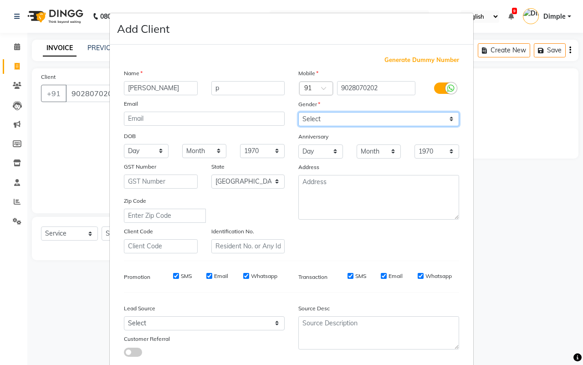
click at [323, 117] on select "Select [DEMOGRAPHIC_DATA] [DEMOGRAPHIC_DATA] Other Prefer Not To Say" at bounding box center [379, 119] width 161 height 14
click at [299, 112] on select "Select [DEMOGRAPHIC_DATA] [DEMOGRAPHIC_DATA] Other Prefer Not To Say" at bounding box center [379, 119] width 161 height 14
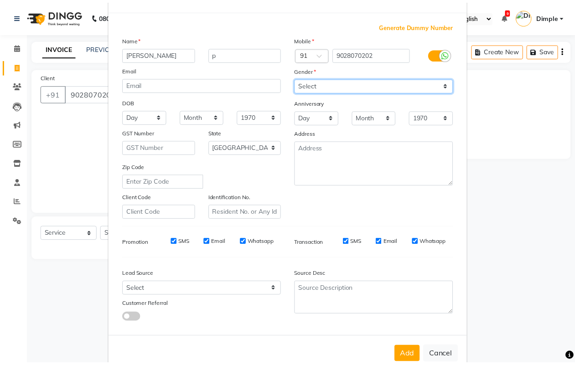
scroll to position [52, 0]
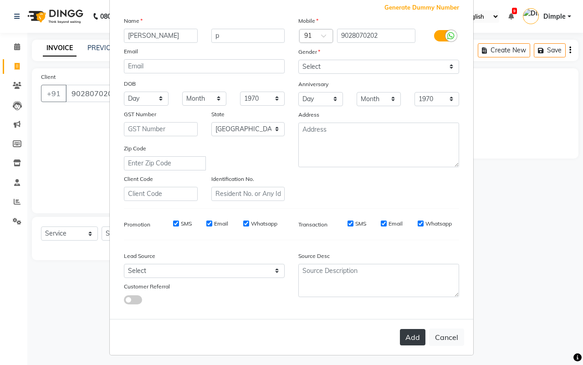
click at [411, 330] on button "Add" at bounding box center [413, 337] width 26 height 16
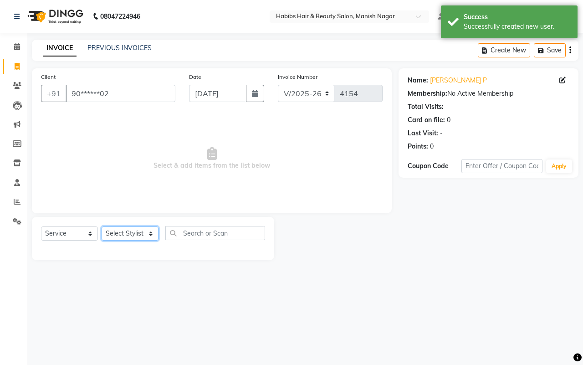
click at [138, 233] on select "Select Stylist [PERSON_NAME] [PERSON_NAME] [PERSON_NAME] [PERSON_NAME] Sachin […" at bounding box center [130, 234] width 57 height 14
click at [102, 227] on select "Select Stylist [PERSON_NAME] [PERSON_NAME] [PERSON_NAME] [PERSON_NAME] Sachin […" at bounding box center [130, 234] width 57 height 14
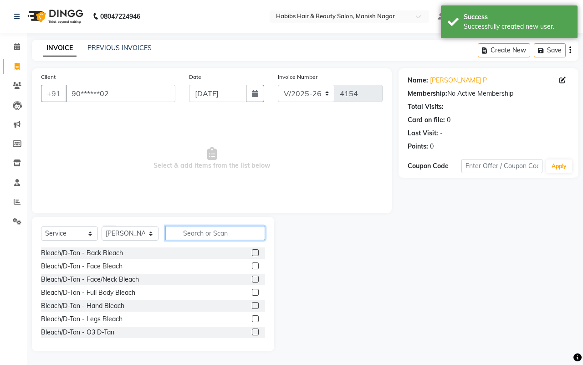
click at [200, 233] on input "text" at bounding box center [215, 233] width 100 height 14
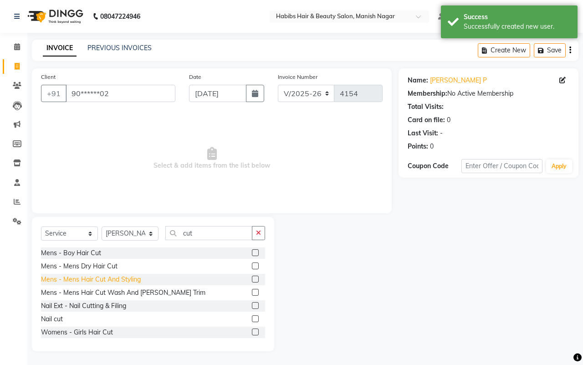
click at [129, 277] on div "Mens - Mens Hair Cut And Styling" at bounding box center [91, 280] width 100 height 10
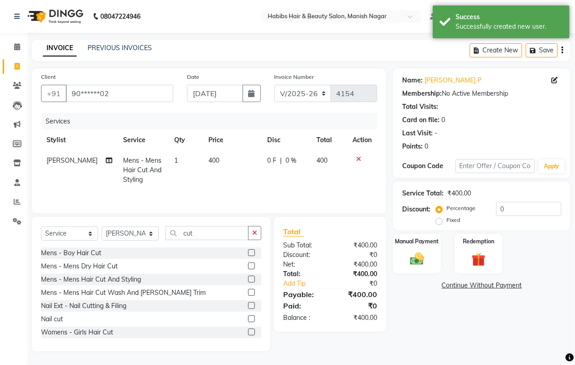
drag, startPoint x: 211, startPoint y: 175, endPoint x: 211, endPoint y: 164, distance: 11.4
click at [211, 173] on td "400" at bounding box center [232, 170] width 59 height 40
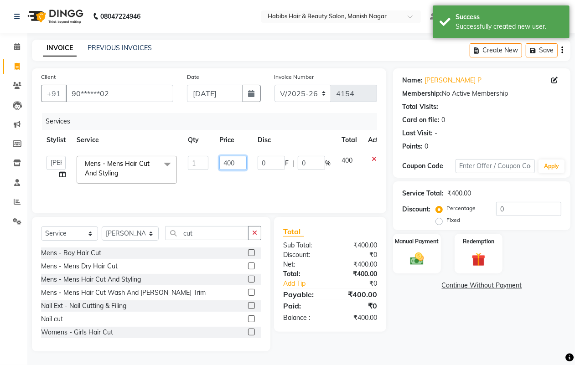
click at [221, 163] on input "400" at bounding box center [232, 163] width 27 height 14
click at [425, 258] on img at bounding box center [416, 259] width 23 height 16
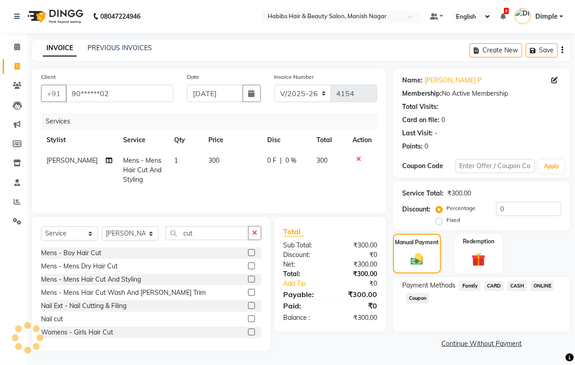
click at [544, 284] on span "ONLINE" at bounding box center [543, 286] width 24 height 10
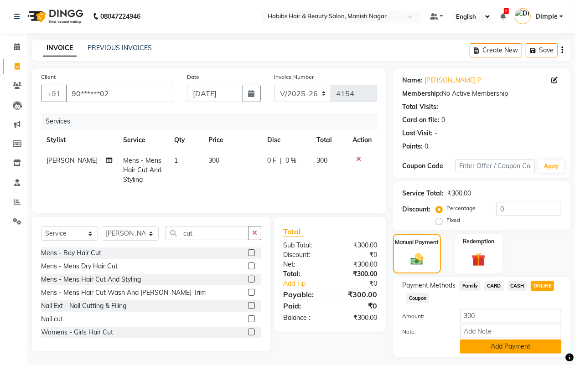
click at [495, 343] on button "Add Payment" at bounding box center [510, 347] width 101 height 14
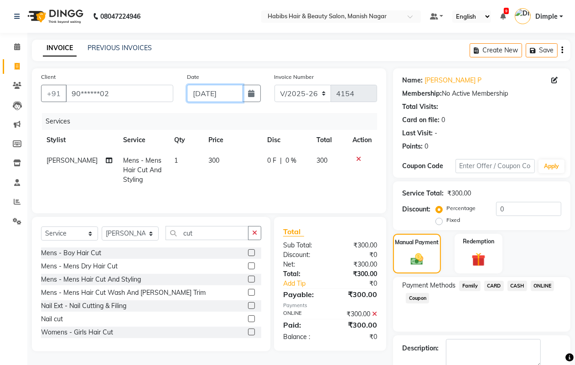
click at [217, 92] on input "[DATE]" at bounding box center [215, 93] width 56 height 17
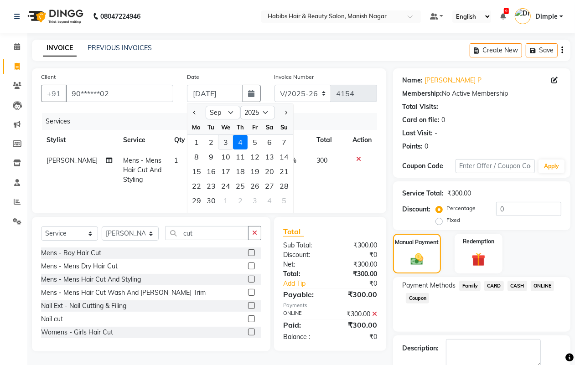
click at [228, 142] on div "3" at bounding box center [225, 142] width 15 height 15
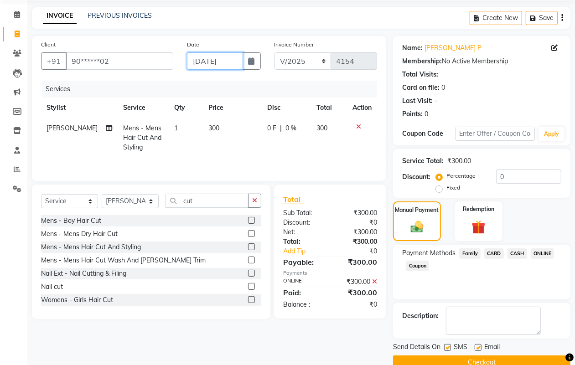
scroll to position [51, 0]
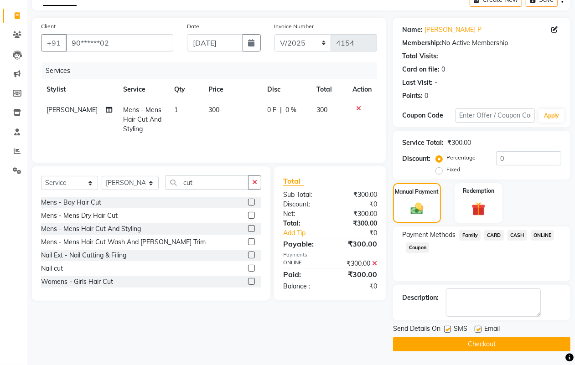
click at [461, 343] on button "Checkout" at bounding box center [481, 344] width 177 height 14
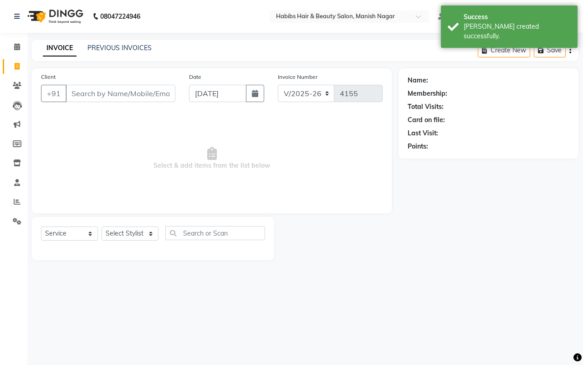
click at [83, 93] on input "Client" at bounding box center [121, 93] width 110 height 17
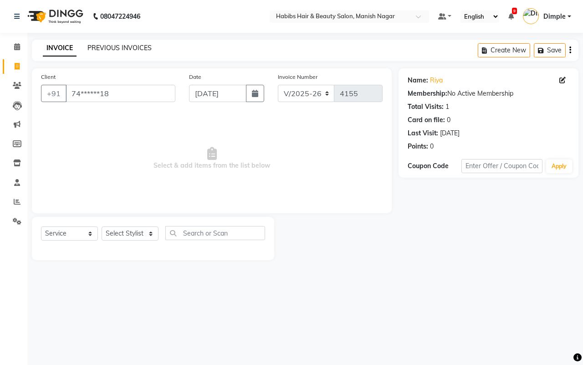
click at [133, 47] on link "PREVIOUS INVOICES" at bounding box center [120, 48] width 64 height 8
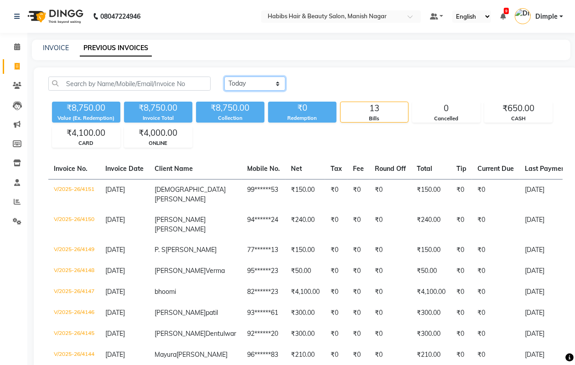
click at [263, 83] on select "[DATE] [DATE] Custom Range" at bounding box center [254, 84] width 61 height 14
click at [224, 77] on select "[DATE] [DATE] Custom Range" at bounding box center [254, 84] width 61 height 14
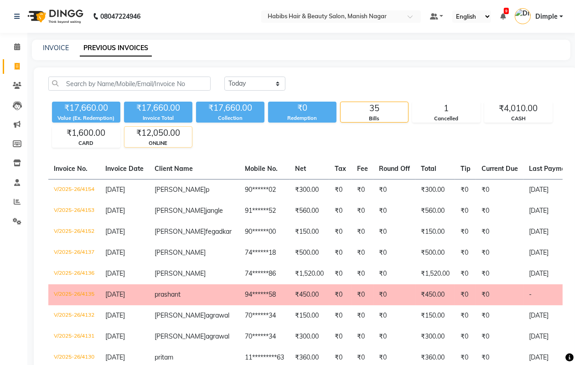
click at [167, 139] on div "₹12,050.00" at bounding box center [157, 133] width 67 height 13
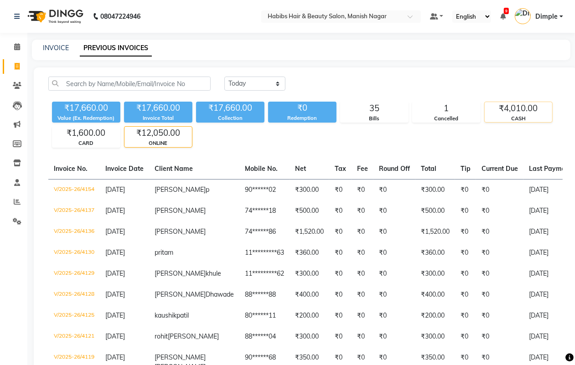
click at [524, 115] on div "CASH" at bounding box center [517, 119] width 67 height 8
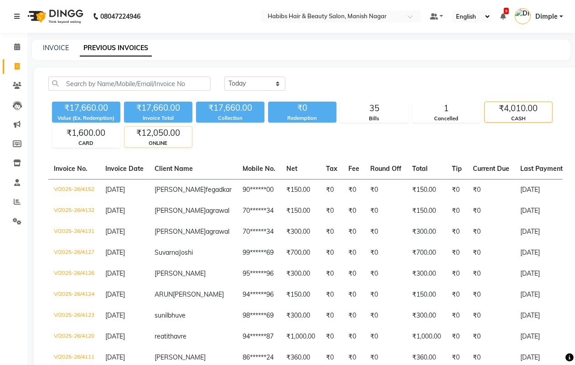
click at [174, 132] on div "₹12,050.00" at bounding box center [157, 133] width 67 height 13
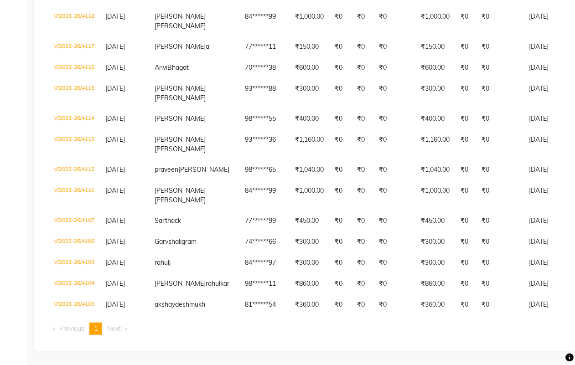
scroll to position [392, 0]
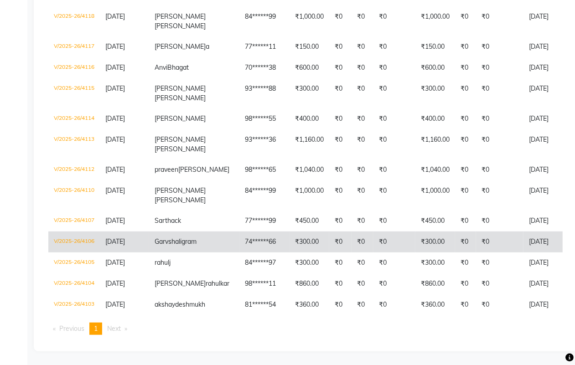
click at [289, 232] on td "₹300.00" at bounding box center [309, 242] width 40 height 21
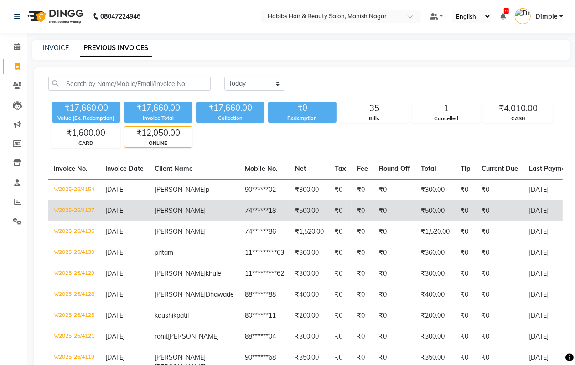
scroll to position [57, 0]
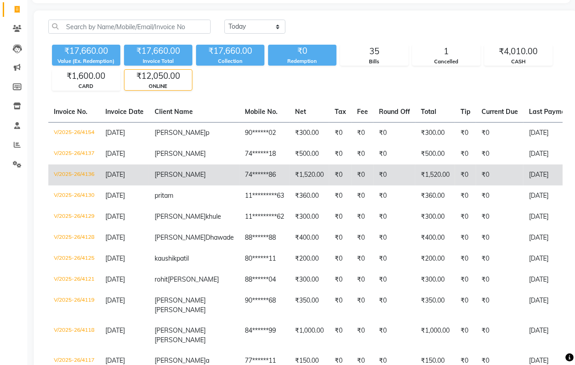
click at [289, 178] on td "₹1,520.00" at bounding box center [309, 175] width 40 height 21
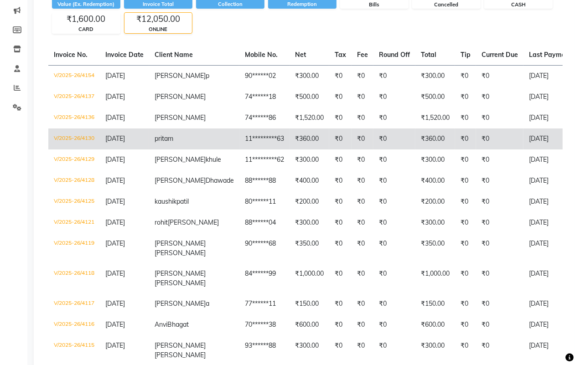
click at [239, 135] on td "11*********63" at bounding box center [264, 139] width 50 height 21
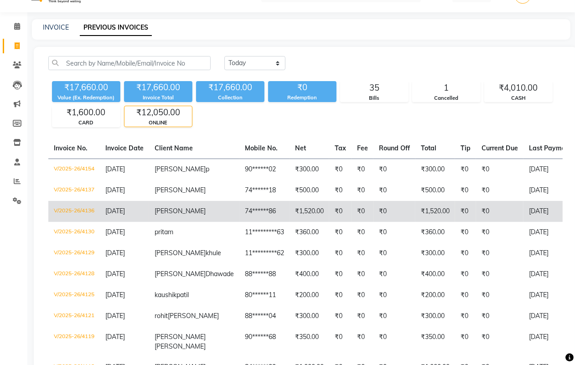
scroll to position [0, 0]
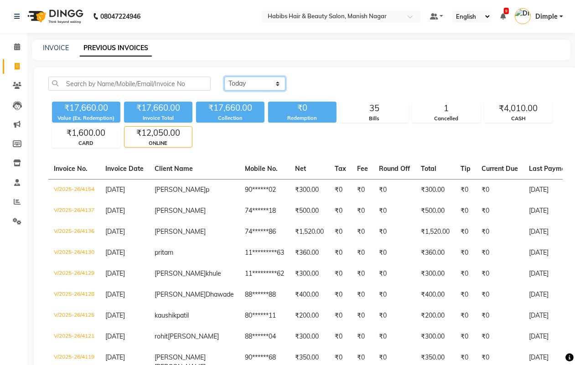
click at [258, 83] on select "[DATE] [DATE] Custom Range" at bounding box center [254, 84] width 61 height 14
click at [224, 77] on select "[DATE] [DATE] Custom Range" at bounding box center [254, 84] width 61 height 14
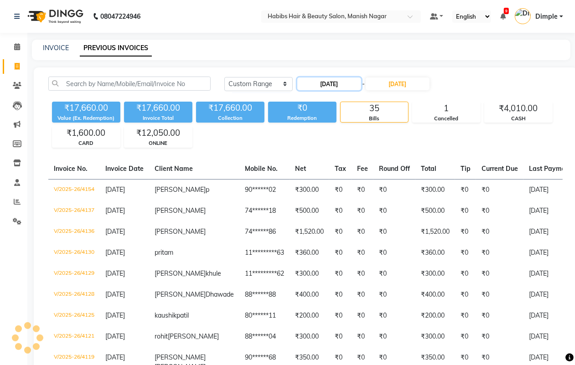
click at [343, 85] on input "[DATE]" at bounding box center [329, 83] width 64 height 13
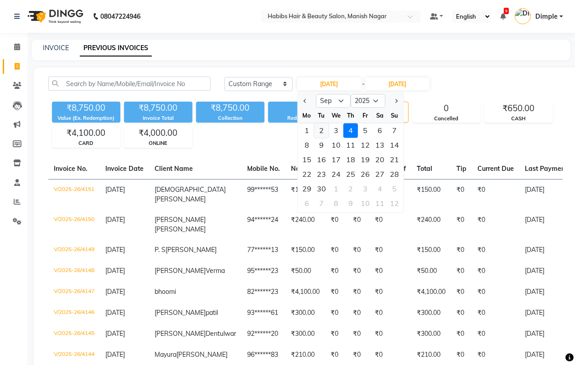
click at [320, 131] on div "2" at bounding box center [321, 131] width 15 height 15
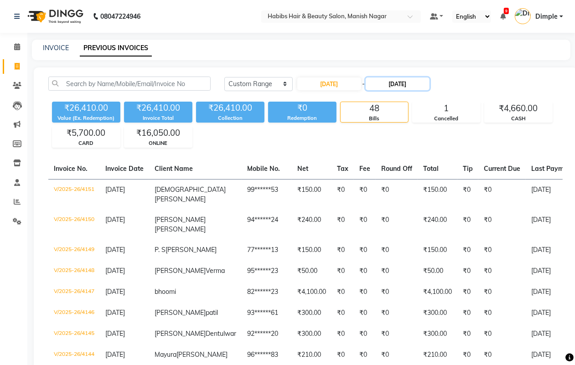
click at [408, 77] on input "[DATE]" at bounding box center [398, 83] width 64 height 13
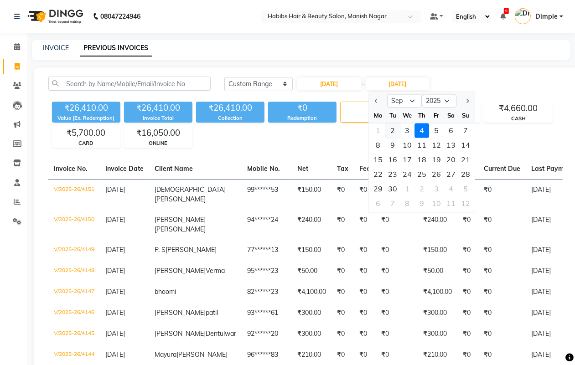
click at [388, 137] on div "2" at bounding box center [392, 131] width 15 height 15
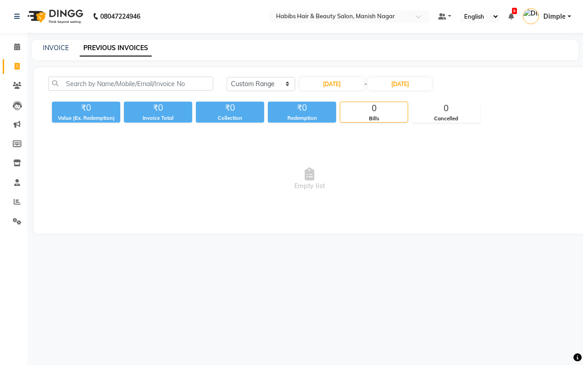
click at [60, 52] on div "INVOICE" at bounding box center [56, 48] width 26 height 10
click at [59, 44] on link "INVOICE" at bounding box center [56, 48] width 26 height 8
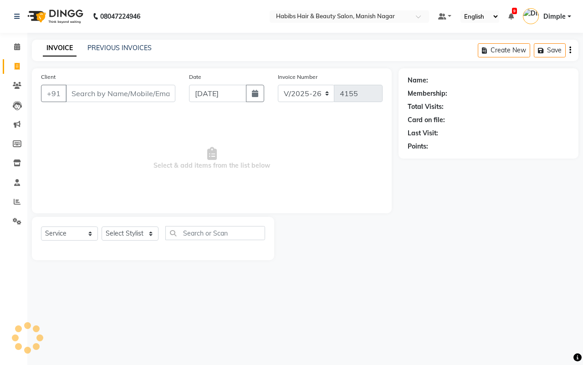
click at [87, 93] on input "Client" at bounding box center [121, 93] width 110 height 17
click at [129, 93] on input "Client" at bounding box center [121, 93] width 110 height 17
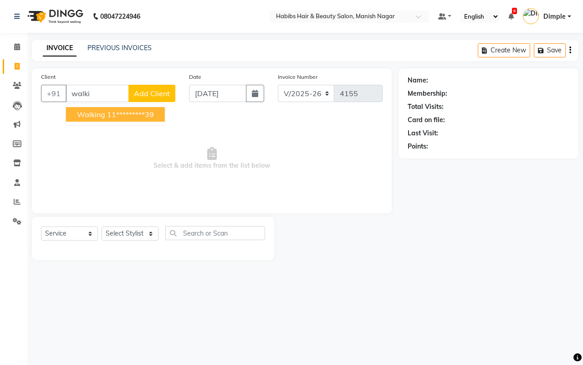
drag, startPoint x: 134, startPoint y: 113, endPoint x: 136, endPoint y: 119, distance: 6.8
click at [132, 115] on ngb-highlight "11*********39" at bounding box center [130, 114] width 47 height 9
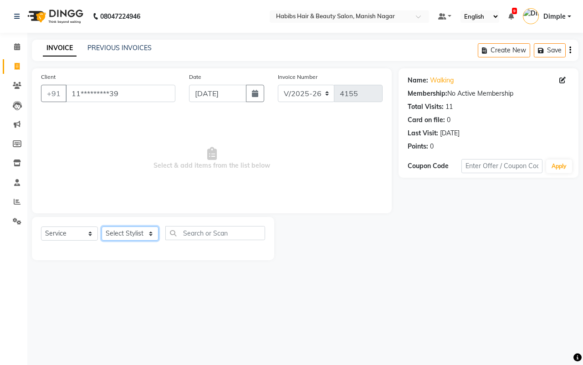
click at [142, 235] on select "Select Stylist [PERSON_NAME] [PERSON_NAME] [PERSON_NAME] [PERSON_NAME] Sachin […" at bounding box center [130, 234] width 57 height 14
click at [102, 227] on select "Select Stylist [PERSON_NAME] [PERSON_NAME] [PERSON_NAME] [PERSON_NAME] Sachin […" at bounding box center [130, 234] width 57 height 14
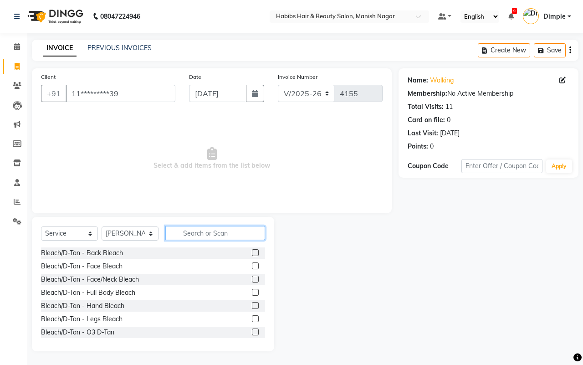
click at [208, 232] on input "text" at bounding box center [215, 233] width 100 height 14
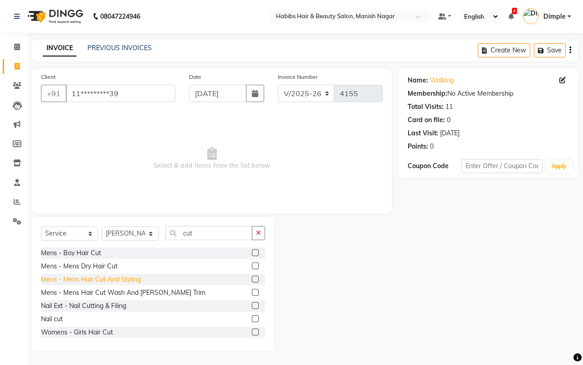
click at [138, 278] on div "Mens - Mens Hair Cut And Styling" at bounding box center [91, 280] width 100 height 10
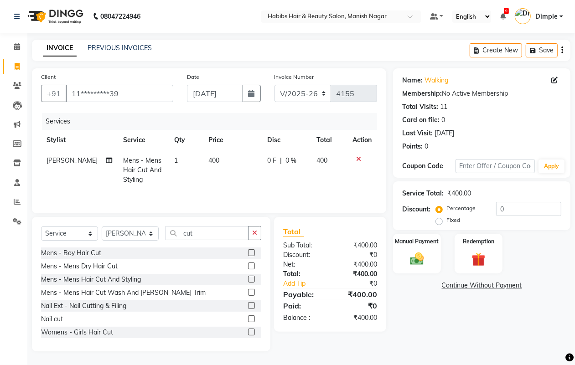
click at [215, 157] on td "400" at bounding box center [232, 170] width 59 height 40
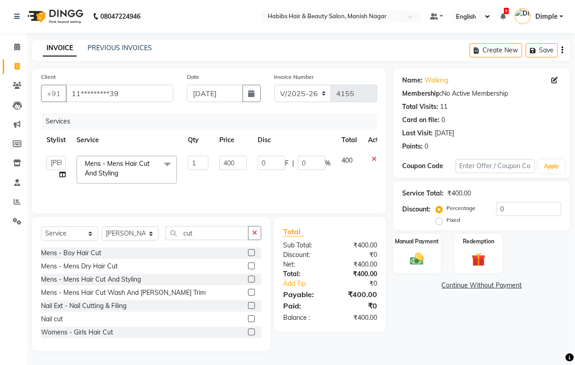
click at [216, 160] on td "400" at bounding box center [233, 169] width 38 height 39
click at [217, 160] on td "400" at bounding box center [233, 169] width 38 height 39
click at [220, 161] on input "400" at bounding box center [232, 163] width 27 height 14
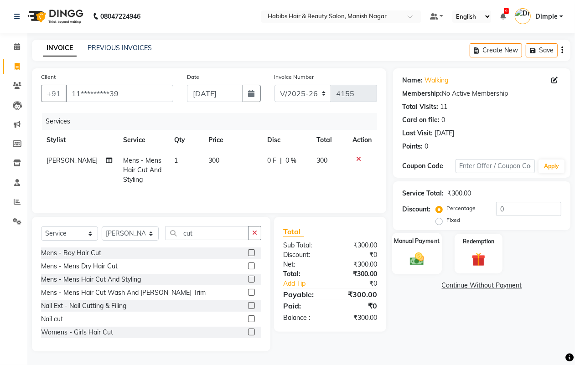
drag, startPoint x: 411, startPoint y: 262, endPoint x: 436, endPoint y: 271, distance: 27.1
click at [411, 261] on img at bounding box center [416, 259] width 23 height 16
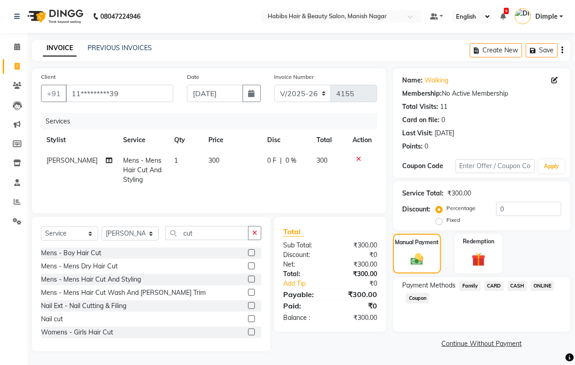
click at [511, 286] on span "CASH" at bounding box center [517, 286] width 20 height 10
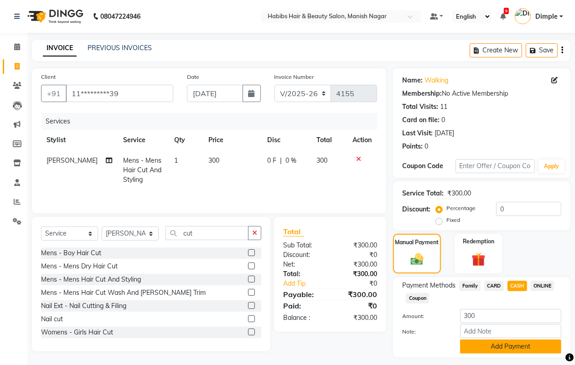
click at [495, 345] on button "Add Payment" at bounding box center [510, 347] width 101 height 14
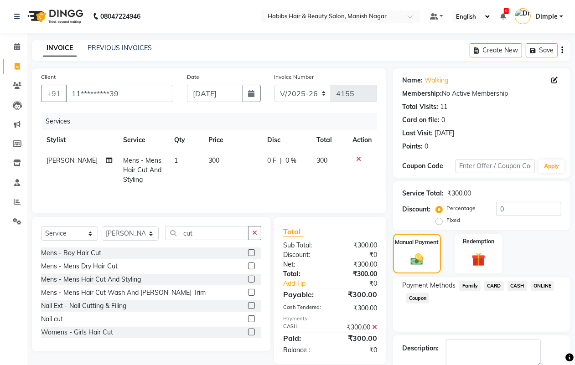
scroll to position [51, 0]
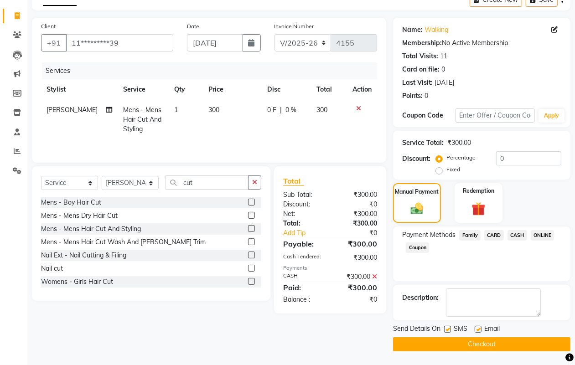
click at [494, 345] on button "Checkout" at bounding box center [481, 344] width 177 height 14
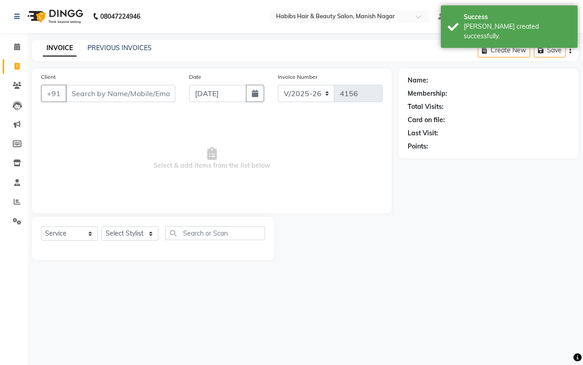
click at [68, 89] on input "Client" at bounding box center [121, 93] width 110 height 17
click at [92, 93] on input "Client" at bounding box center [121, 93] width 110 height 17
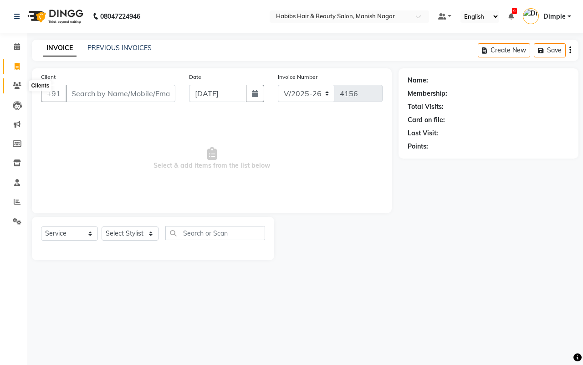
click at [16, 85] on icon at bounding box center [17, 85] width 9 height 7
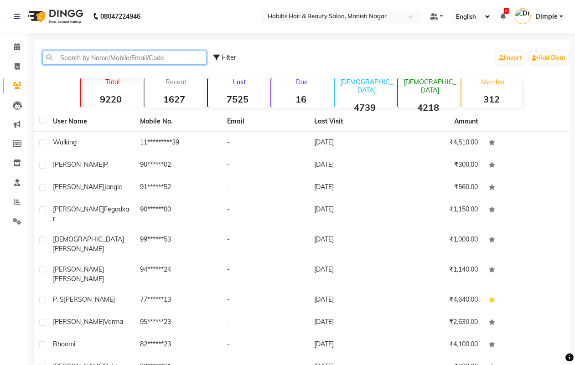
click at [88, 56] on input "text" at bounding box center [124, 58] width 164 height 14
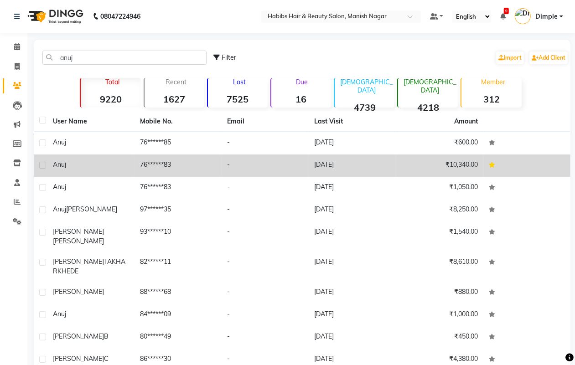
click at [108, 163] on div "anuj" at bounding box center [91, 165] width 76 height 10
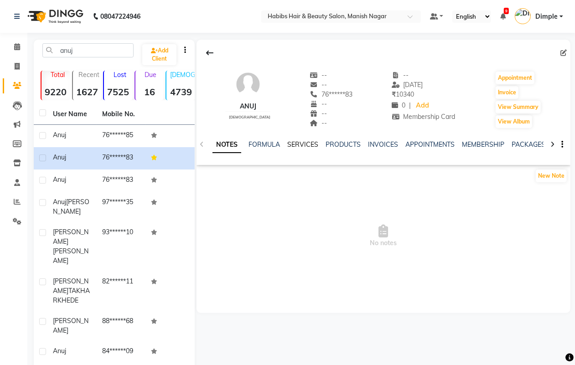
click at [296, 146] on link "SERVICES" at bounding box center [302, 144] width 31 height 8
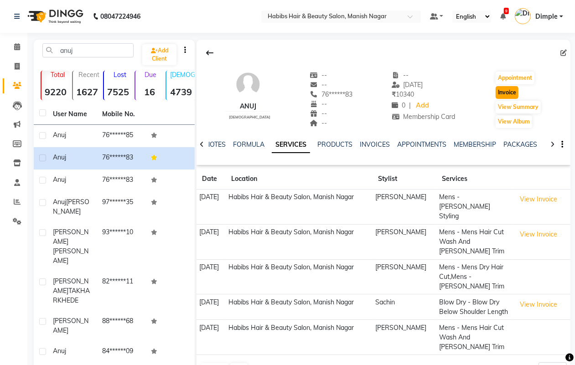
click at [506, 92] on button "Invoice" at bounding box center [506, 92] width 23 height 13
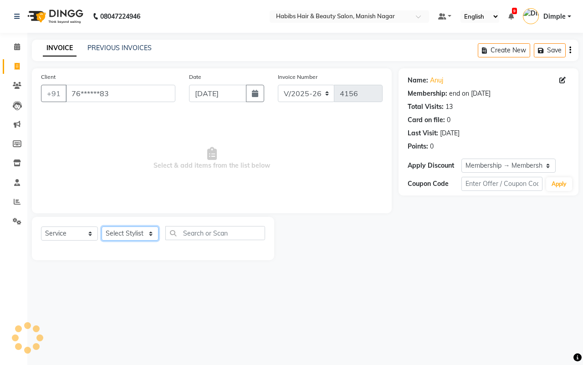
click at [121, 236] on select "Select Stylist [PERSON_NAME] [PERSON_NAME] [PERSON_NAME] [PERSON_NAME] Sachin […" at bounding box center [130, 234] width 57 height 14
click at [102, 227] on select "Select Stylist [PERSON_NAME] [PERSON_NAME] [PERSON_NAME] [PERSON_NAME] Sachin […" at bounding box center [130, 234] width 57 height 14
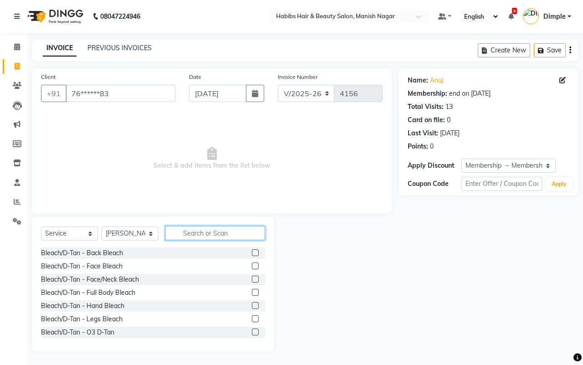
click at [229, 229] on input "text" at bounding box center [215, 233] width 100 height 14
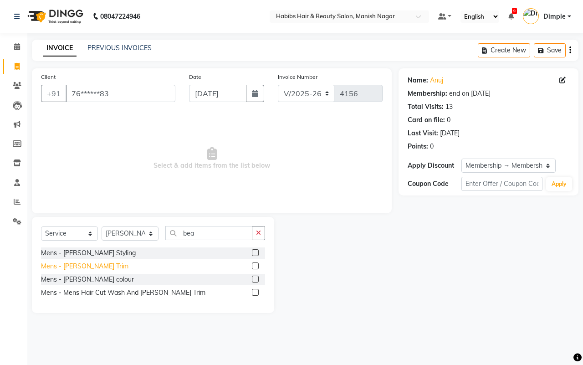
click at [88, 263] on div "Mens - [PERSON_NAME] Trim" at bounding box center [85, 267] width 88 height 10
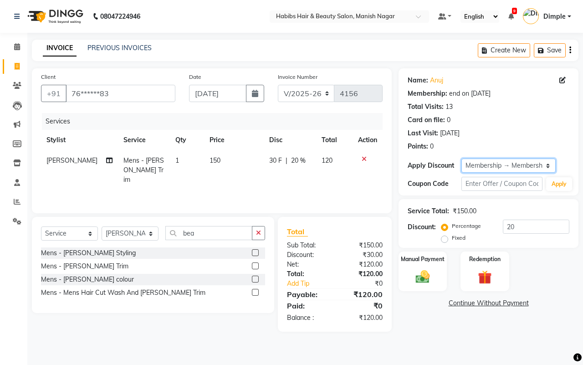
drag, startPoint x: 480, startPoint y: 160, endPoint x: 481, endPoint y: 167, distance: 6.4
click at [480, 162] on select "Select Membership → Membership Card" at bounding box center [509, 166] width 94 height 14
click at [462, 159] on select "Select Membership → Membership Card" at bounding box center [509, 166] width 94 height 14
click at [422, 279] on img at bounding box center [423, 276] width 24 height 17
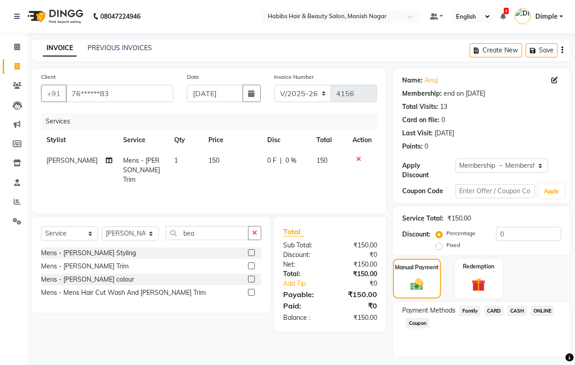
drag, startPoint x: 537, startPoint y: 312, endPoint x: 536, endPoint y: 322, distance: 10.1
click at [536, 312] on span "ONLINE" at bounding box center [543, 311] width 24 height 10
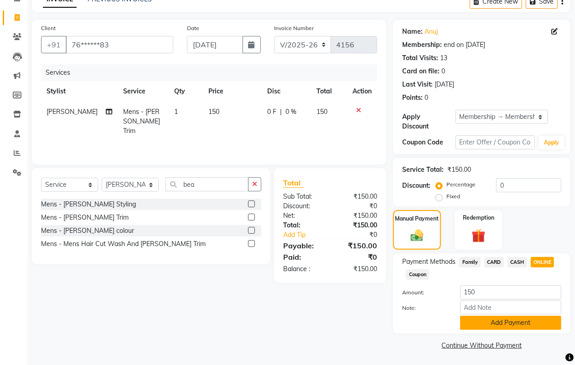
click at [493, 317] on button "Add Payment" at bounding box center [510, 323] width 101 height 14
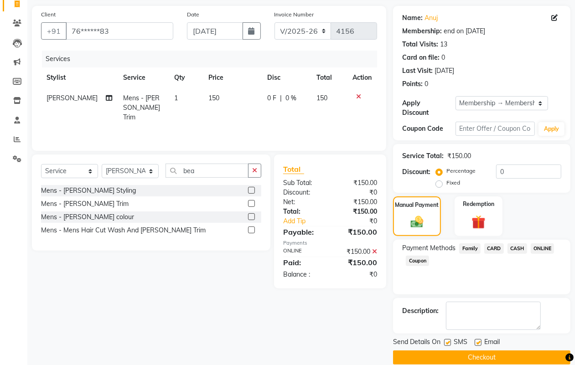
scroll to position [76, 0]
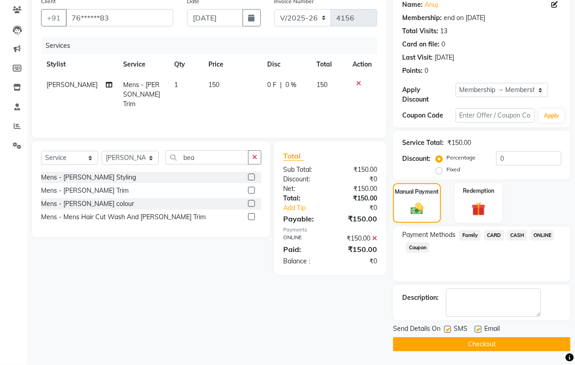
drag, startPoint x: 448, startPoint y: 329, endPoint x: 450, endPoint y: 340, distance: 11.5
click at [448, 329] on label at bounding box center [447, 329] width 7 height 7
click at [448, 329] on input "checkbox" at bounding box center [447, 330] width 6 height 6
click at [450, 341] on button "Checkout" at bounding box center [481, 344] width 177 height 14
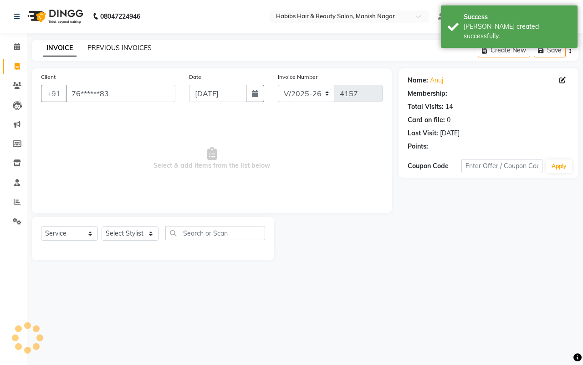
click at [101, 48] on link "PREVIOUS INVOICES" at bounding box center [120, 48] width 64 height 8
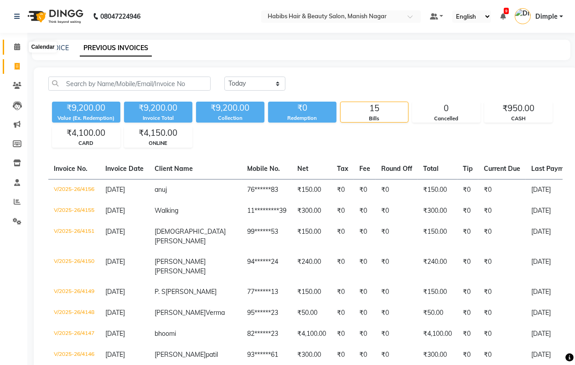
click at [15, 46] on icon at bounding box center [17, 46] width 6 height 7
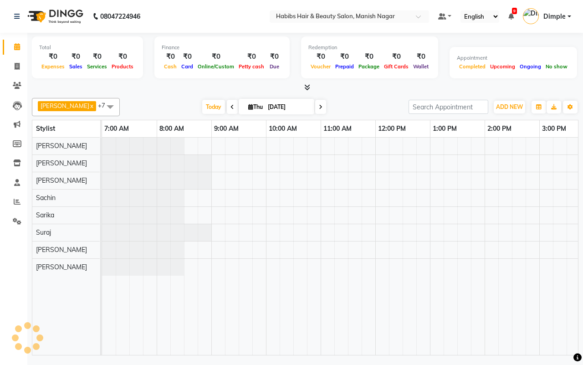
click at [126, 96] on div "[PERSON_NAME] x [PERSON_NAME] x Sachin x Sarika x [PERSON_NAME] x Suraj x [PERS…" at bounding box center [305, 224] width 547 height 261
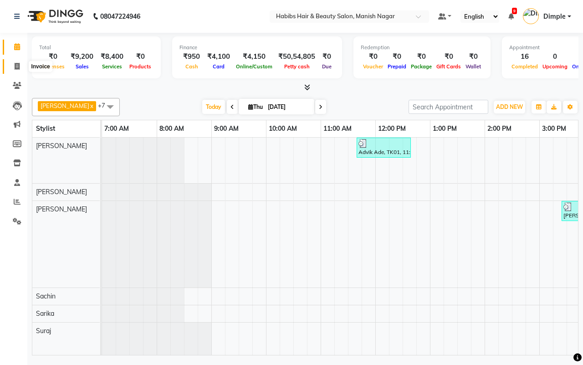
drag, startPoint x: 21, startPoint y: 66, endPoint x: 14, endPoint y: 65, distance: 6.9
click at [21, 66] on span at bounding box center [17, 67] width 16 height 10
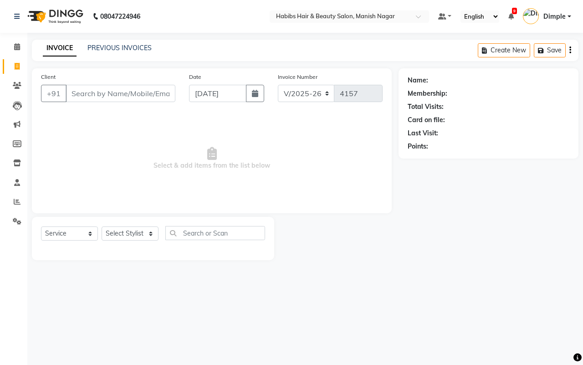
click at [81, 93] on input "Client" at bounding box center [121, 93] width 110 height 17
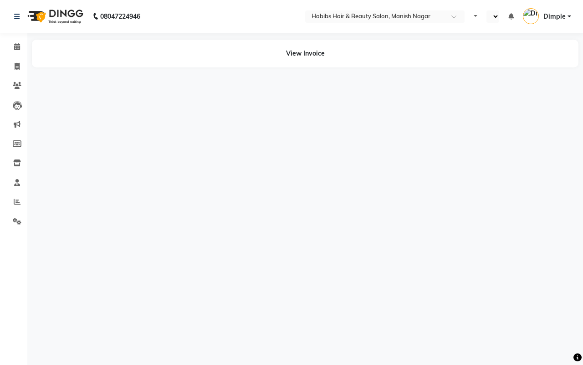
select select "en"
